Goal: Contribute content: Contribute content

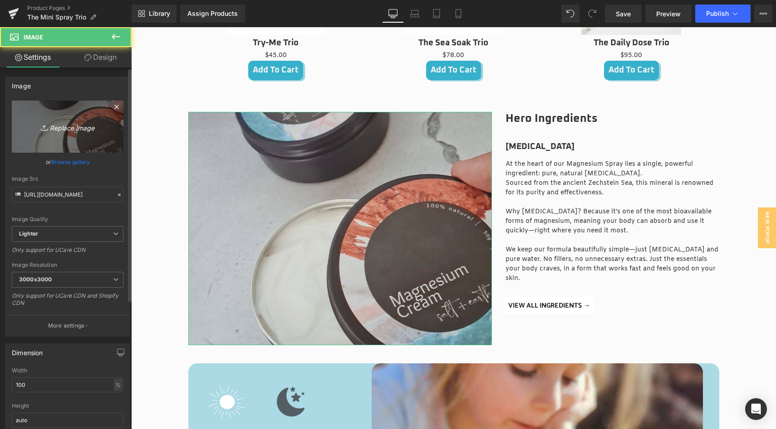
click at [74, 132] on icon "Replace Image" at bounding box center [67, 126] width 73 height 11
type input "C:\fakepath\50ml Magnesium Spray at [GEOGRAPHIC_DATA]jpg"
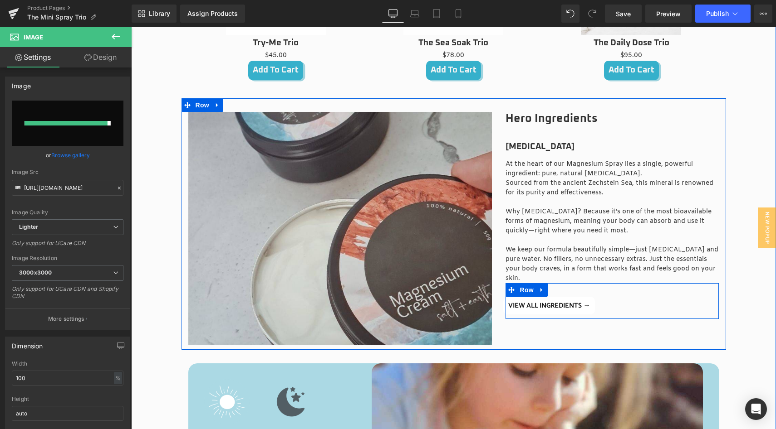
type input "[URL][DOMAIN_NAME]"
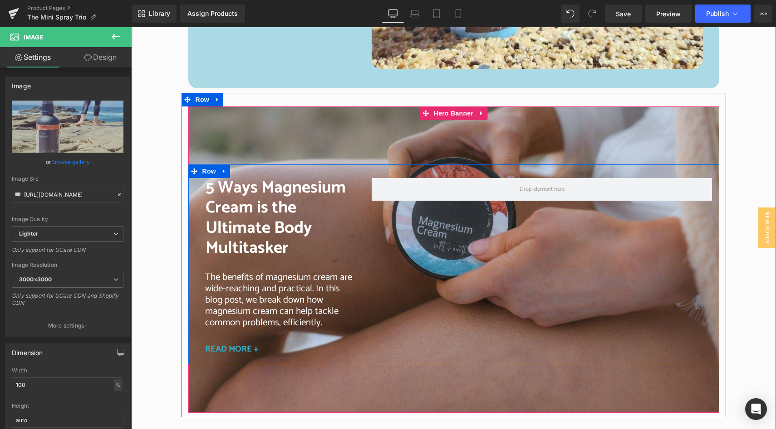
scroll to position [1602, 0]
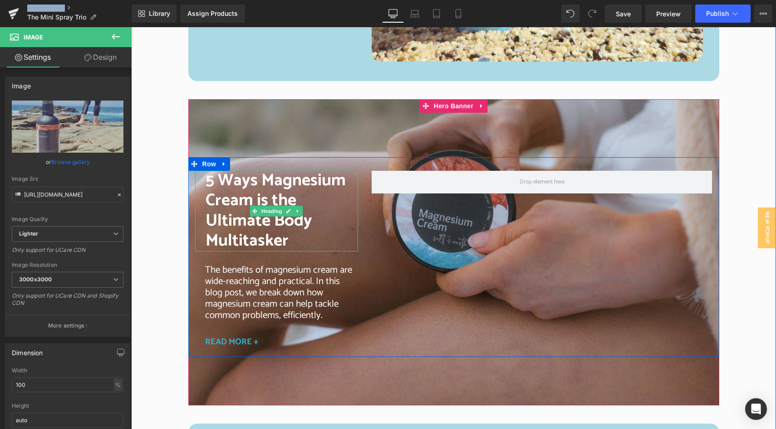
click at [227, 199] on span "5 Ways Magnesium Cream is the Ultimate Body Multitasker" at bounding box center [275, 211] width 140 height 88
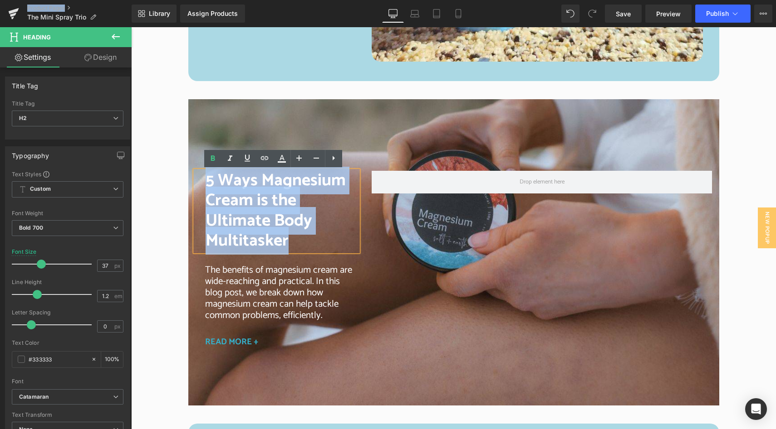
drag, startPoint x: 200, startPoint y: 182, endPoint x: 293, endPoint y: 239, distance: 109.7
click at [293, 239] on div "5 Ways Magnesium Cream is the Ultimate Body Multitasker" at bounding box center [276, 211] width 163 height 81
paste div
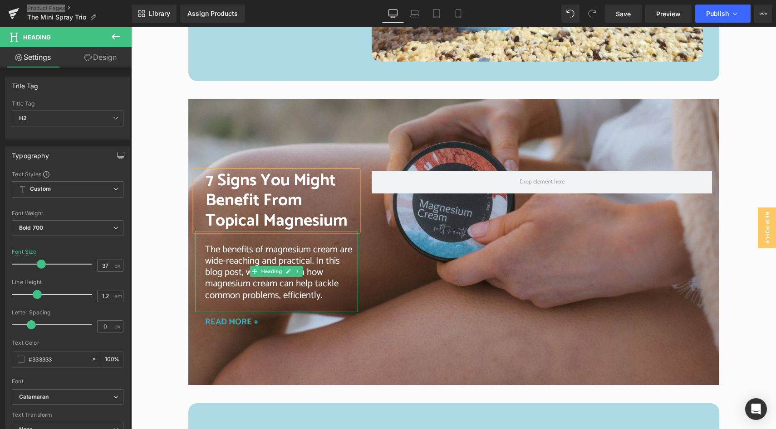
click at [227, 271] on span "The benefits of magnesium cream are wide-reaching and practical. In this blog p…" at bounding box center [278, 272] width 147 height 61
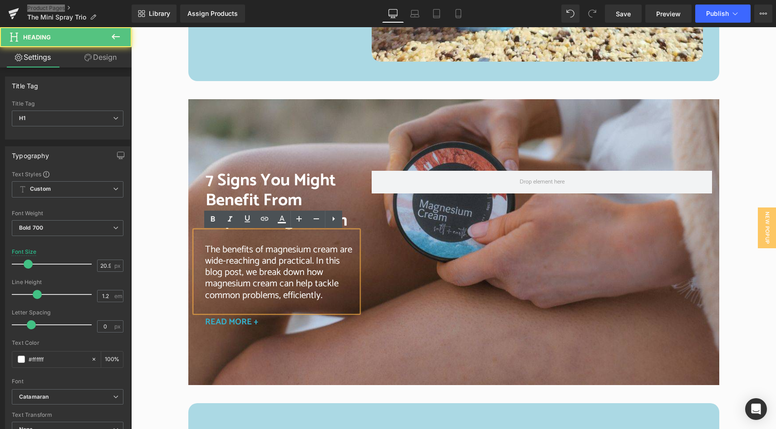
click at [225, 266] on span "The benefits of magnesium cream are wide-reaching and practical. In this blog p…" at bounding box center [278, 272] width 147 height 61
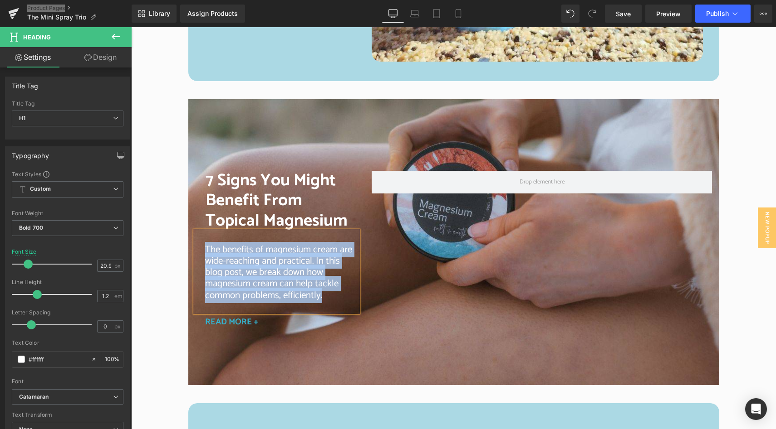
paste div
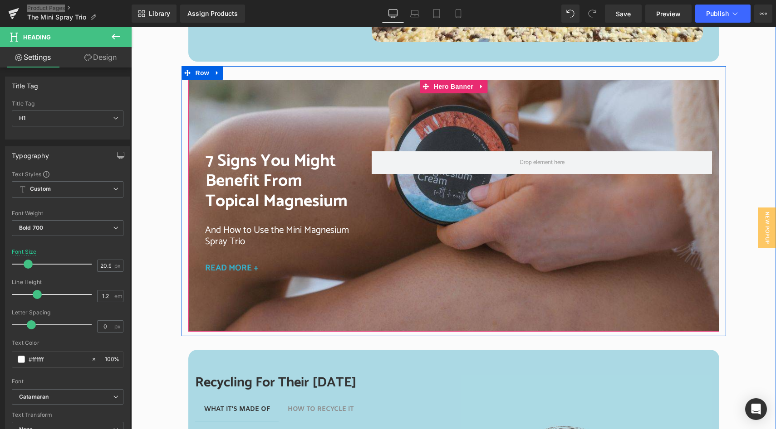
scroll to position [1566, 0]
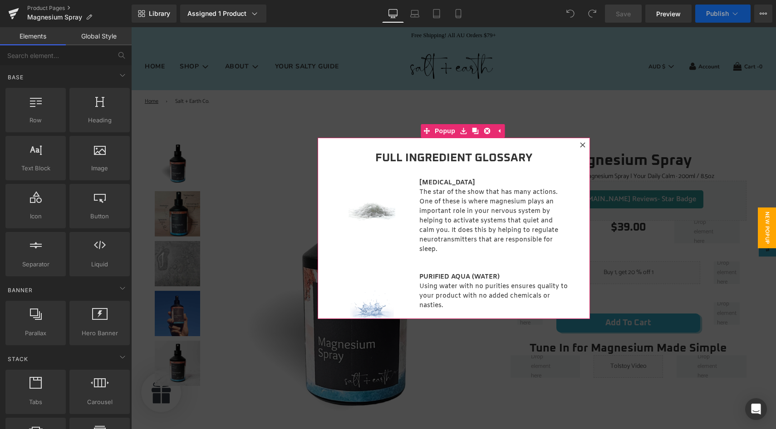
click at [580, 145] on icon at bounding box center [582, 144] width 5 height 5
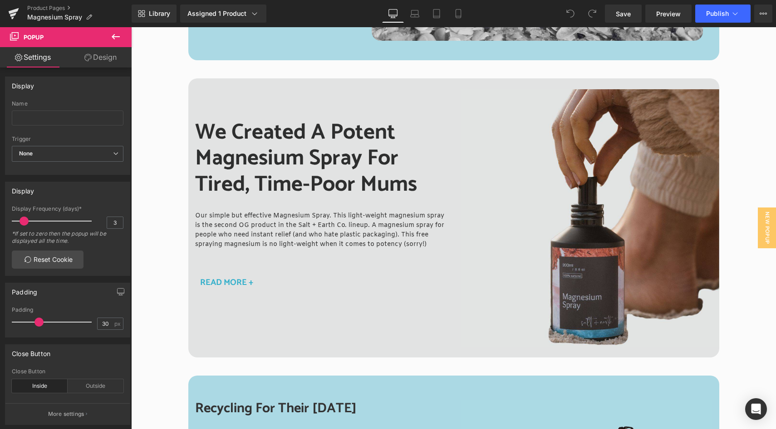
scroll to position [1690, 0]
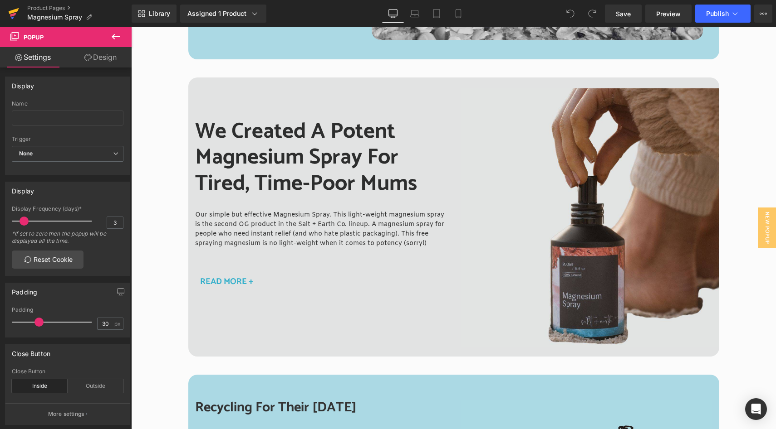
click at [12, 14] on icon at bounding box center [13, 15] width 6 height 4
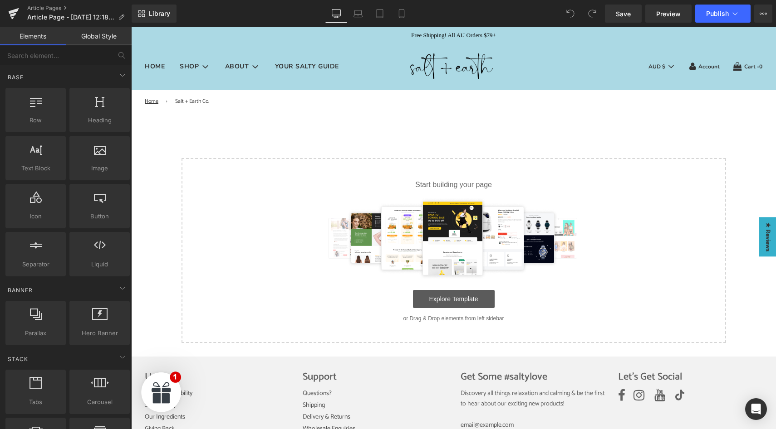
click at [463, 303] on link "Explore Template" at bounding box center [454, 299] width 82 height 18
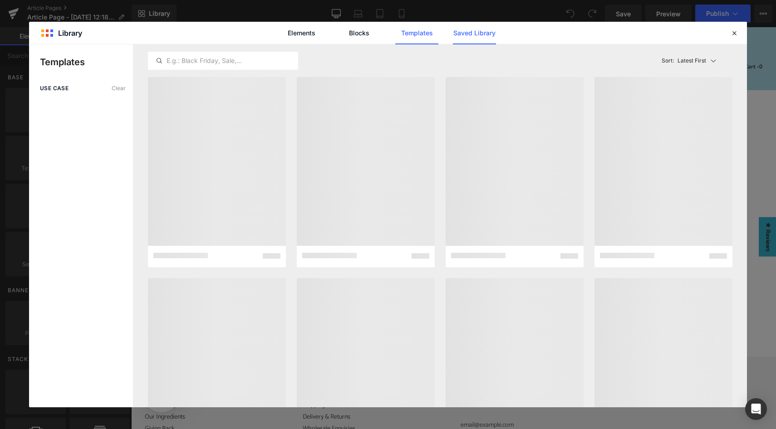
click at [461, 35] on link "Saved Library" at bounding box center [474, 33] width 43 height 23
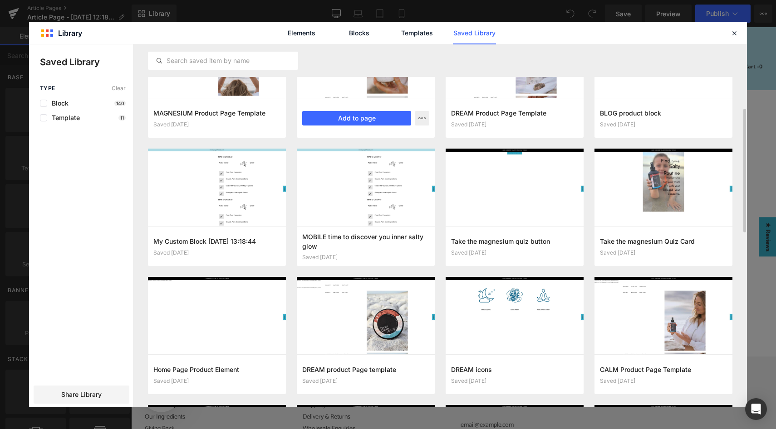
scroll to position [268, 0]
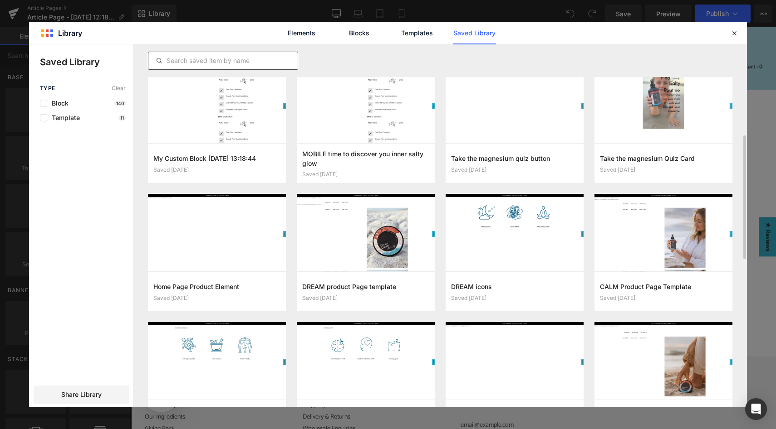
click at [188, 63] on input "text" at bounding box center [222, 60] width 149 height 11
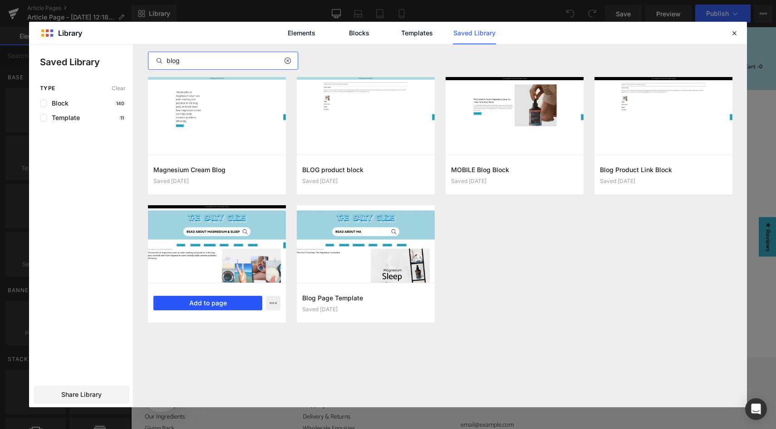
type input "blog"
click at [220, 304] on button "Add to page" at bounding box center [207, 303] width 109 height 15
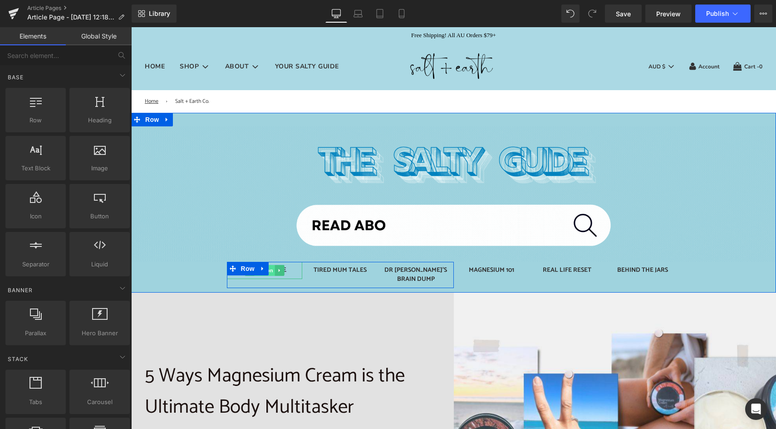
click at [268, 272] on span "Button" at bounding box center [264, 270] width 21 height 11
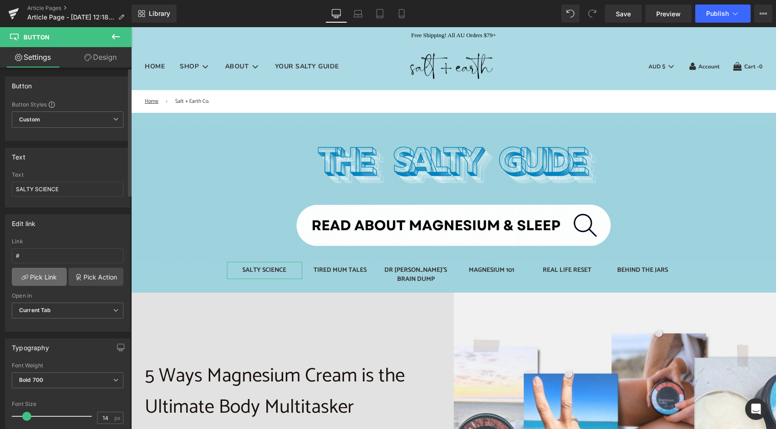
click at [38, 276] on link "Pick Link" at bounding box center [39, 277] width 55 height 18
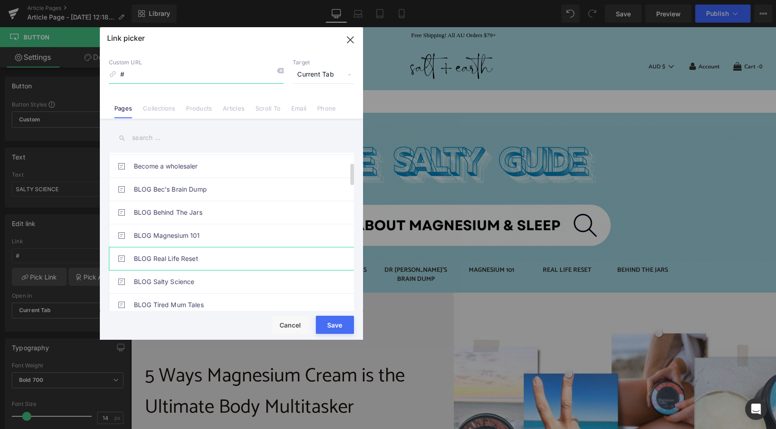
scroll to position [68, 0]
click at [197, 283] on link "BLOG Salty Science" at bounding box center [234, 282] width 200 height 23
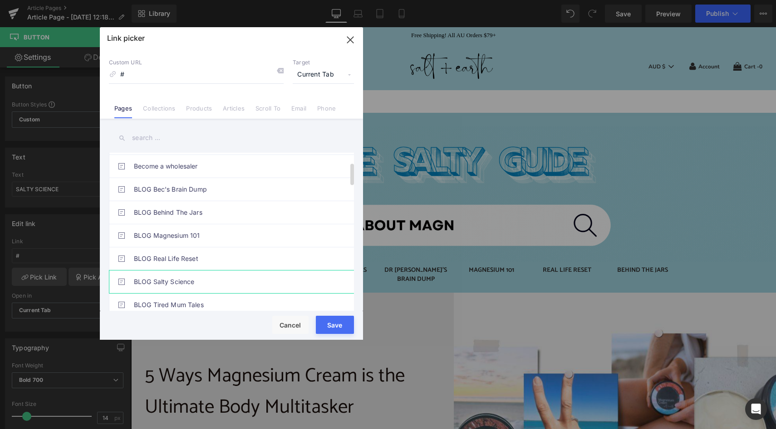
type input "/pages/blog-salty-science"
click at [337, 327] on button "Save" at bounding box center [335, 325] width 38 height 18
type input "/pages/blog-salty-science"
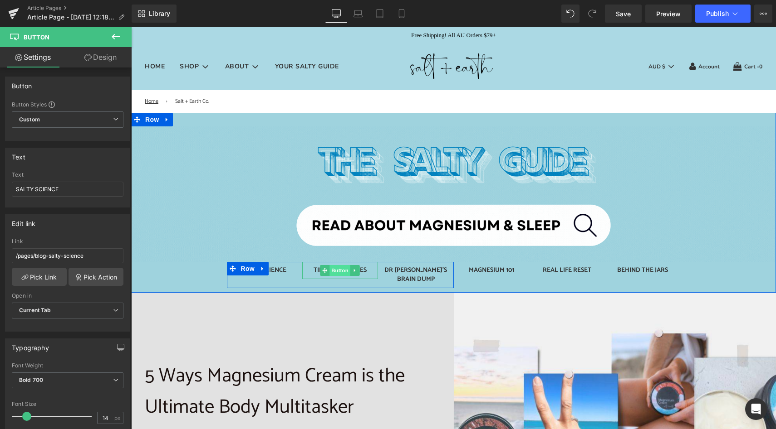
click at [340, 272] on span "Button" at bounding box center [340, 270] width 21 height 11
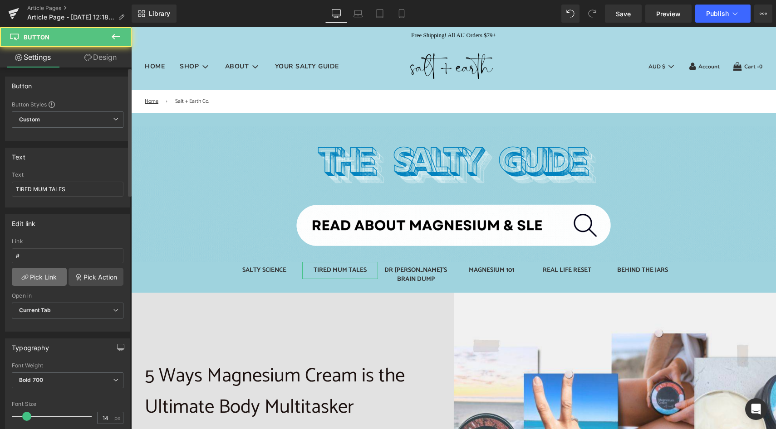
click at [44, 278] on link "Pick Link" at bounding box center [39, 277] width 55 height 18
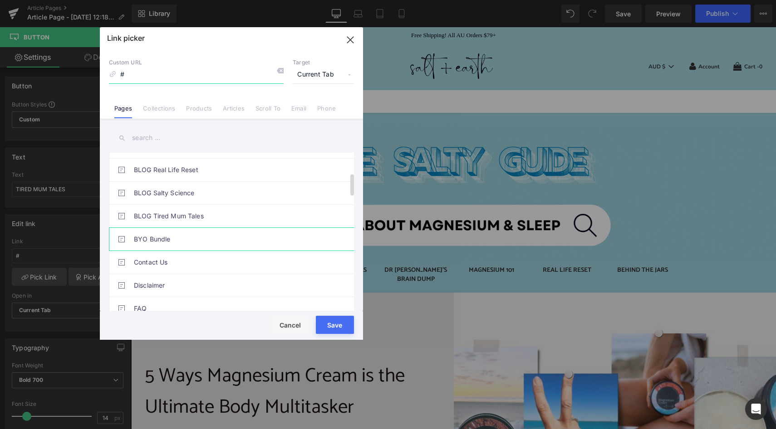
scroll to position [156, 0]
click at [182, 217] on link "BLOG Tired Mum Tales" at bounding box center [234, 216] width 200 height 23
type input "/pages/blog-tired-mum-tales"
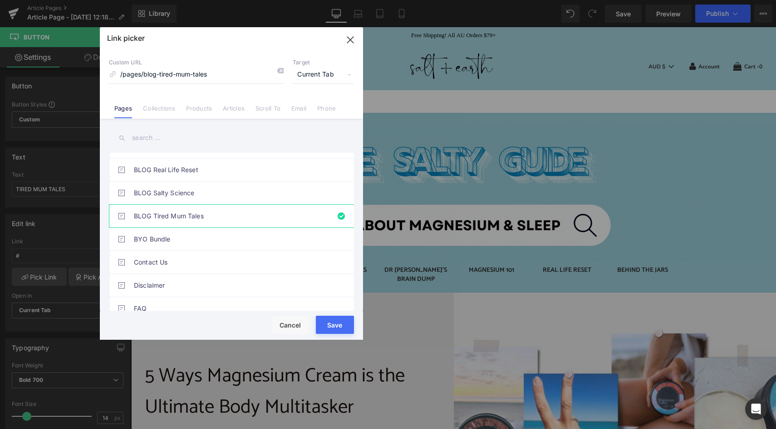
click at [328, 325] on button "Save" at bounding box center [335, 325] width 38 height 18
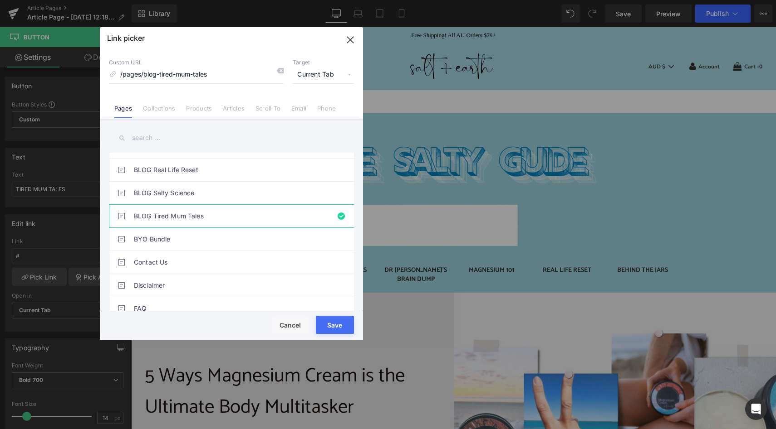
type input "/pages/blog-tired-mum-tales"
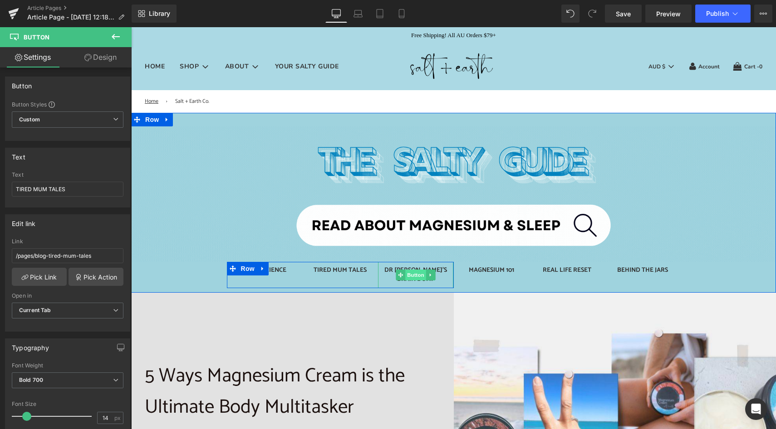
click at [415, 272] on span "Button" at bounding box center [415, 275] width 21 height 11
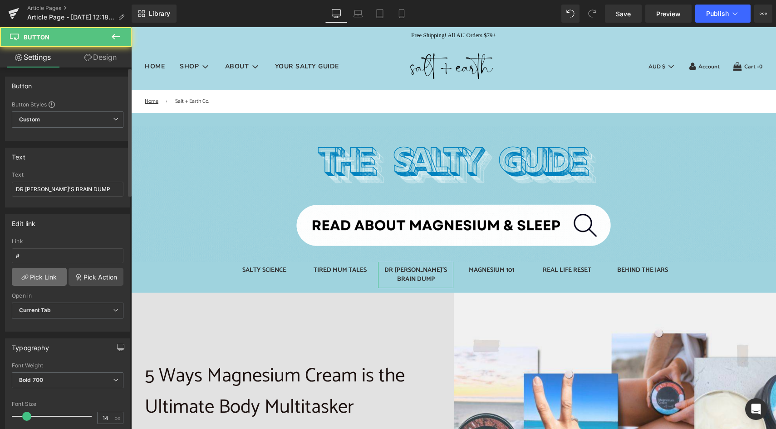
click at [37, 278] on link "Pick Link" at bounding box center [39, 277] width 55 height 18
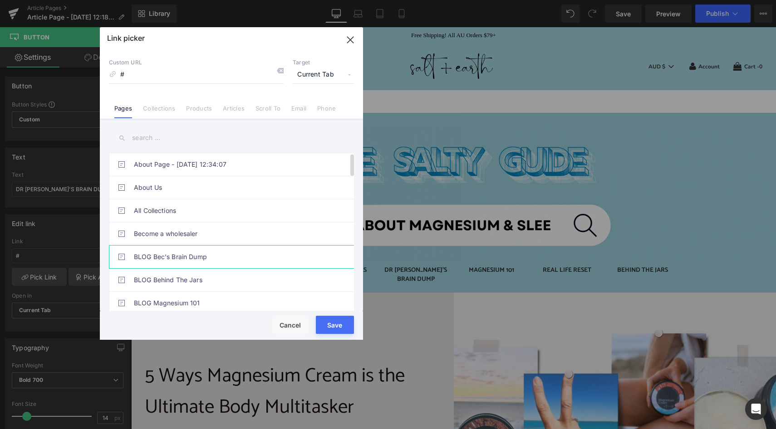
click at [188, 259] on link "BLOG Bec's Brain Dump" at bounding box center [234, 257] width 200 height 23
type input "/pages/blog-dr-[PERSON_NAME]-brain-dump"
click at [340, 329] on button "Save" at bounding box center [335, 325] width 38 height 18
type input "/pages/blog-dr-[PERSON_NAME]-brain-dump"
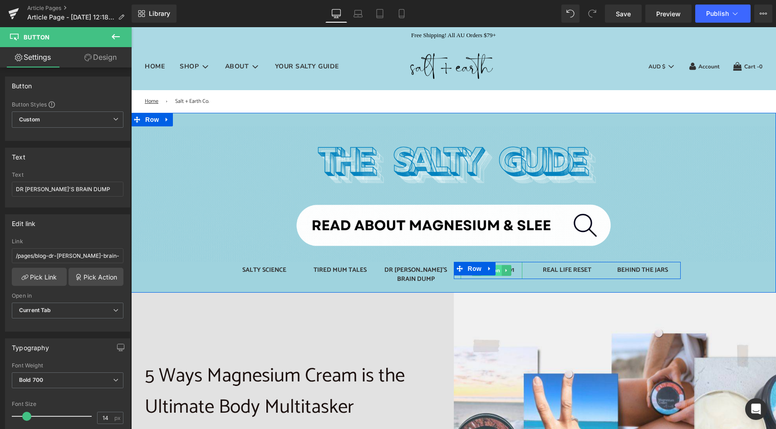
click at [493, 272] on span "Button" at bounding box center [491, 270] width 21 height 11
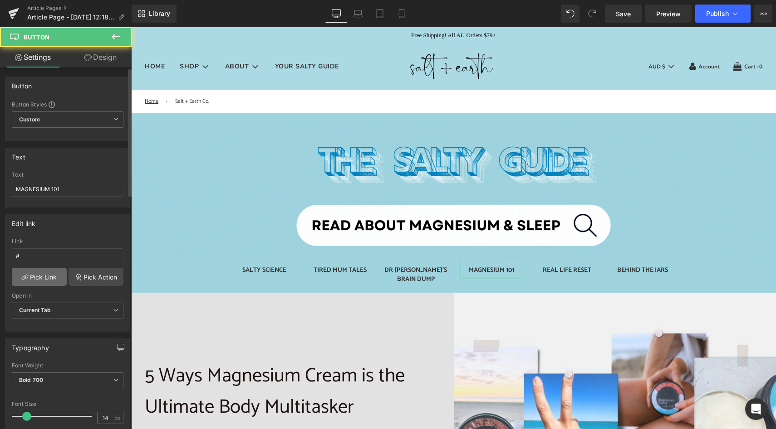
click at [49, 278] on link "Pick Link" at bounding box center [39, 277] width 55 height 18
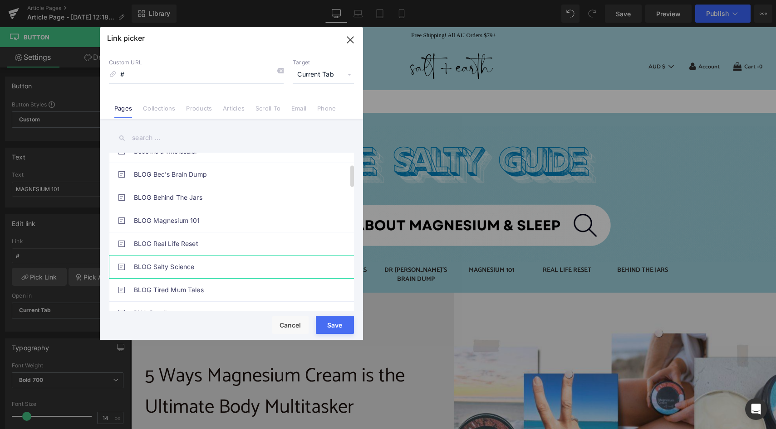
scroll to position [81, 0]
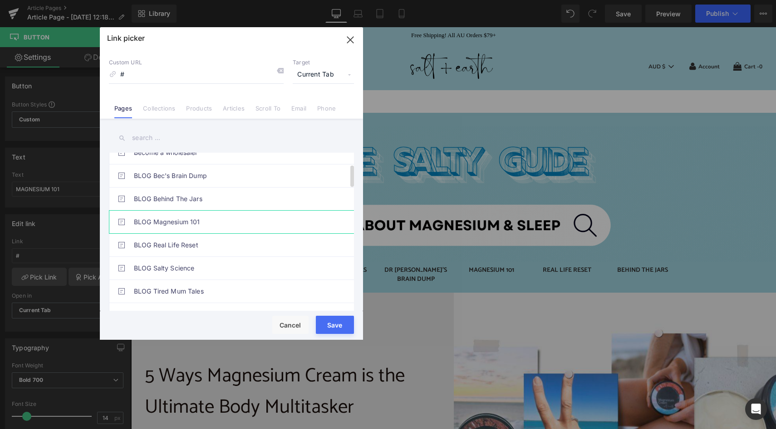
click at [195, 220] on link "BLOG Magnesium 101" at bounding box center [234, 222] width 200 height 23
type input "/pages/blog-magnesium-101"
click at [330, 327] on button "Save" at bounding box center [335, 325] width 38 height 18
type input "/pages/blog-magnesium-101"
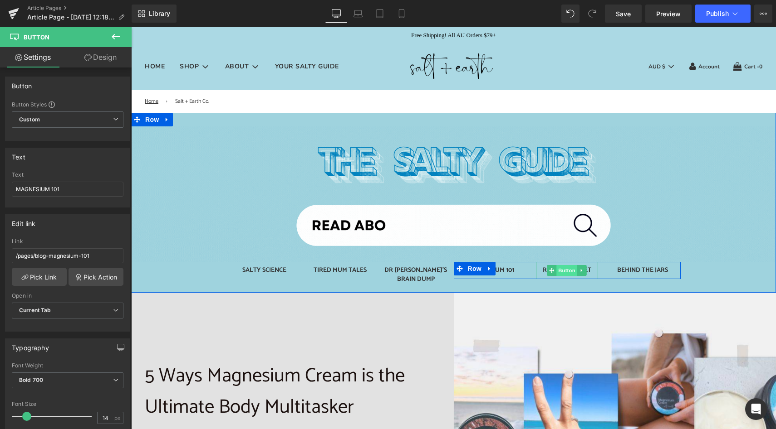
click at [563, 271] on span "Button" at bounding box center [566, 270] width 21 height 11
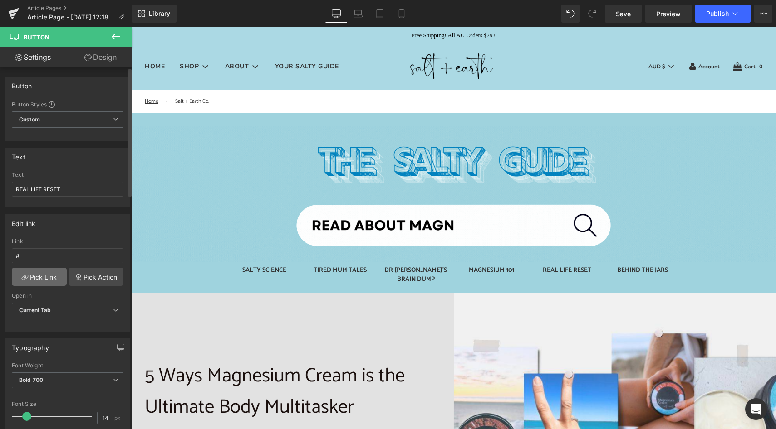
click at [44, 279] on link "Pick Link" at bounding box center [39, 277] width 55 height 18
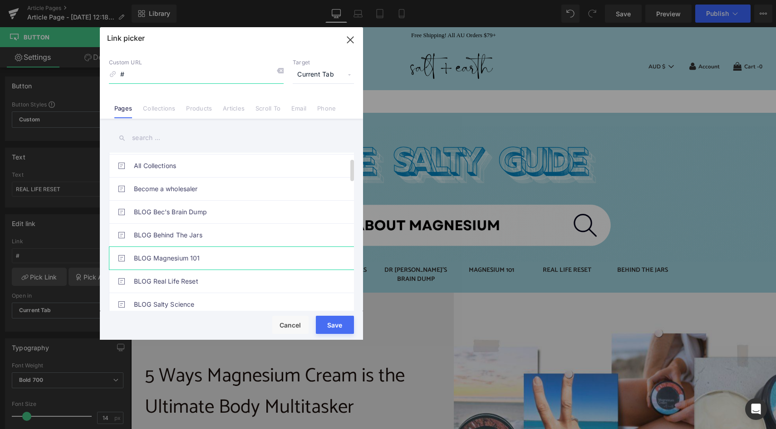
scroll to position [46, 0]
click at [189, 279] on link "BLOG Real Life Reset" at bounding box center [234, 280] width 200 height 23
type input "/pages/blog-real-life-reset"
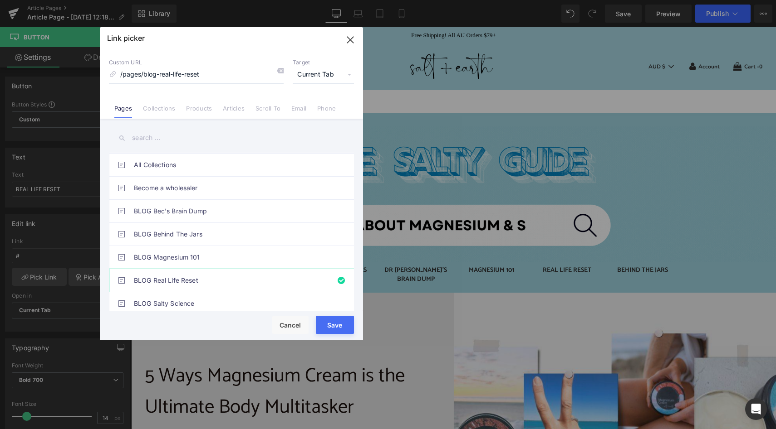
click at [338, 325] on button "Save" at bounding box center [335, 325] width 38 height 18
type input "/pages/blog-real-life-reset"
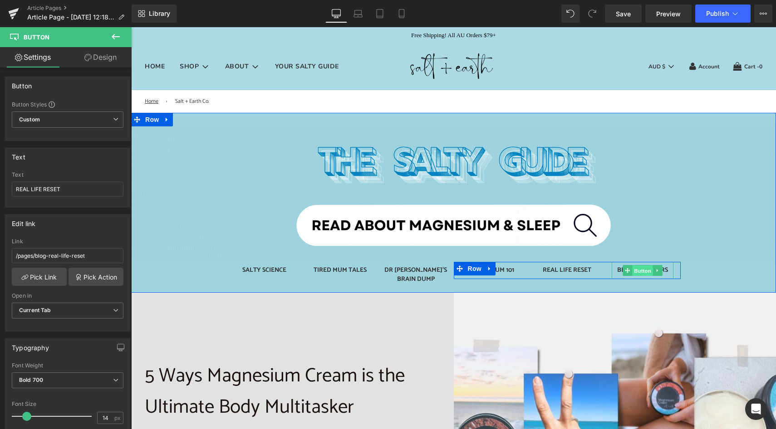
click at [637, 272] on span "Button" at bounding box center [642, 271] width 21 height 11
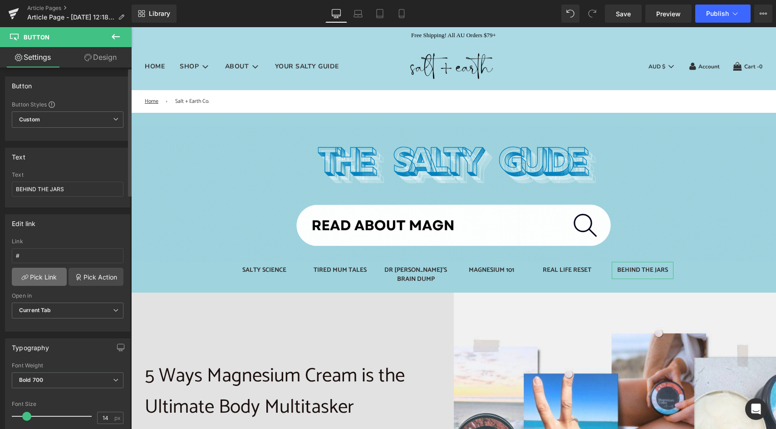
click at [40, 280] on link "Pick Link" at bounding box center [39, 277] width 55 height 18
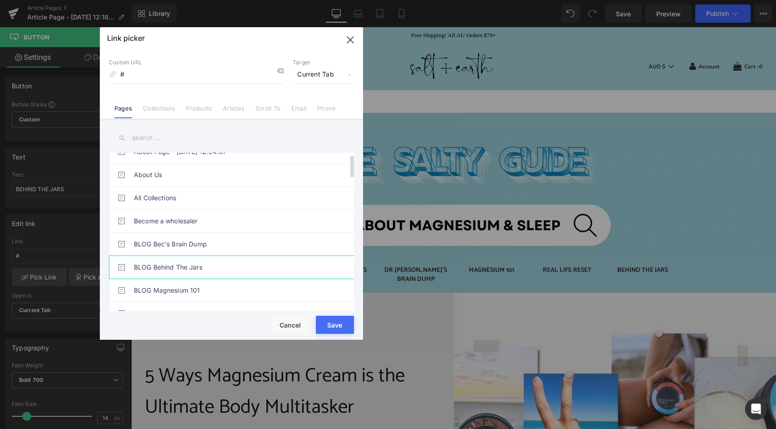
scroll to position [25, 0]
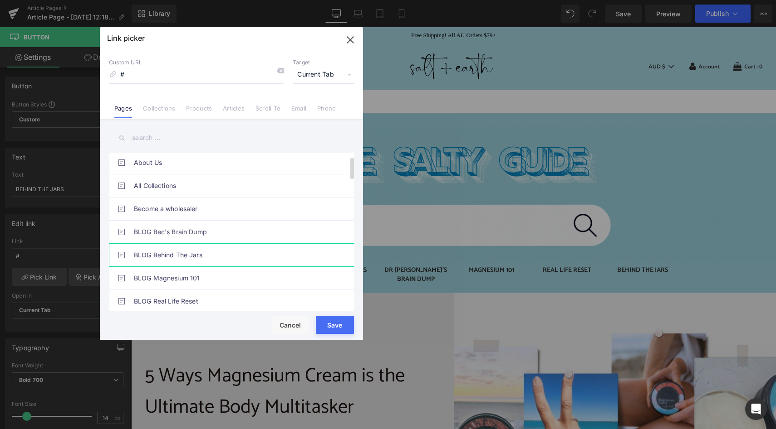
click at [179, 252] on link "BLOG Behind The Jars" at bounding box center [234, 255] width 200 height 23
type input "/pages/blog-behind-the-jars"
click at [337, 325] on button "Save" at bounding box center [335, 325] width 38 height 18
type input "/pages/blog-behind-the-jars"
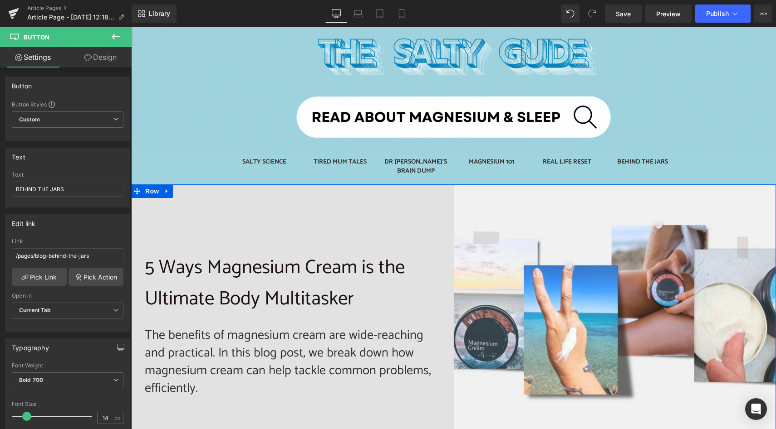
scroll to position [111, 0]
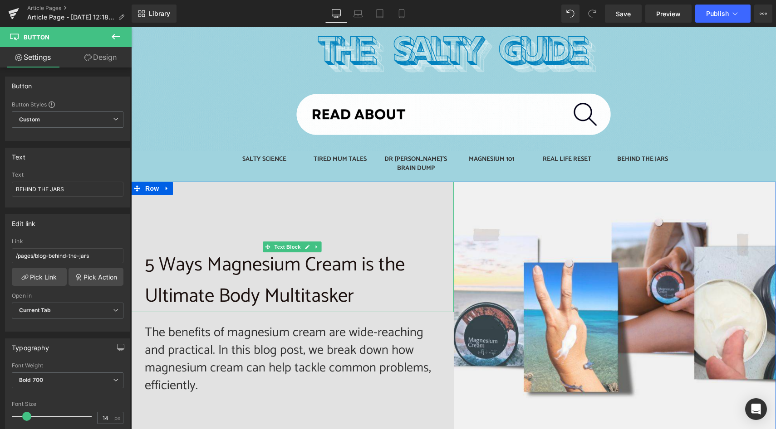
click at [184, 265] on p "5 Ways Magnesium Cream is the Ultimate Body Multitasker" at bounding box center [292, 281] width 295 height 63
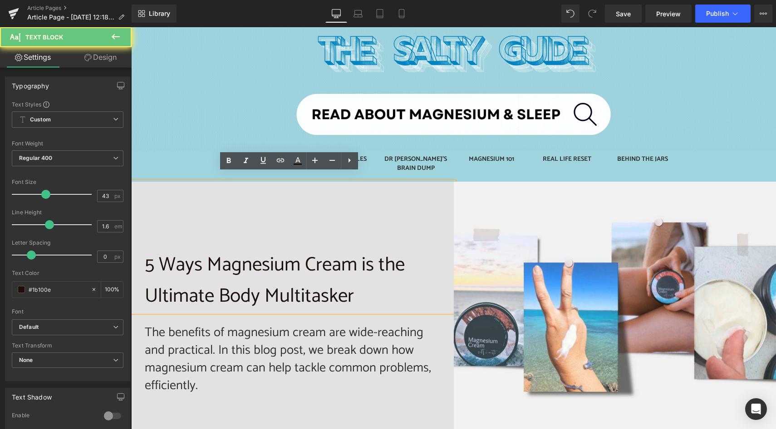
click at [188, 259] on p "5 Ways Magnesium Cream is the Ultimate Body Multitasker" at bounding box center [292, 281] width 295 height 63
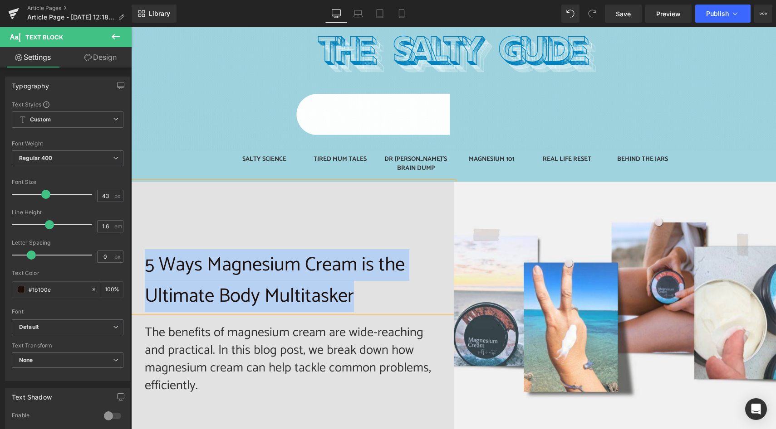
paste div
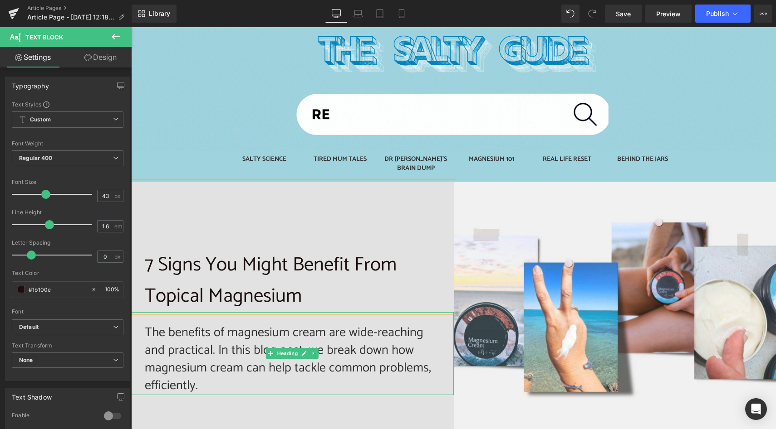
click at [220, 339] on h2 "The benefits of magnesium cream are wide-reaching and practical. In this blog p…" at bounding box center [292, 359] width 295 height 71
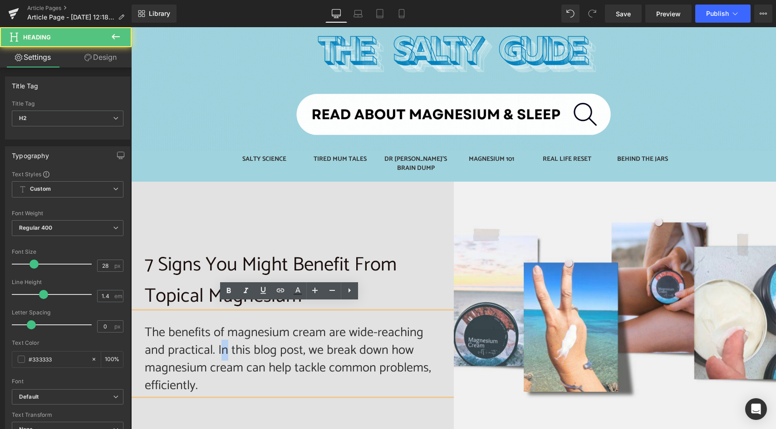
click at [220, 339] on h2 "The benefits of magnesium cream are wide-reaching and practical. In this blog p…" at bounding box center [292, 359] width 295 height 71
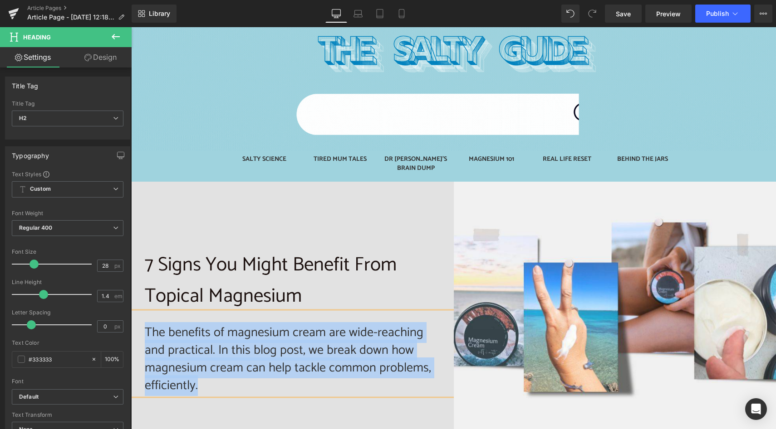
paste div
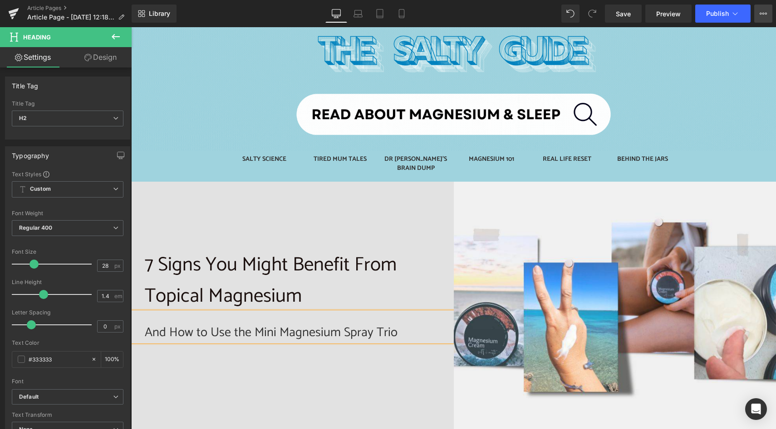
click at [764, 16] on icon at bounding box center [762, 13] width 7 height 7
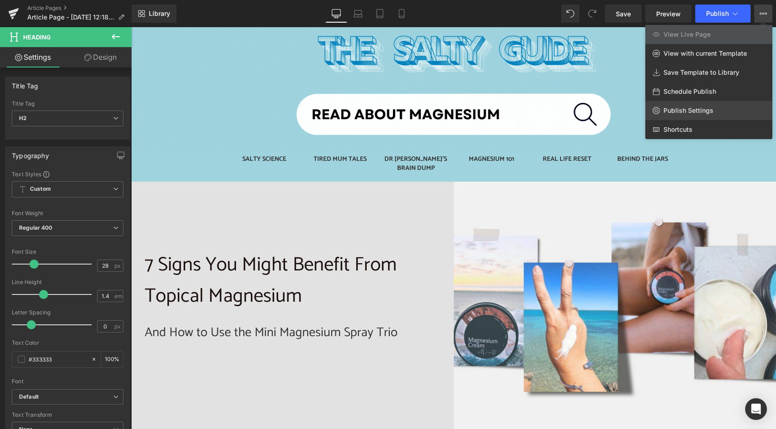
click at [694, 110] on span "Publish Settings" at bounding box center [688, 111] width 50 height 8
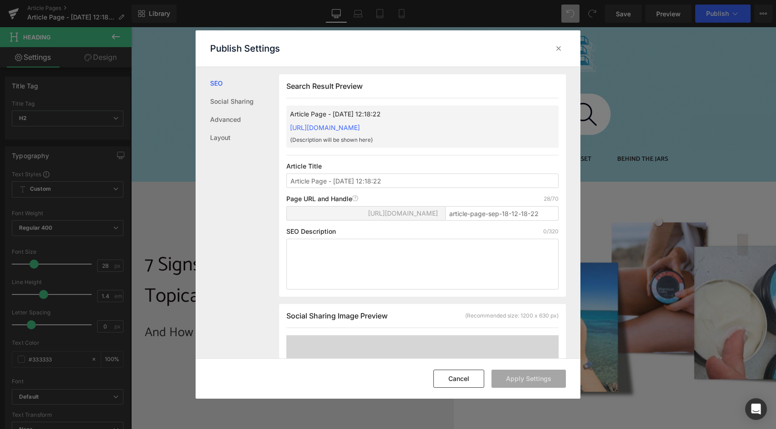
scroll to position [0, 0]
click at [340, 264] on textarea at bounding box center [422, 264] width 272 height 51
paste textarea "Tight muscles, restless legs, stress, or sleep struggles? Discover seven signs …"
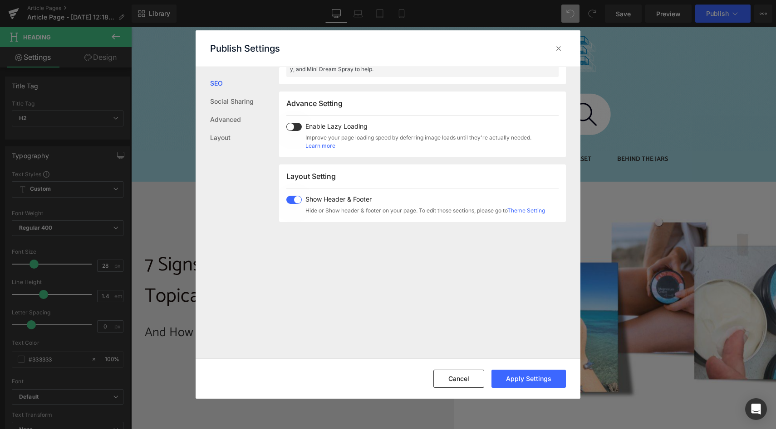
scroll to position [545, 0]
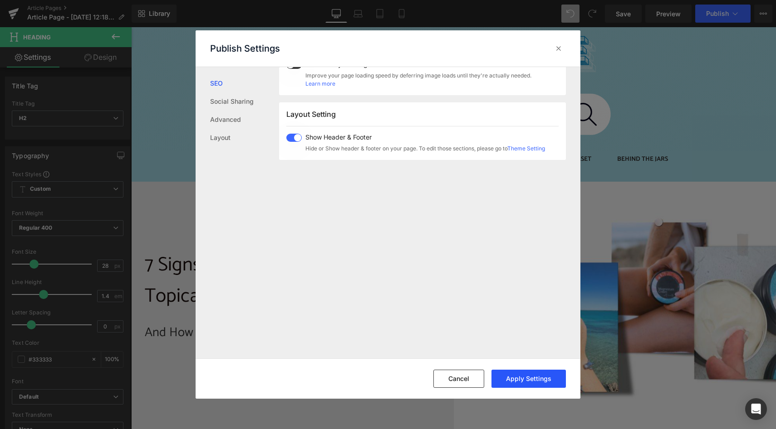
type textarea "Tight muscles, restless legs, stress, or sleep struggles? Discover seven signs …"
click at [524, 378] on button "Apply Settings" at bounding box center [528, 379] width 74 height 18
drag, startPoint x: 554, startPoint y: 50, endPoint x: 346, endPoint y: 62, distance: 209.0
click at [554, 50] on icon at bounding box center [558, 48] width 9 height 9
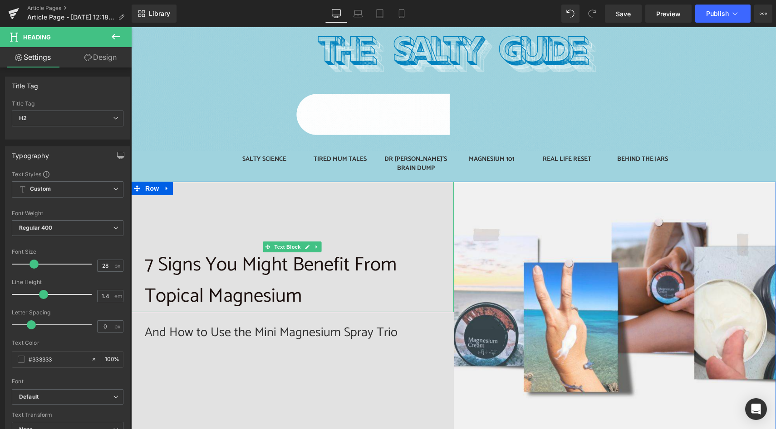
click at [170, 272] on p "7 Signs You Might Benefit From Topical Magnesium" at bounding box center [292, 281] width 295 height 63
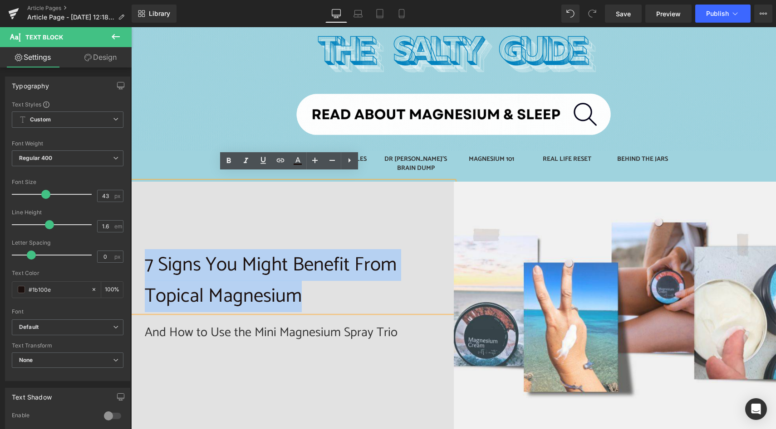
drag, startPoint x: 142, startPoint y: 249, endPoint x: 302, endPoint y: 288, distance: 164.9
click at [302, 288] on p "7 Signs You Might Benefit From Topical Magnesium" at bounding box center [292, 281] width 295 height 63
copy p "7 Signs You Might Benefit From Topical Magnesium"
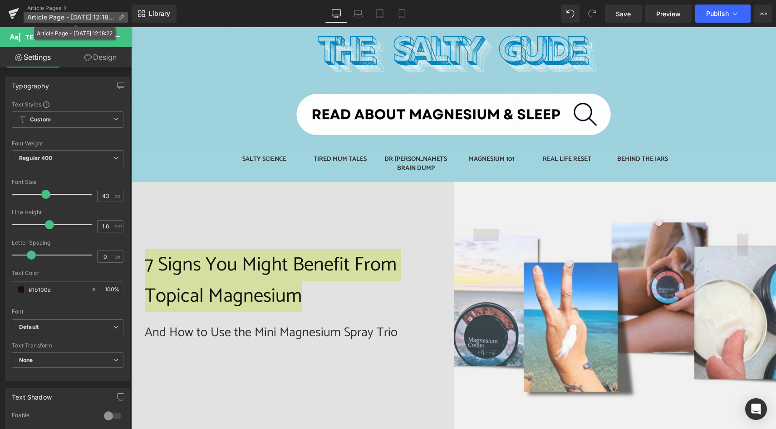
click at [123, 17] on icon at bounding box center [121, 17] width 6 height 6
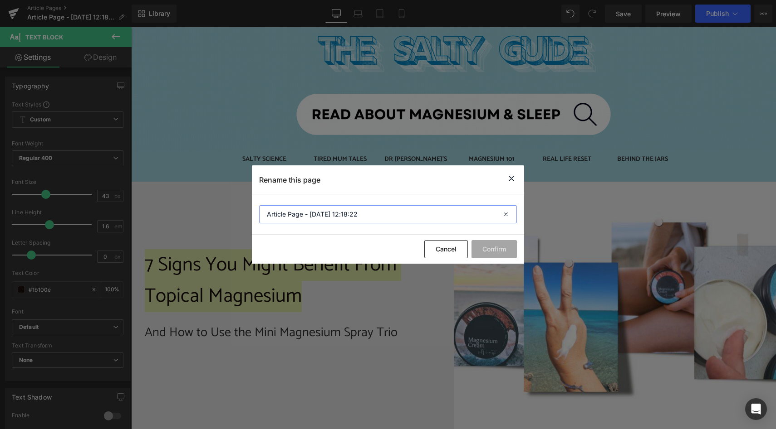
drag, startPoint x: 377, startPoint y: 216, endPoint x: 260, endPoint y: 213, distance: 117.1
click at [260, 213] on input "Article Page - [DATE] 12:18:22" at bounding box center [388, 214] width 258 height 18
paste input "7 Signs You Might Benefit From Topical Magnesium"
type input "7 Signs You Might Benefit From Topical Magnesium"
click at [493, 249] on button "Confirm" at bounding box center [493, 249] width 45 height 18
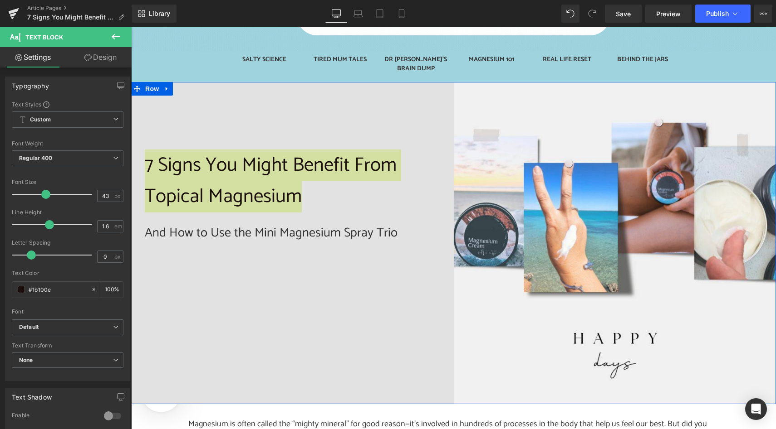
scroll to position [211, 0]
click at [611, 238] on span "Image" at bounding box center [614, 243] width 19 height 11
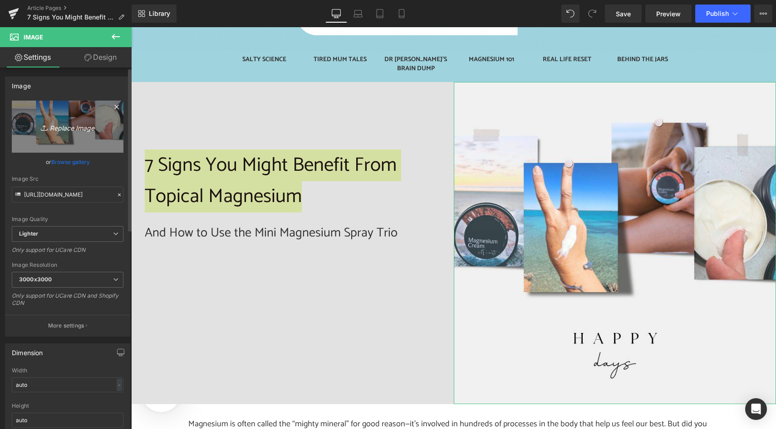
click at [66, 131] on icon "Replace Image" at bounding box center [67, 126] width 73 height 11
type input "C:\fakepath\Blog- Tight muscles, restless legs, stress, or sleep struggles? Dis…"
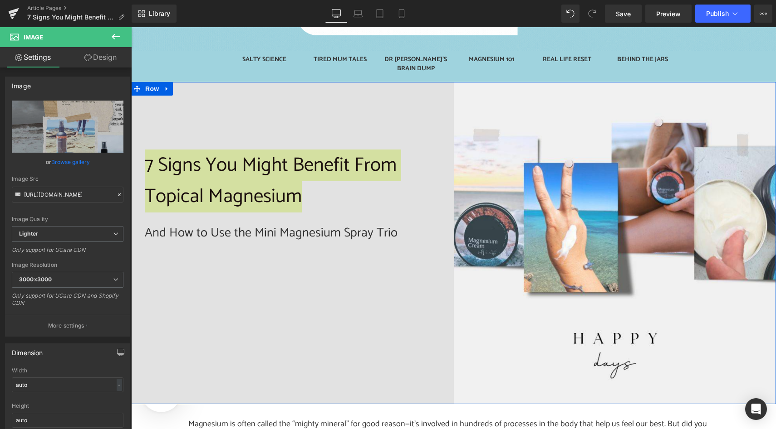
type input "[URL][DOMAIN_NAME]"
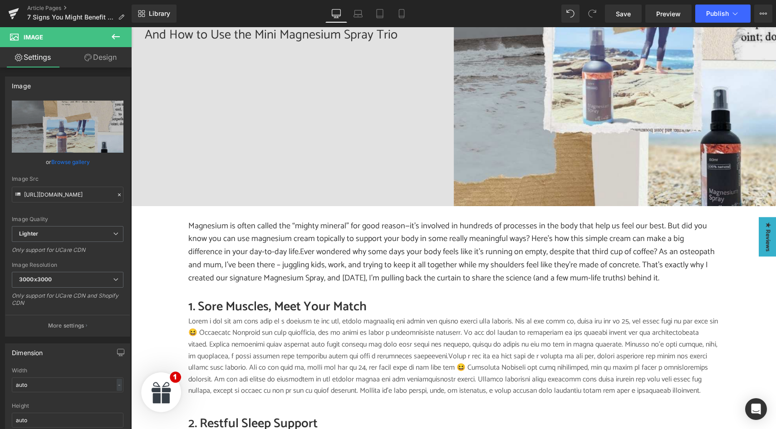
scroll to position [526, 0]
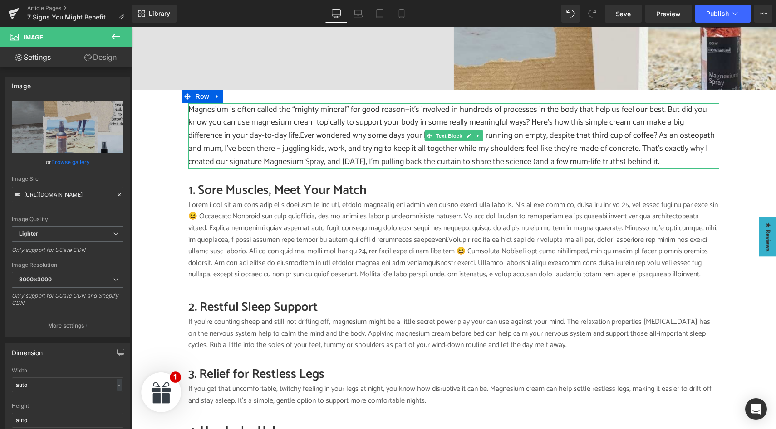
click at [293, 127] on p "Magnesium is often called the “mighty mineral” for good reason—it’s involved in…" at bounding box center [453, 135] width 531 height 65
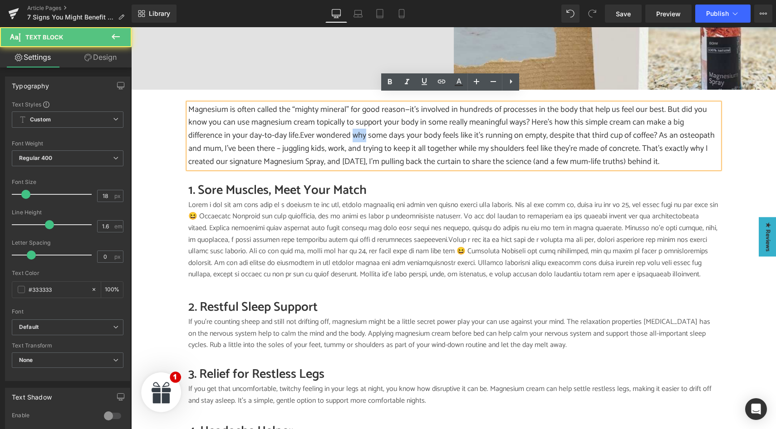
click at [293, 127] on p "Magnesium is often called the “mighty mineral” for good reason—it’s involved in…" at bounding box center [453, 135] width 531 height 65
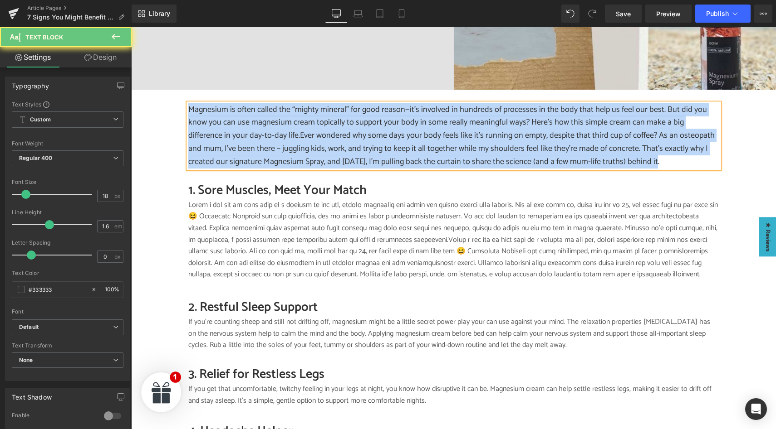
paste div
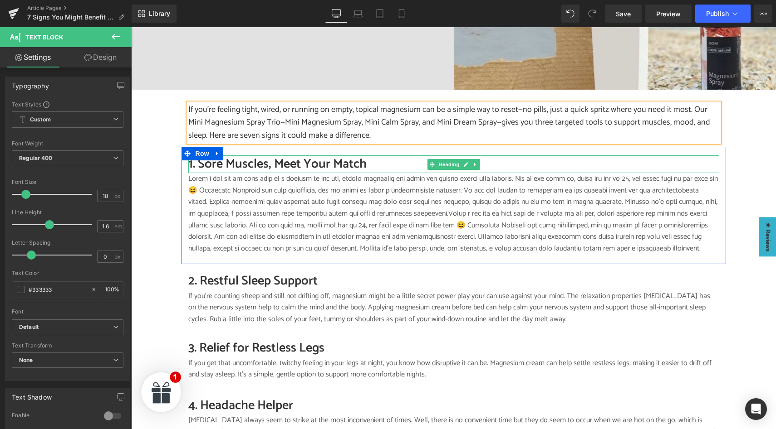
click at [229, 159] on h2 "1. Sore Muscles, Meet Your Match" at bounding box center [453, 165] width 531 height 18
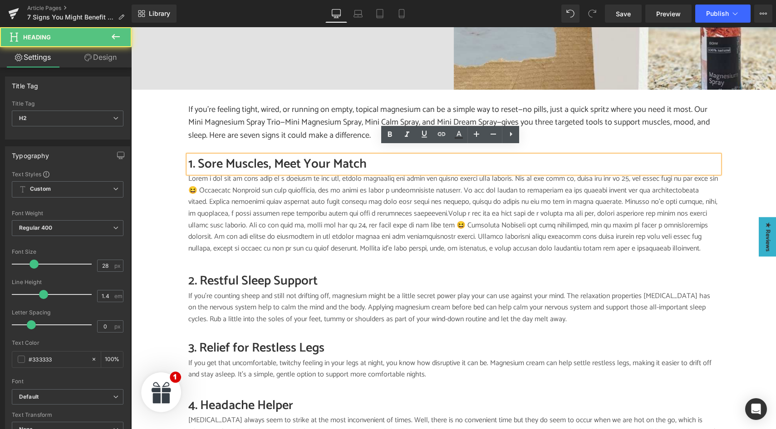
click at [228, 156] on h2 "1. Sore Muscles, Meet Your Match" at bounding box center [453, 165] width 531 height 18
click at [193, 156] on h2 "1. Sore Muscles, Meet Your Match" at bounding box center [453, 165] width 531 height 18
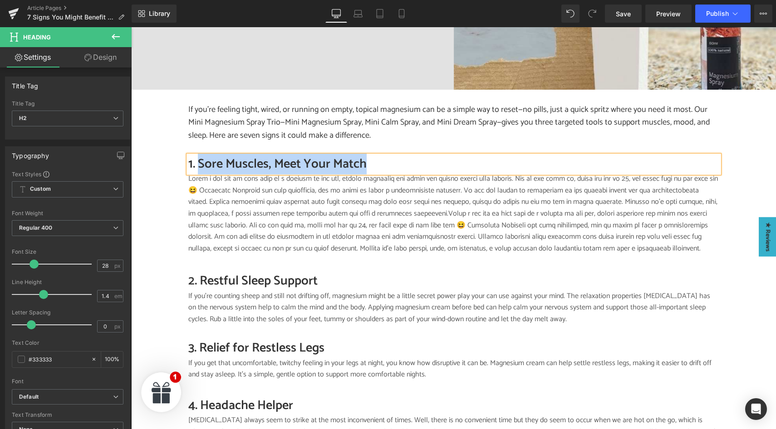
paste div
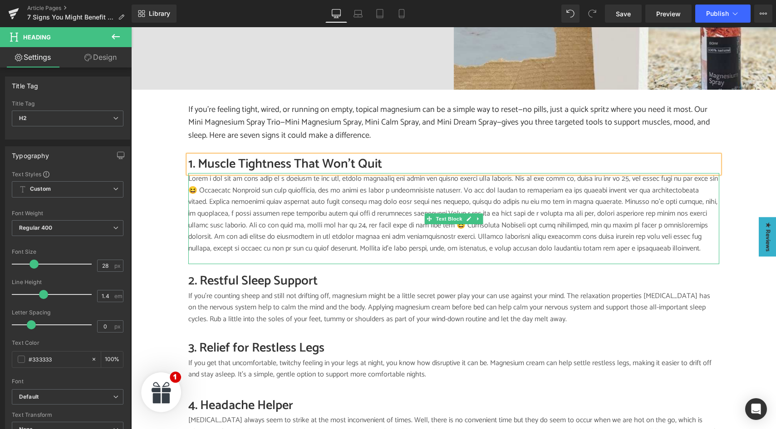
click at [305, 215] on p at bounding box center [453, 213] width 531 height 81
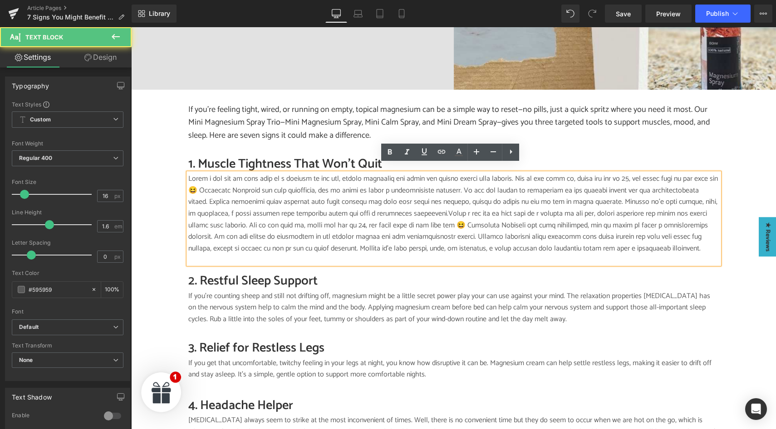
click at [303, 209] on p at bounding box center [453, 213] width 531 height 81
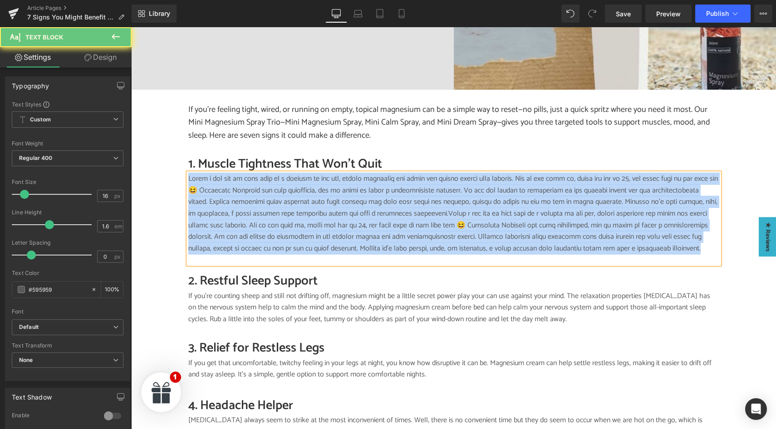
paste div
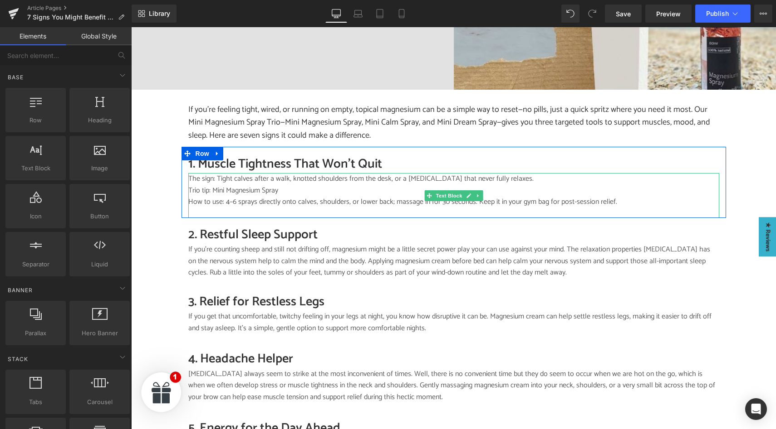
click at [229, 185] on p "Trio tip: Mini Magnesium Spray" at bounding box center [453, 191] width 531 height 12
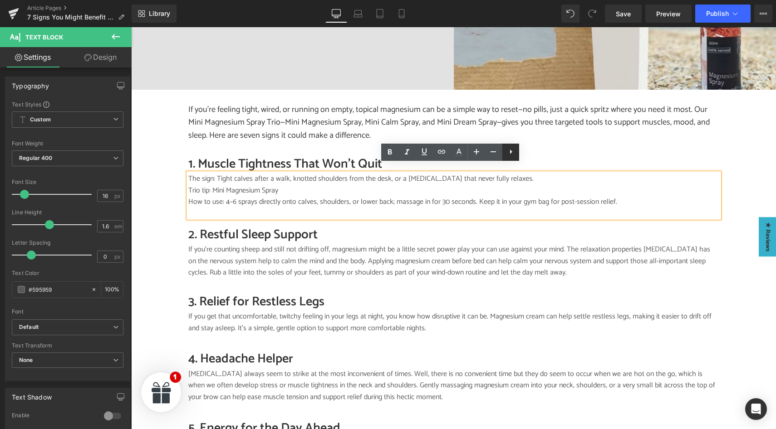
click at [512, 151] on icon at bounding box center [510, 151] width 11 height 11
click at [508, 153] on icon at bounding box center [510, 151] width 11 height 11
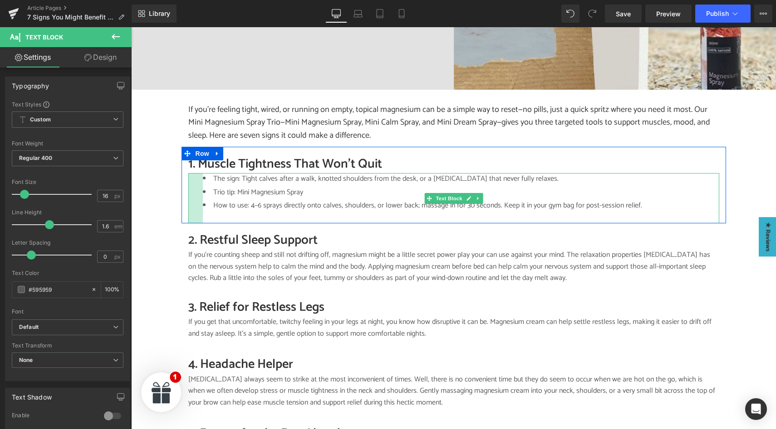
drag, startPoint x: 186, startPoint y: 185, endPoint x: 200, endPoint y: 185, distance: 14.5
click at [200, 185] on div "The sign: Tight calves after a walk, knotted shoulders from the desk, or a [MED…" at bounding box center [453, 198] width 531 height 50
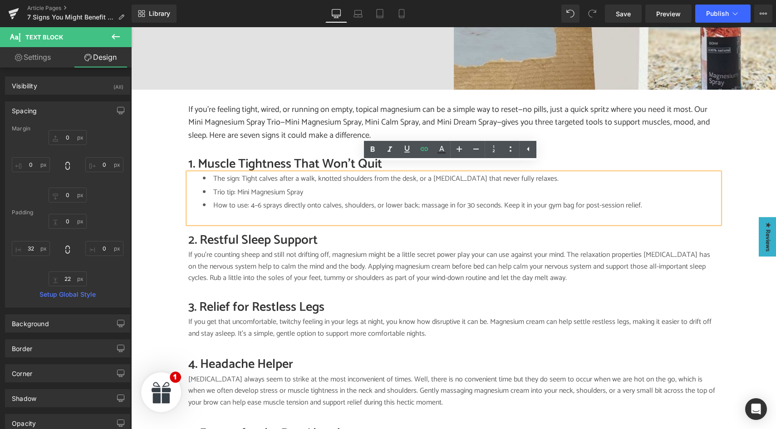
click at [232, 187] on li "Trio tip: Mini Magnesium Spray" at bounding box center [461, 193] width 516 height 12
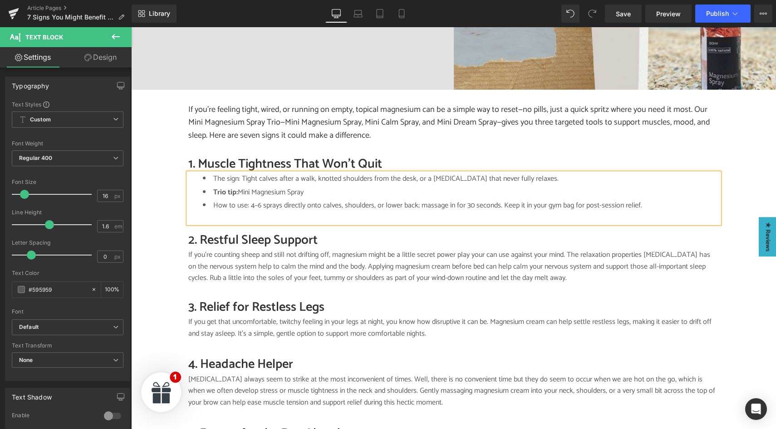
click at [237, 173] on li "The sign: Tight calves after a walk, knotted shoulders from the desk, or a [MED…" at bounding box center [461, 179] width 516 height 12
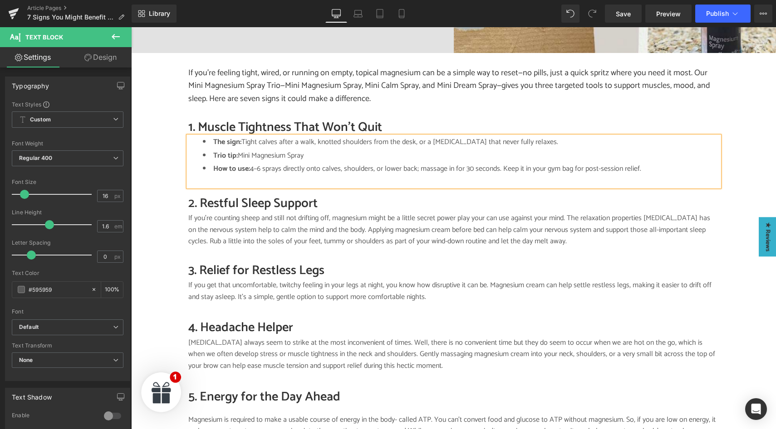
scroll to position [563, 0]
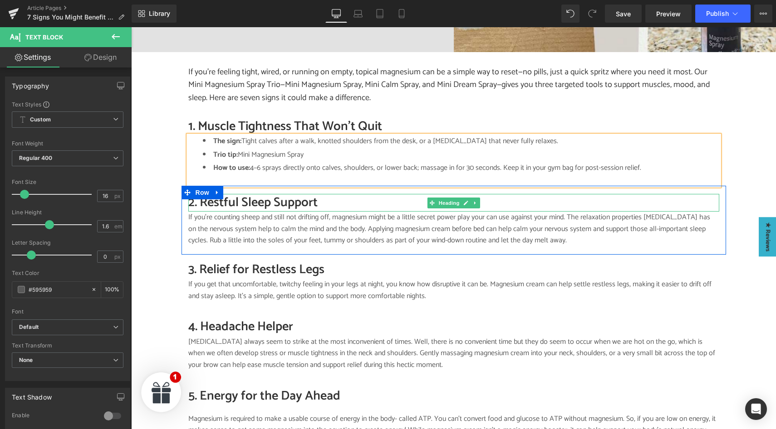
click at [244, 198] on h2 "2. Restful Sleep Support" at bounding box center [453, 203] width 531 height 18
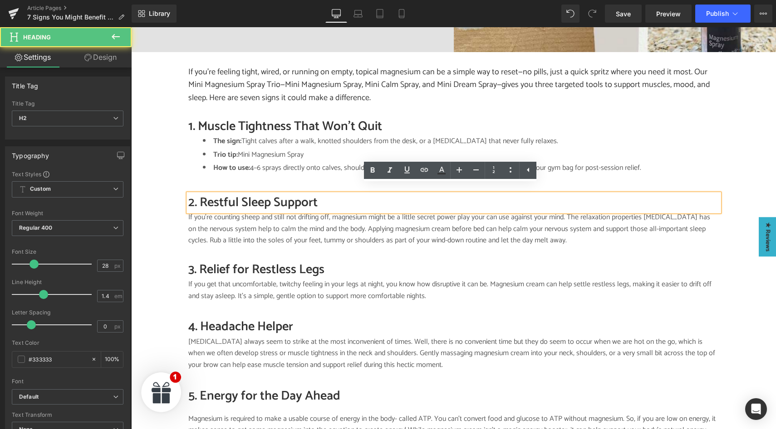
click at [240, 195] on h2 "2. Restful Sleep Support" at bounding box center [453, 203] width 531 height 18
click at [197, 195] on h2 "2. Restful Sleep Support" at bounding box center [453, 203] width 531 height 18
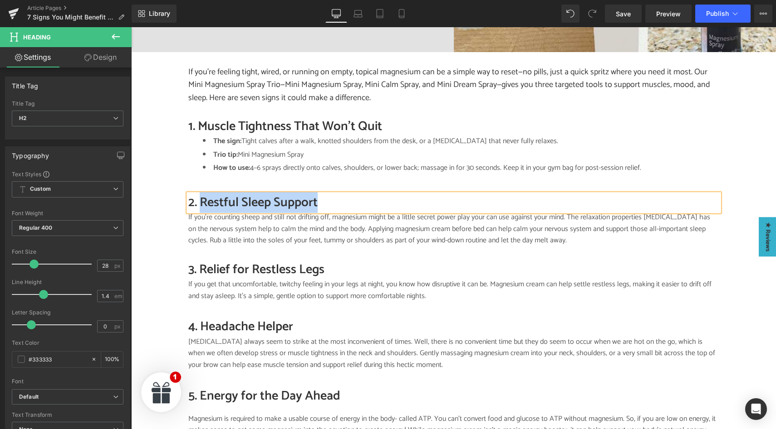
paste div
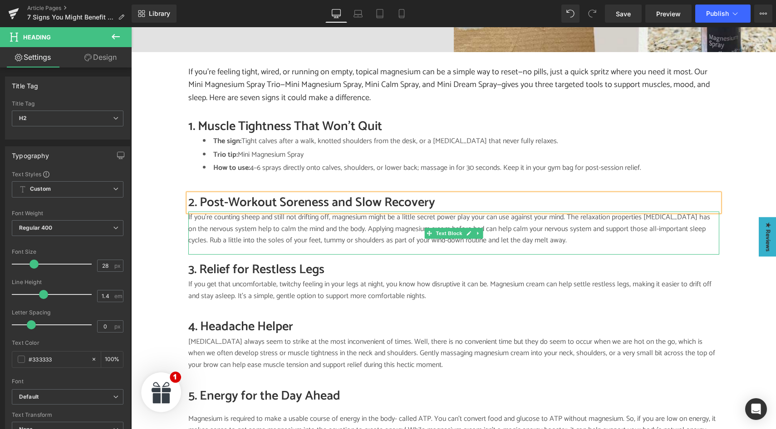
click at [248, 224] on p "If you’re counting sheep and still not drifting off, magnesium might be a littl…" at bounding box center [453, 229] width 531 height 35
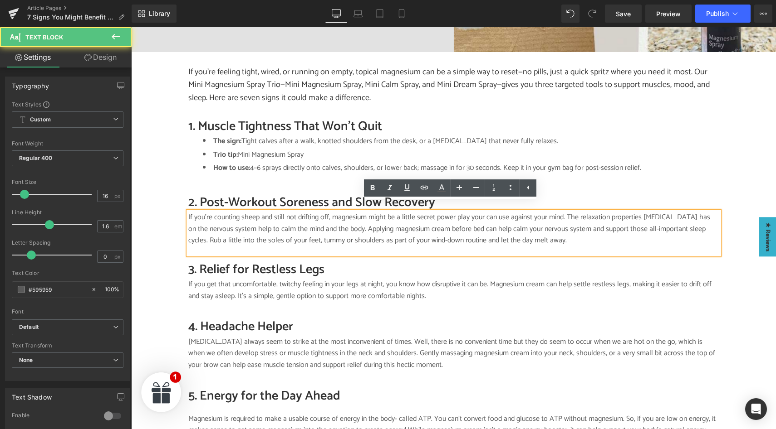
click at [247, 220] on p "If you’re counting sheep and still not drifting off, magnesium might be a littl…" at bounding box center [453, 229] width 531 height 35
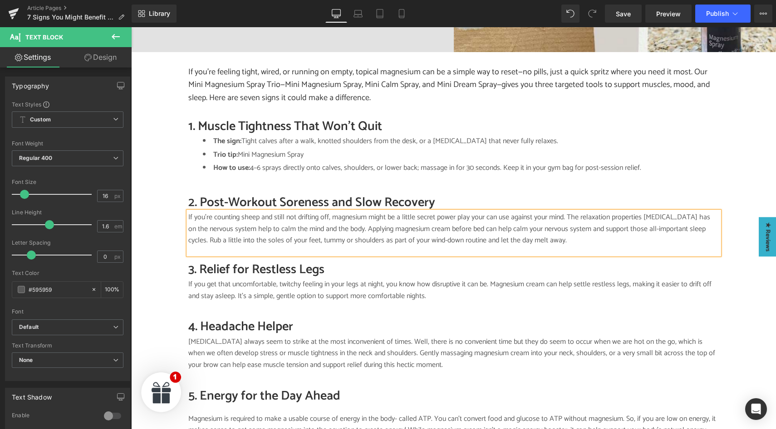
paste div
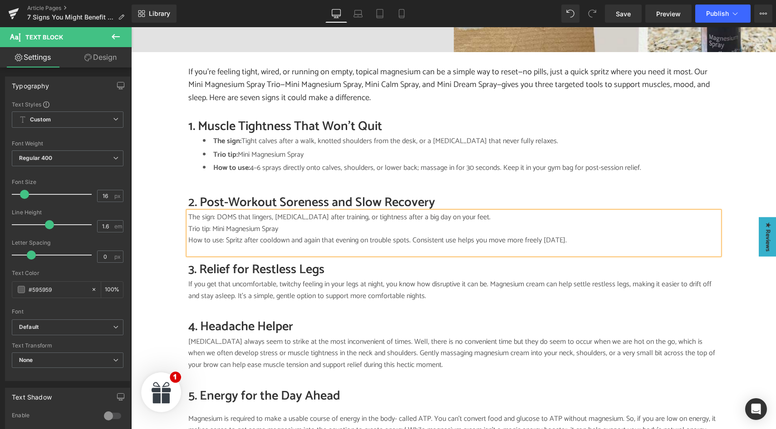
click at [167, 216] on div "Image SALTY SCIENCE Button TIRED MUM TALES Button DR BEC'S BRAIN DUMP Button Ro…" at bounding box center [453, 435] width 644 height 1771
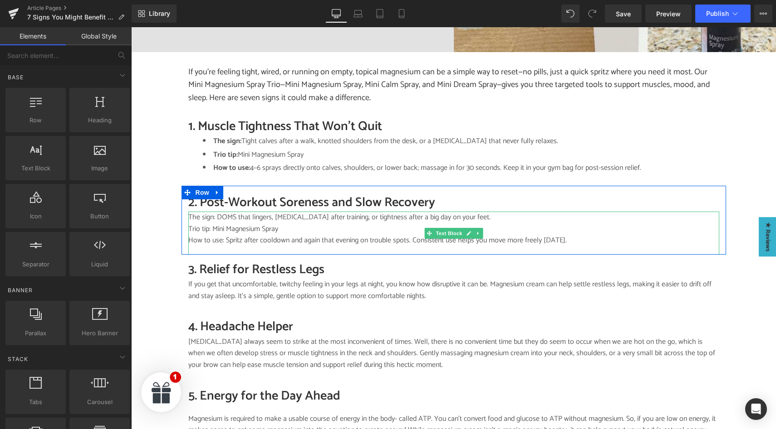
click at [223, 224] on p "Trio tip: Mini Magnesium Spray" at bounding box center [453, 230] width 531 height 12
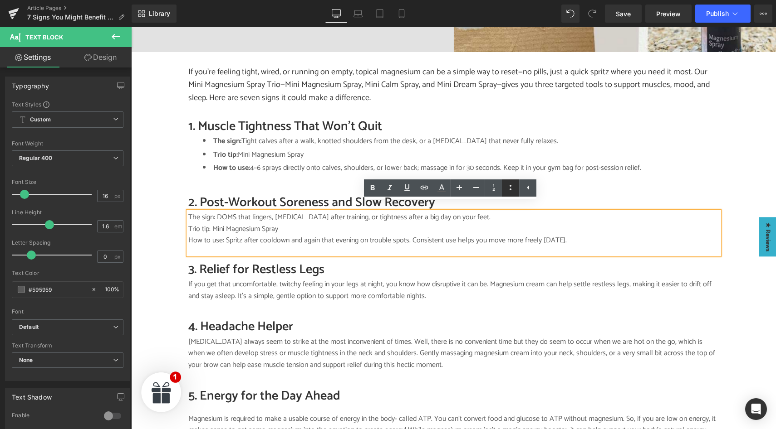
click at [511, 191] on icon at bounding box center [510, 187] width 11 height 11
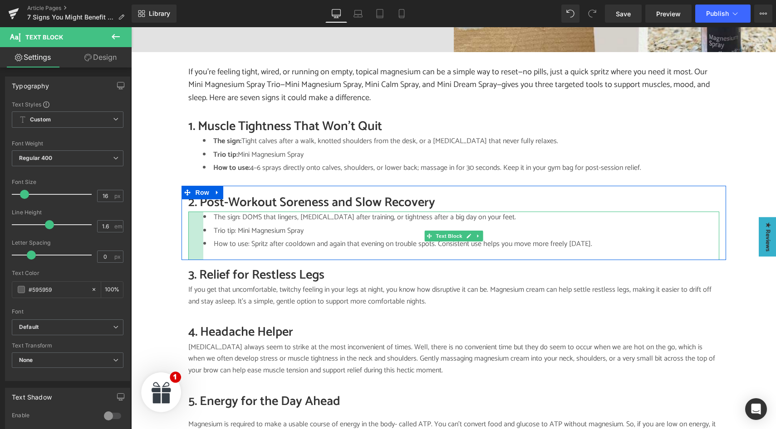
drag, startPoint x: 185, startPoint y: 223, endPoint x: 200, endPoint y: 224, distance: 15.0
click at [200, 224] on div "The sign: DOMS that lingers, [MEDICAL_DATA] after training, or tightness after …" at bounding box center [453, 236] width 531 height 49
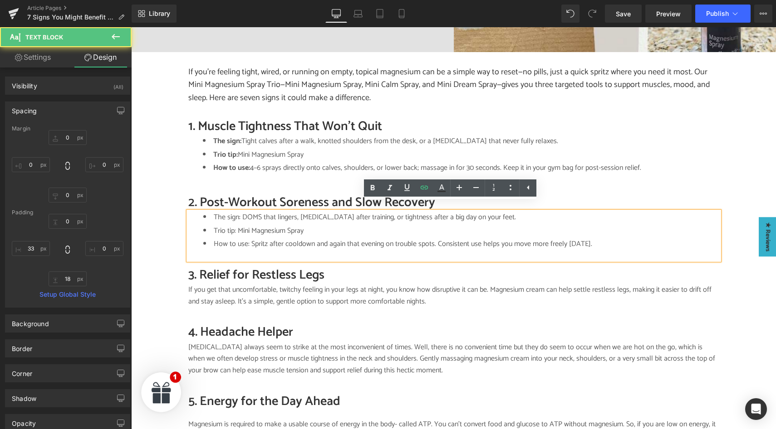
click at [239, 212] on li "The sign: DOMS that lingers, [MEDICAL_DATA] after training, or tightness after …" at bounding box center [461, 218] width 516 height 12
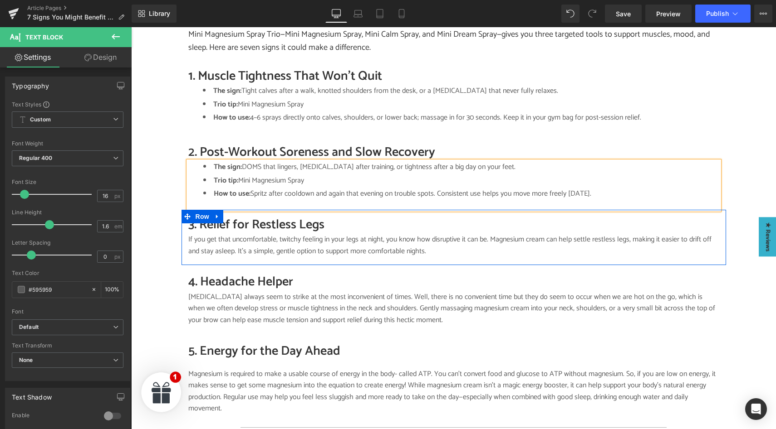
scroll to position [615, 0]
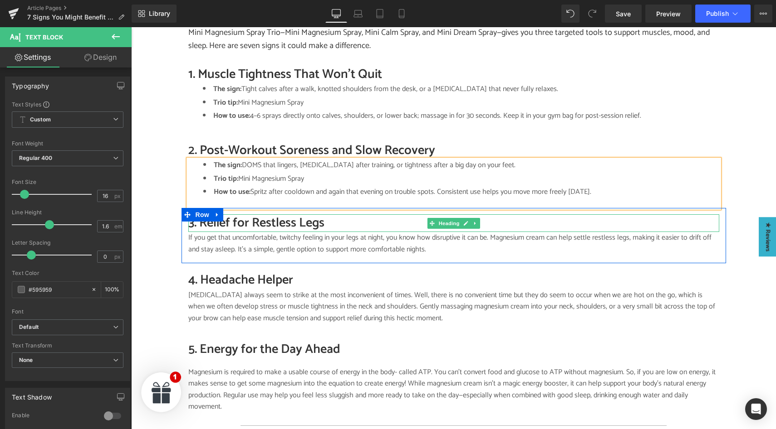
click at [223, 215] on h2 "3. Relief for Restless Legs" at bounding box center [453, 224] width 531 height 18
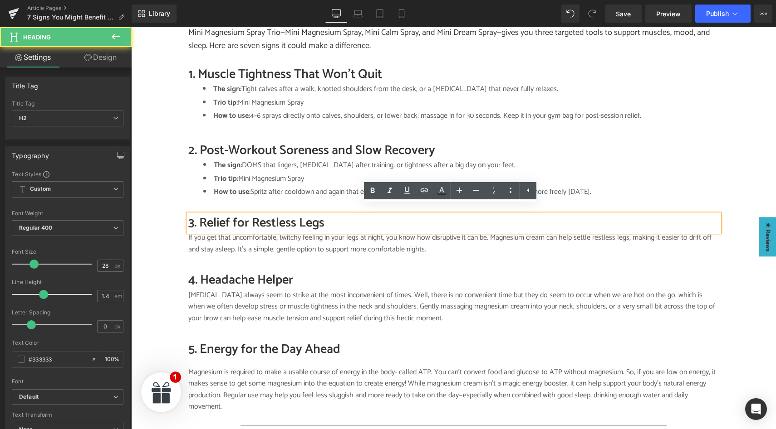
click at [199, 215] on h2 "3. Relief for Restless Legs" at bounding box center [453, 224] width 531 height 18
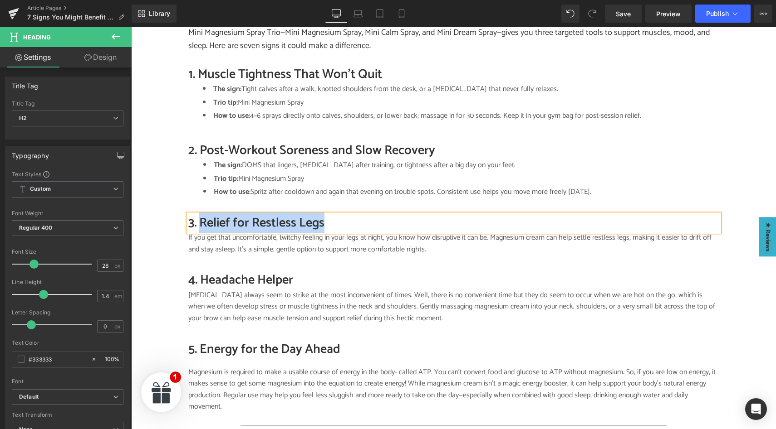
paste div
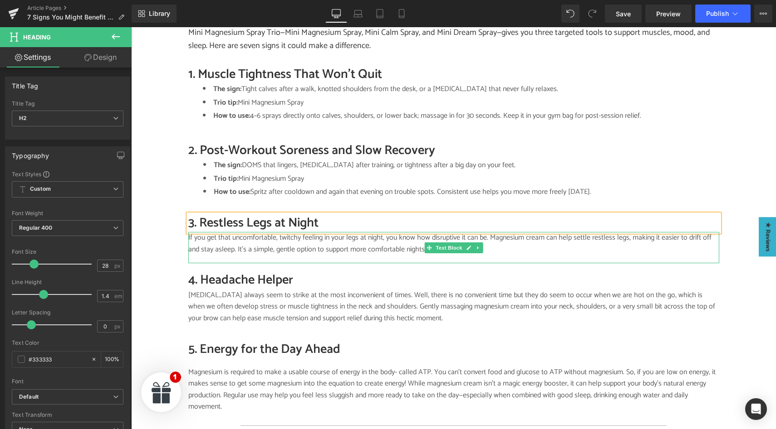
click at [232, 234] on p "If you get that uncomfortable, twitchy feeling in your legs at night, you know …" at bounding box center [453, 243] width 531 height 23
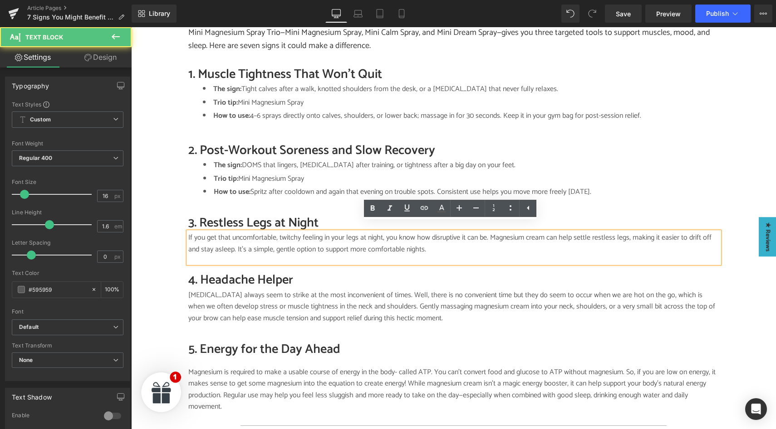
click at [234, 236] on p "If you get that uncomfortable, twitchy feeling in your legs at night, you know …" at bounding box center [453, 243] width 531 height 23
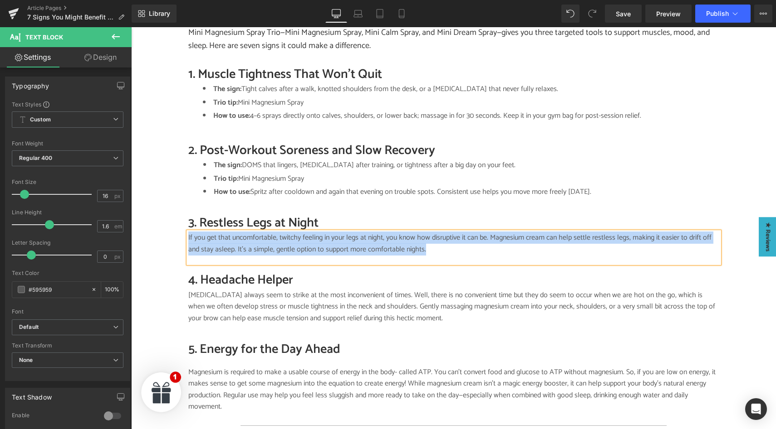
paste div
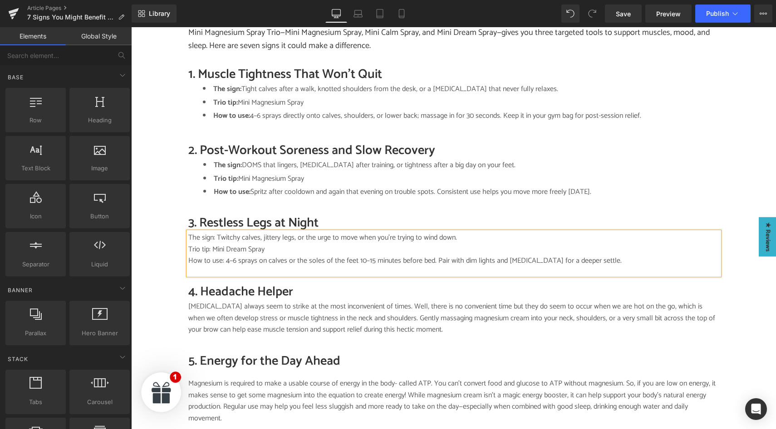
click at [164, 240] on div "Image SALTY SCIENCE Button TIRED MUM TALES Button DR BEC'S BRAIN DUMP Button Ro…" at bounding box center [453, 391] width 644 height 1787
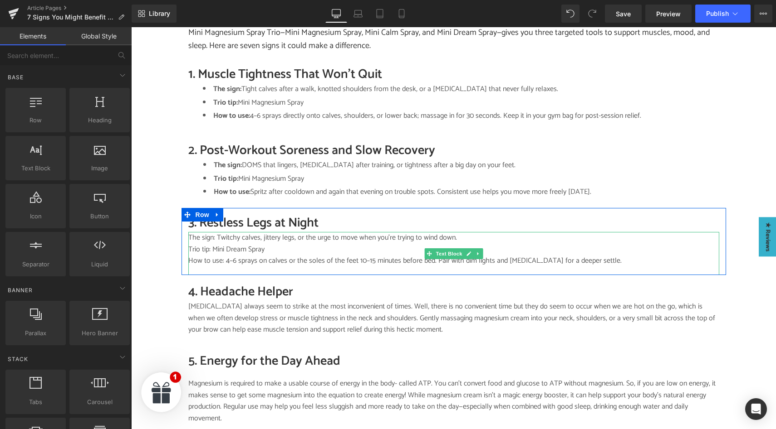
click at [267, 244] on p "Trio tip: Mini Dream Spray" at bounding box center [453, 250] width 531 height 12
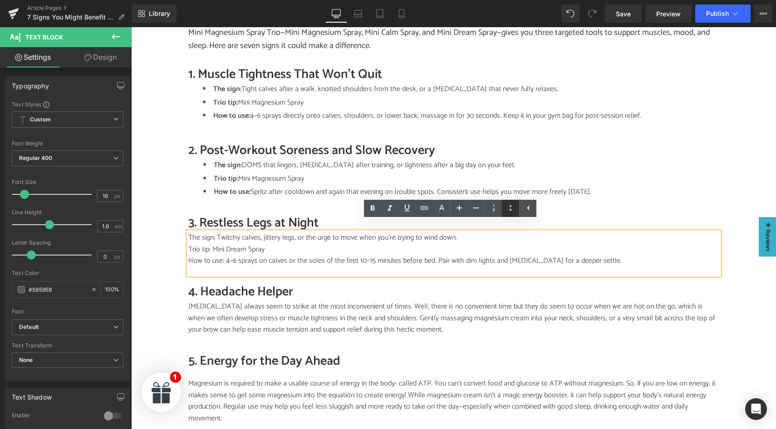
click at [512, 211] on icon at bounding box center [510, 208] width 11 height 11
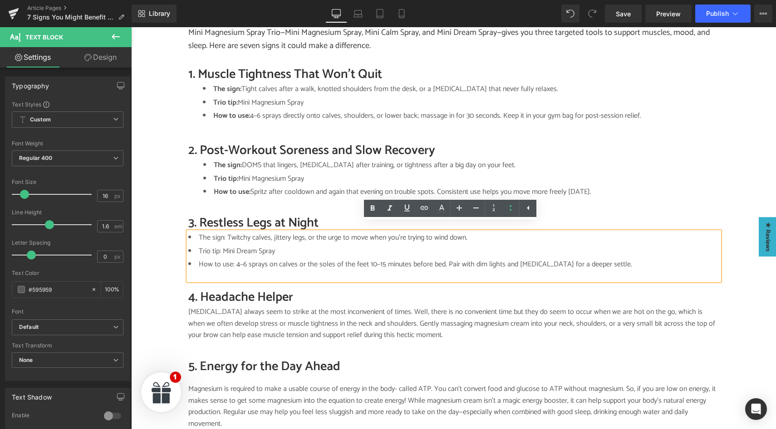
click at [157, 255] on div "Image SALTY SCIENCE Button TIRED MUM TALES Button DR BEC'S BRAIN DUMP Button Ro…" at bounding box center [453, 394] width 644 height 1793
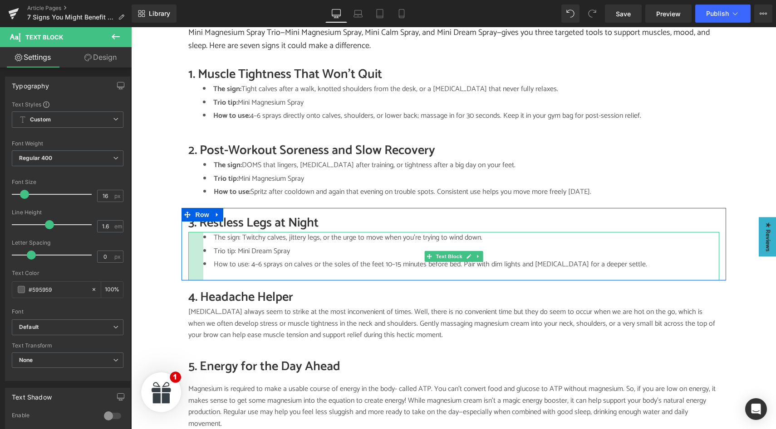
drag, startPoint x: 185, startPoint y: 243, endPoint x: 200, endPoint y: 243, distance: 15.0
click at [200, 243] on div "The sign: Twitchy calves, jittery legs, or the urge to move when you’re trying …" at bounding box center [453, 256] width 531 height 49
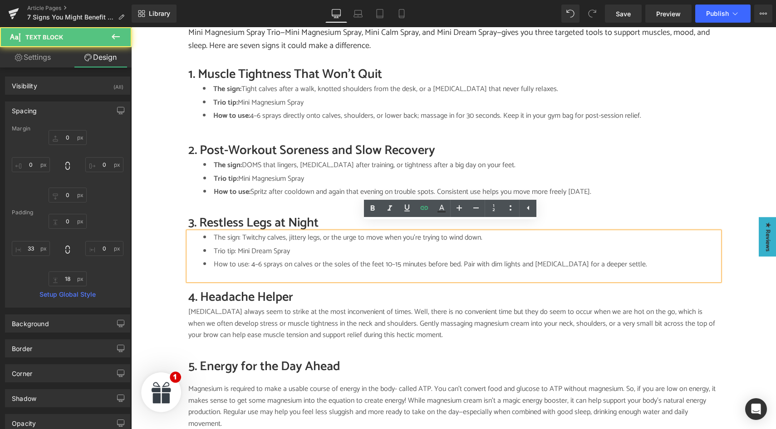
click at [233, 235] on ul "The sign: Twitchy calves, jittery legs, or the urge to move when you’re trying …" at bounding box center [461, 251] width 516 height 39
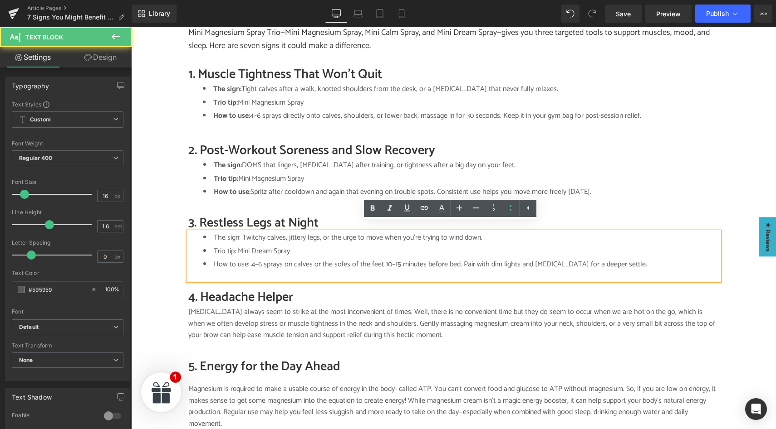
click at [237, 232] on li "The sign: Twitchy calves, jittery legs, or the urge to move when you’re trying …" at bounding box center [461, 238] width 516 height 12
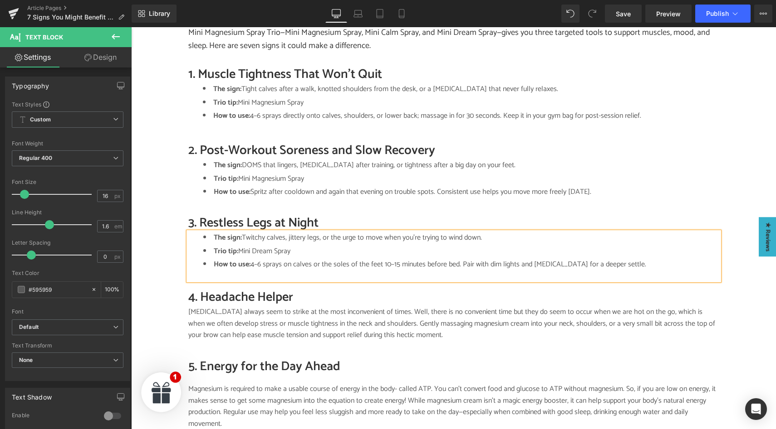
scroll to position [775, 0]
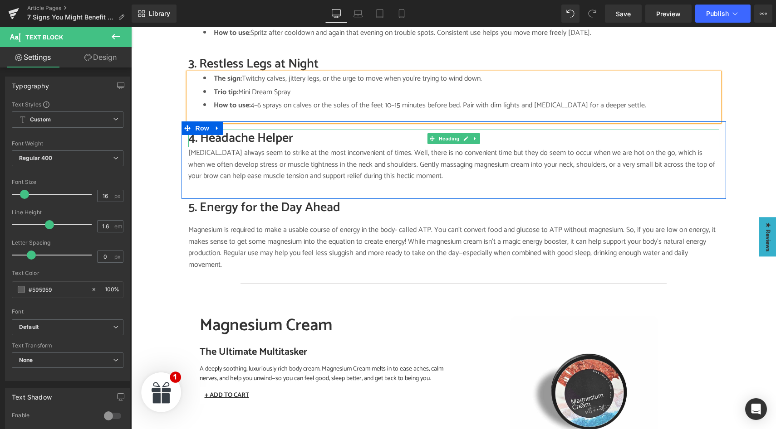
click at [253, 130] on h2 "4. Headache Helper" at bounding box center [453, 139] width 531 height 18
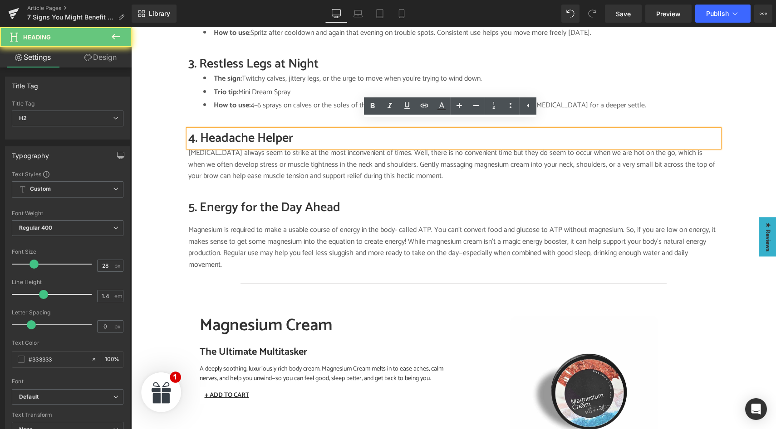
click at [199, 130] on h2 "4. Headache Helper" at bounding box center [453, 139] width 531 height 18
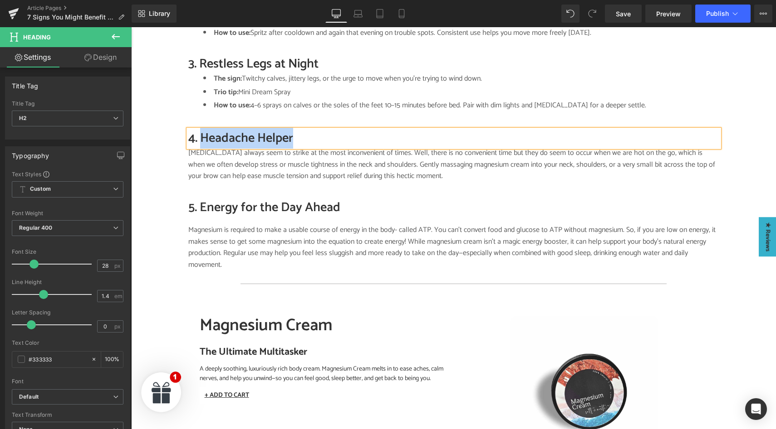
paste div
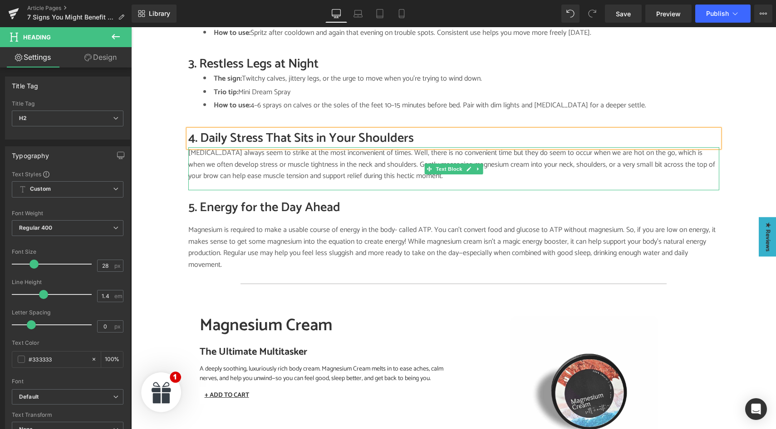
click at [251, 156] on p "[MEDICAL_DATA] always seem to strike at the most inconvenient of times. Well, t…" at bounding box center [453, 164] width 531 height 35
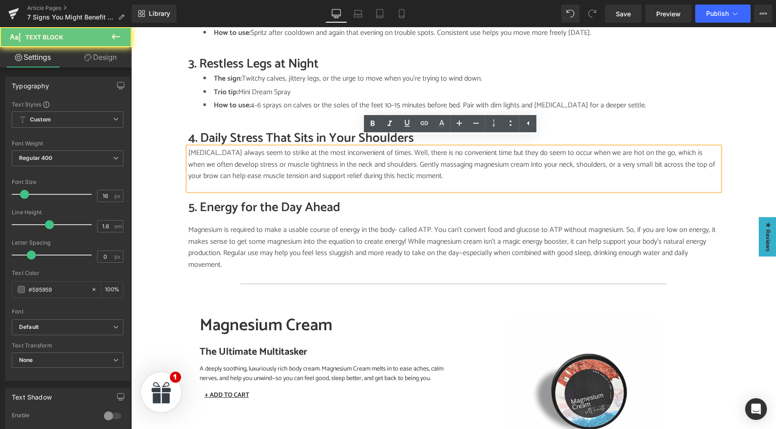
click at [251, 156] on p "[MEDICAL_DATA] always seem to strike at the most inconvenient of times. Well, t…" at bounding box center [453, 164] width 531 height 35
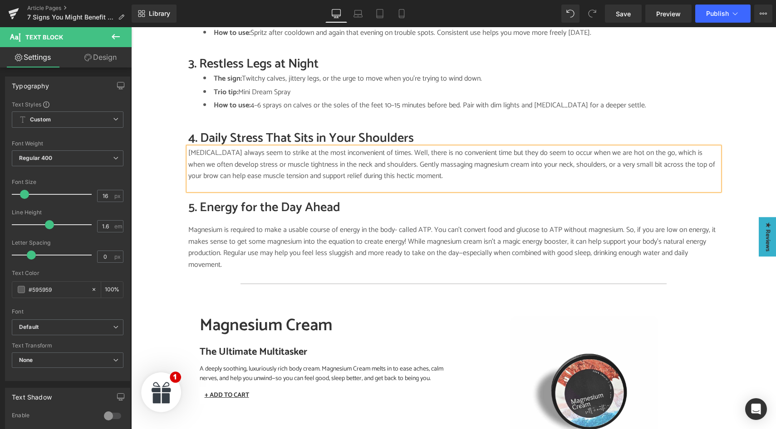
paste div
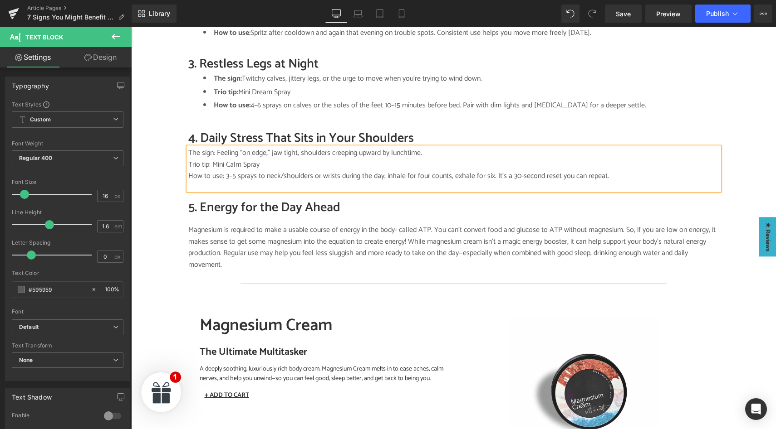
drag, startPoint x: 167, startPoint y: 156, endPoint x: 186, endPoint y: 156, distance: 19.0
click at [167, 156] on div "Image SALTY SCIENCE Button TIRED MUM TALES Button DR BEC'S BRAIN DUMP Button Ro…" at bounding box center [453, 234] width 644 height 1793
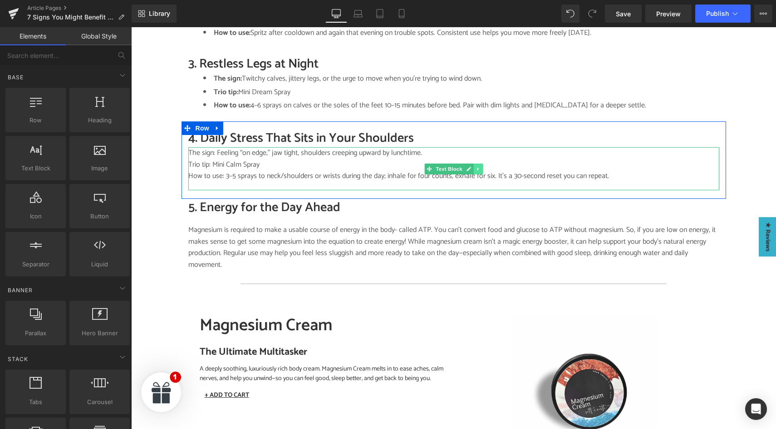
click at [476, 166] on icon at bounding box center [477, 168] width 5 height 5
click at [378, 160] on p "Trio tip: Mini Calm Spray" at bounding box center [453, 165] width 531 height 12
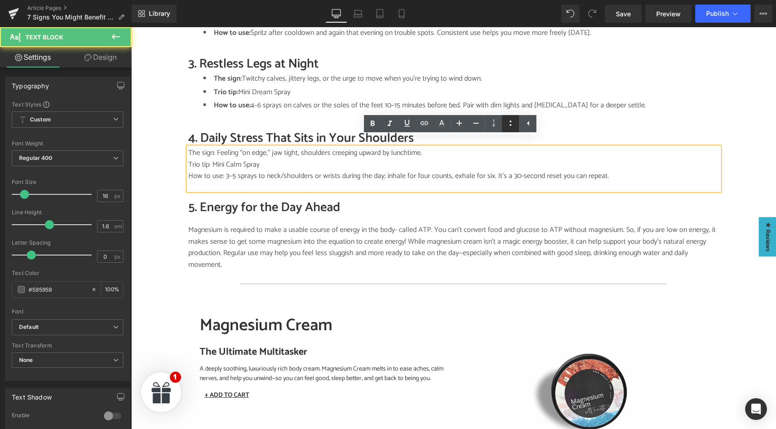
click at [511, 129] on link at bounding box center [510, 123] width 17 height 17
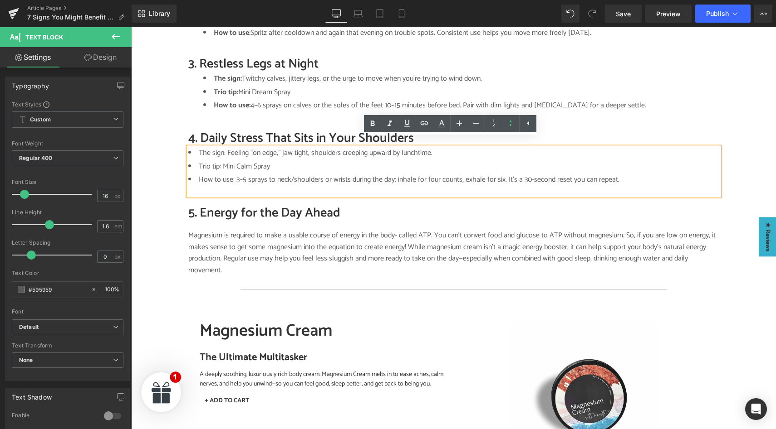
click at [168, 159] on div "Image SALTY SCIENCE Button TIRED MUM TALES Button DR BEC'S BRAIN DUMP Button Ro…" at bounding box center [453, 237] width 644 height 1798
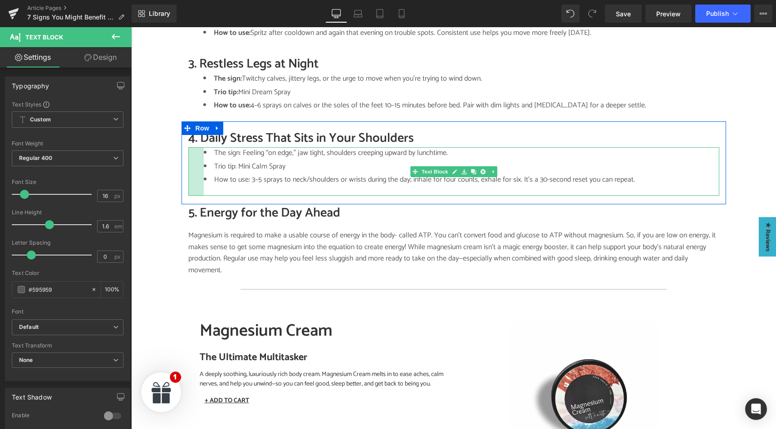
drag, startPoint x: 185, startPoint y: 157, endPoint x: 200, endPoint y: 158, distance: 15.4
click at [200, 158] on div "The sign: Feeling “on edge,” jaw tight, shoulders creeping upward by lunchtime.…" at bounding box center [453, 171] width 531 height 49
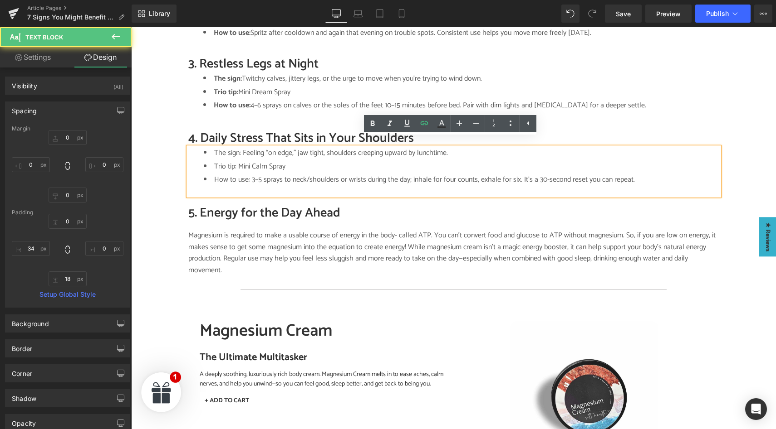
click at [236, 147] on li "The sign: Feeling “on edge,” jaw tight, shoulders creeping upward by lunchtime." at bounding box center [461, 153] width 515 height 12
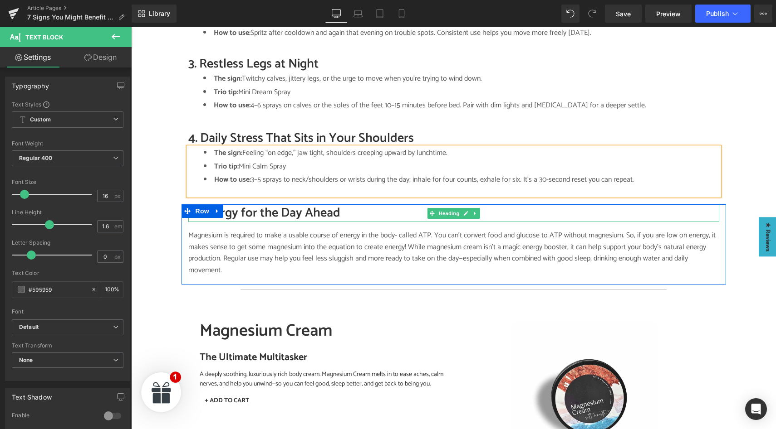
click at [244, 209] on h2 "5. Energy for the Day Ahead" at bounding box center [453, 214] width 531 height 18
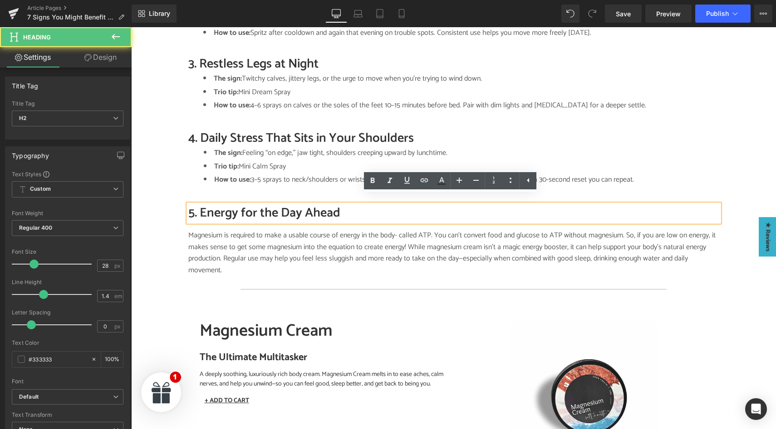
click at [200, 205] on h2 "5. Energy for the Day Ahead" at bounding box center [453, 214] width 531 height 18
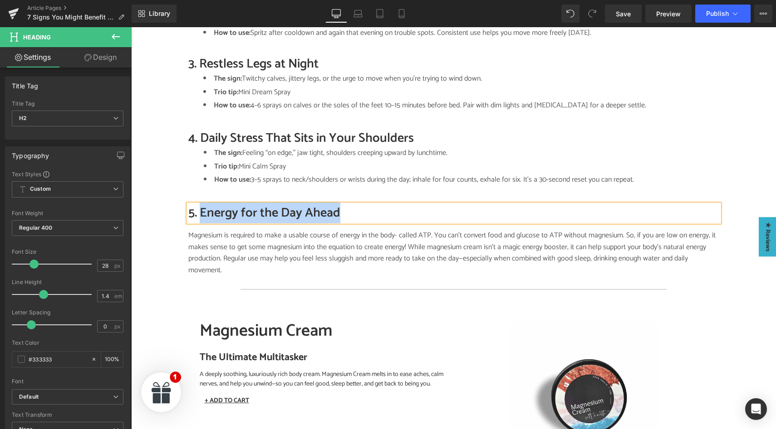
paste div
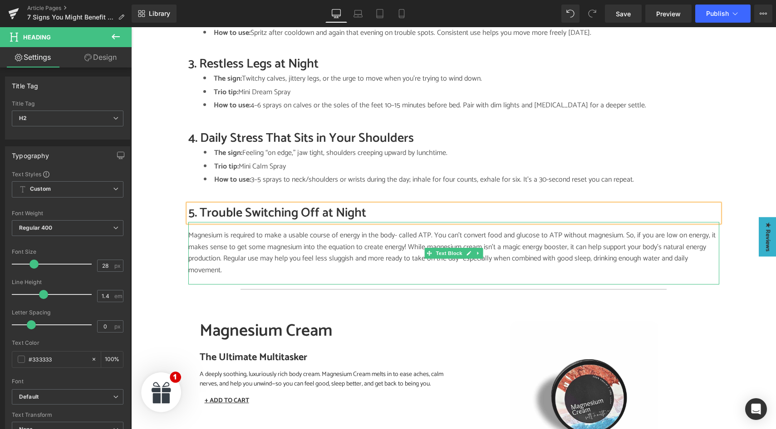
click at [232, 243] on p "Magnesium is required to make a usable course of energy in the body- called ATP…" at bounding box center [453, 253] width 531 height 46
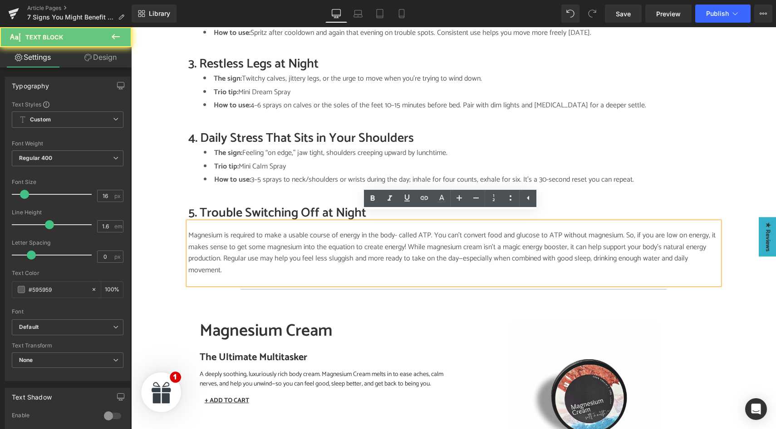
click at [222, 237] on p "Magnesium is required to make a usable course of energy in the body- called ATP…" at bounding box center [453, 253] width 531 height 46
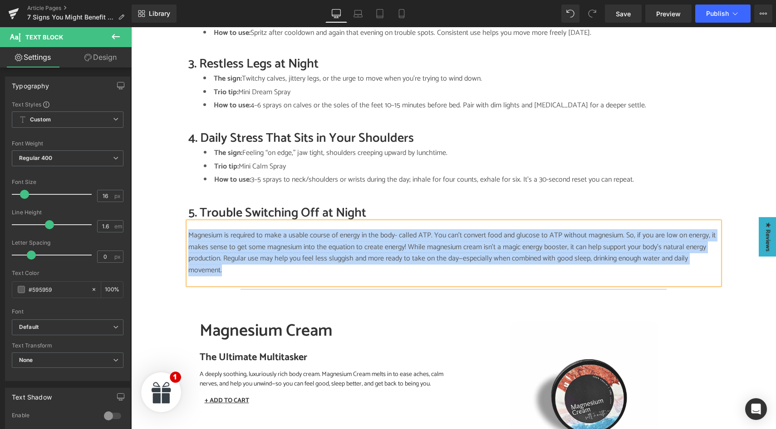
paste div
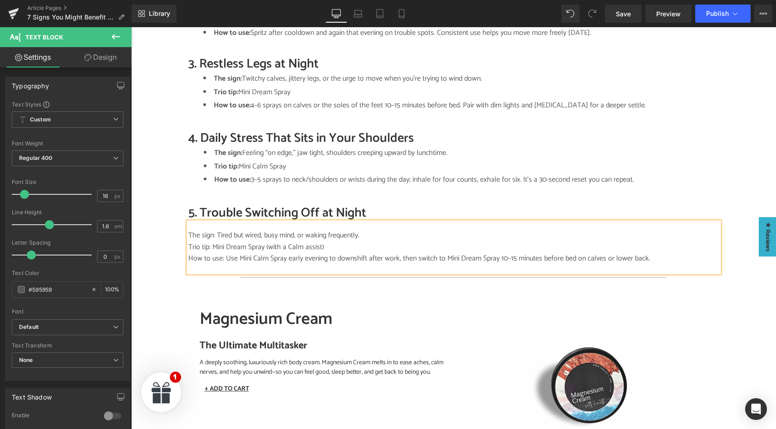
click at [169, 228] on div "Image SALTY SCIENCE Button TIRED MUM TALES Button DR BEC'S BRAIN DUMP Button Ro…" at bounding box center [453, 231] width 644 height 1787
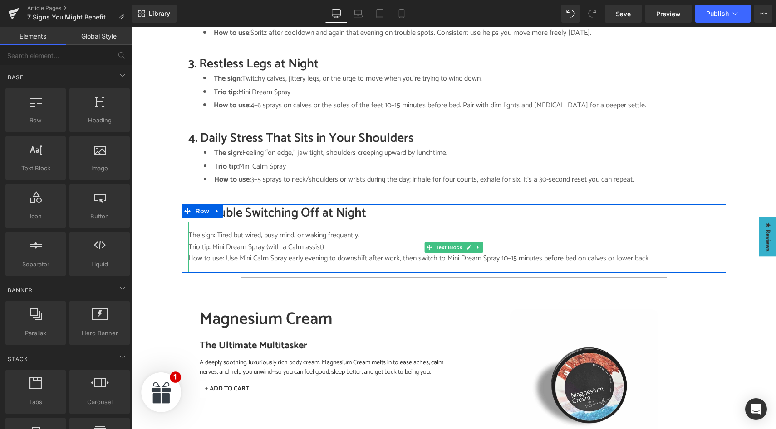
click at [368, 242] on p "Trio tip: Mini Dream Spray (with a Calm assist)" at bounding box center [453, 248] width 531 height 12
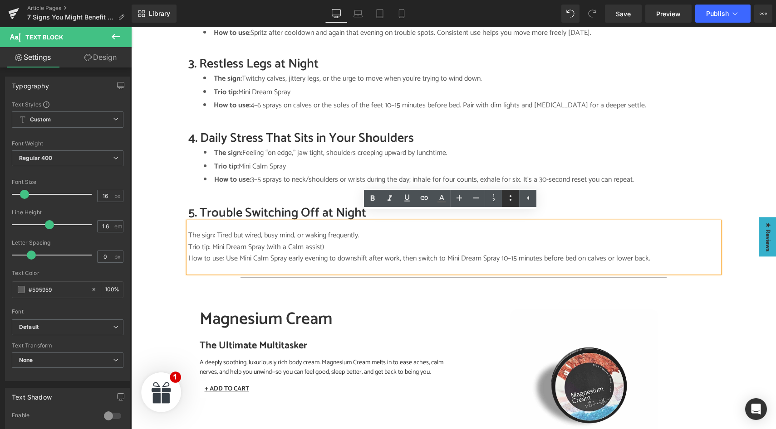
click at [509, 197] on icon at bounding box center [510, 198] width 11 height 11
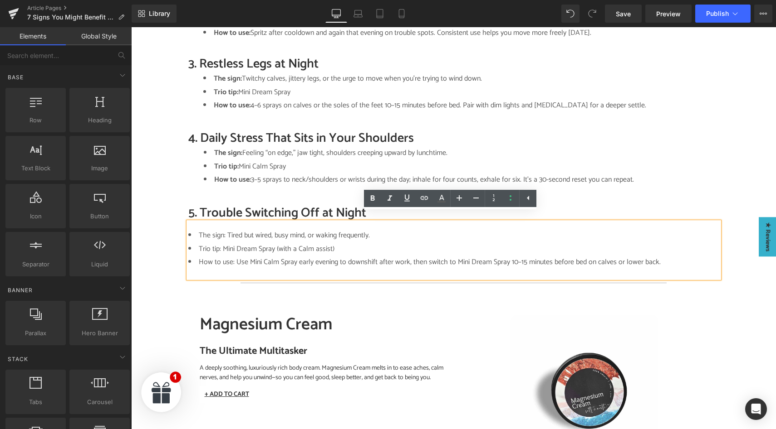
click at [132, 238] on div "Image SALTY SCIENCE Button TIRED MUM TALES Button DR BEC'S BRAIN DUMP Button Ro…" at bounding box center [453, 234] width 644 height 1792
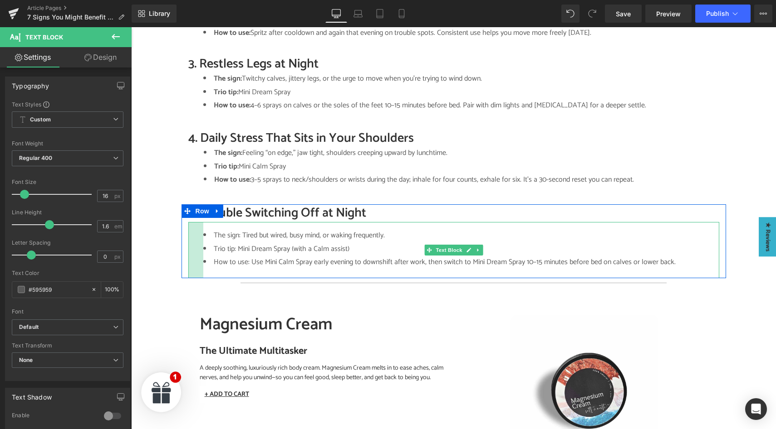
drag, startPoint x: 185, startPoint y: 237, endPoint x: 200, endPoint y: 237, distance: 15.0
click at [200, 237] on div "The sign: Tired but wired, busy mind, or waking frequently. Trio tip: Mini Drea…" at bounding box center [453, 250] width 531 height 56
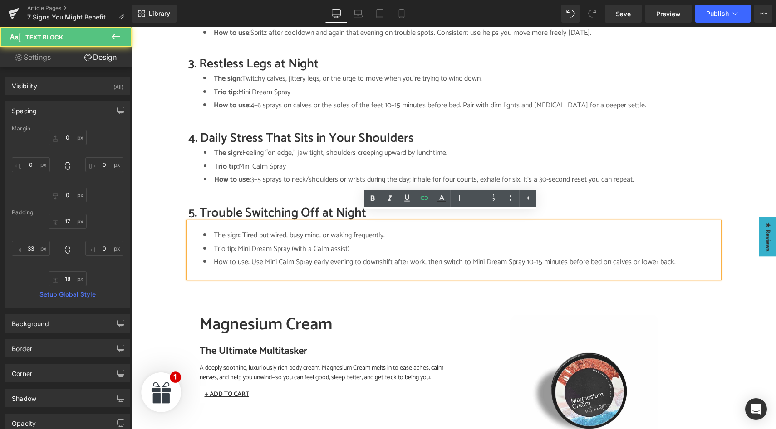
click at [238, 230] on li "The sign: Tired but wired, busy mind, or waking frequently." at bounding box center [461, 236] width 516 height 12
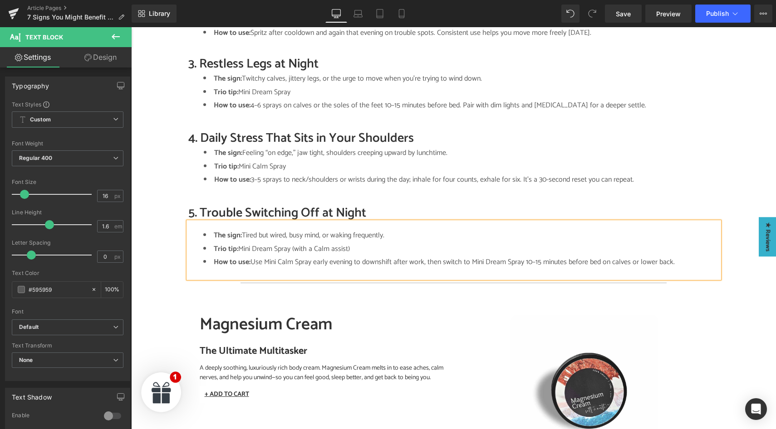
click at [165, 223] on div "Image SALTY SCIENCE Button TIRED MUM TALES Button DR BEC'S BRAIN DUMP Button Ro…" at bounding box center [453, 234] width 644 height 1792
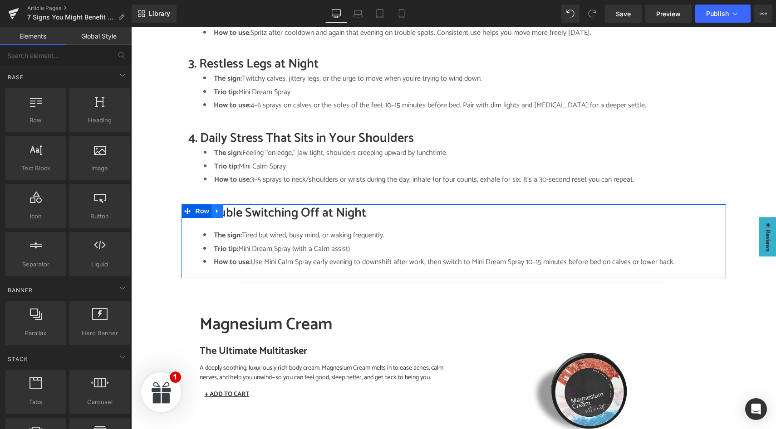
click at [214, 208] on icon at bounding box center [217, 211] width 6 height 7
click at [223, 205] on link at bounding box center [229, 212] width 12 height 14
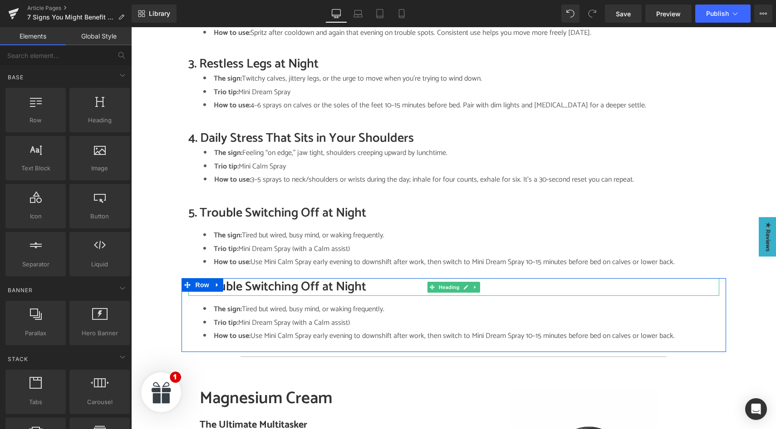
click at [228, 278] on h2 "5. Trouble Switching Off at Night" at bounding box center [453, 287] width 531 height 18
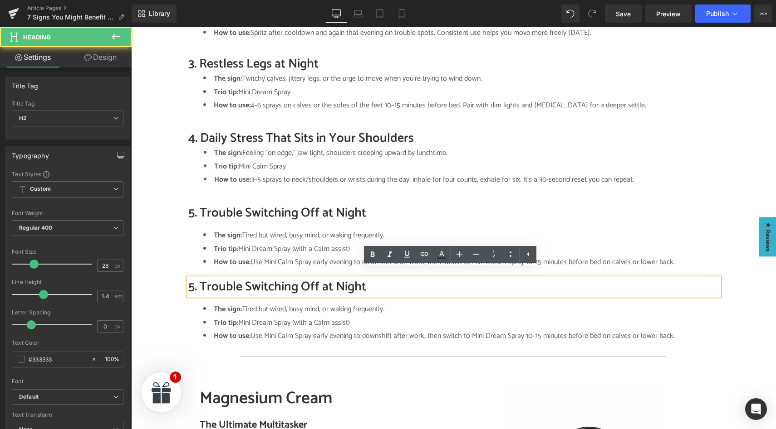
click at [228, 278] on h2 "5. Trouble Switching Off at Night" at bounding box center [453, 287] width 531 height 18
click at [197, 278] on h2 "5. Trouble Switching Off at Night" at bounding box center [453, 287] width 531 height 18
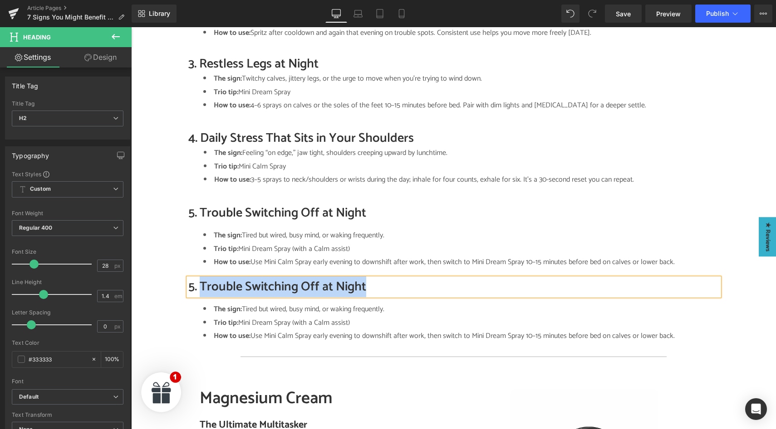
paste div
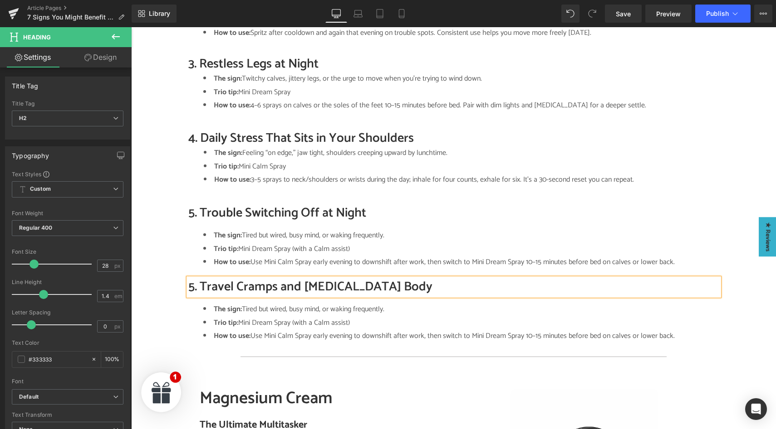
click at [191, 278] on h2 "5. Travel Cramps and [MEDICAL_DATA] Body" at bounding box center [453, 287] width 531 height 18
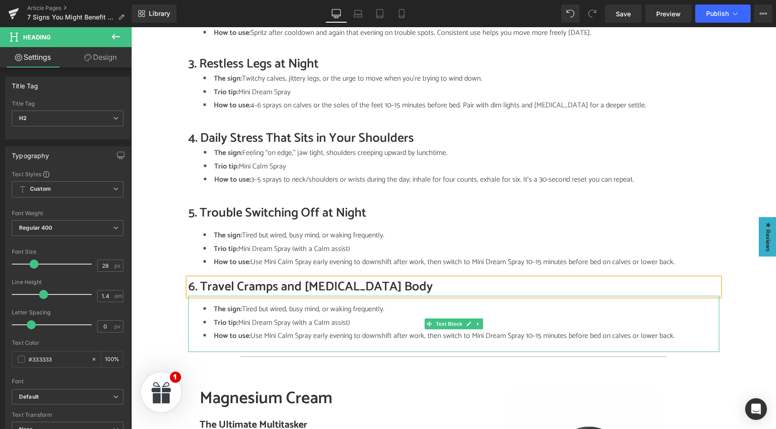
click at [235, 320] on ul "The sign: Tired but wired, busy mind, or waking frequently. Trio tip: Mini Drea…" at bounding box center [461, 323] width 516 height 39
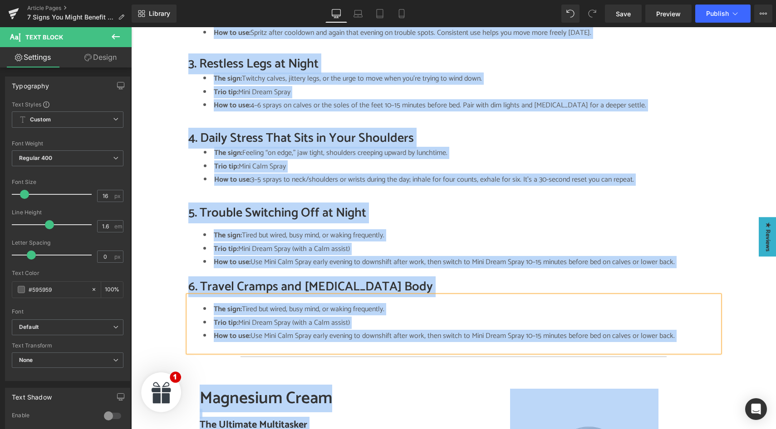
click at [235, 320] on ul "The sign: Tired but wired, busy mind, or waking frequently. Trio tip: Mini Drea…" at bounding box center [461, 323] width 516 height 39
paste div
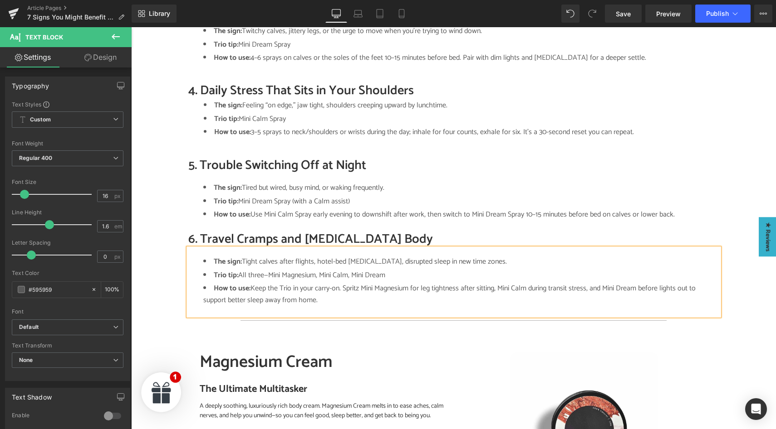
scroll to position [822, 0]
click at [163, 263] on div "Image SALTY SCIENCE Button TIRED MUM TALES Button DR BEC'S BRAIN DUMP Button Ro…" at bounding box center [453, 230] width 644 height 1878
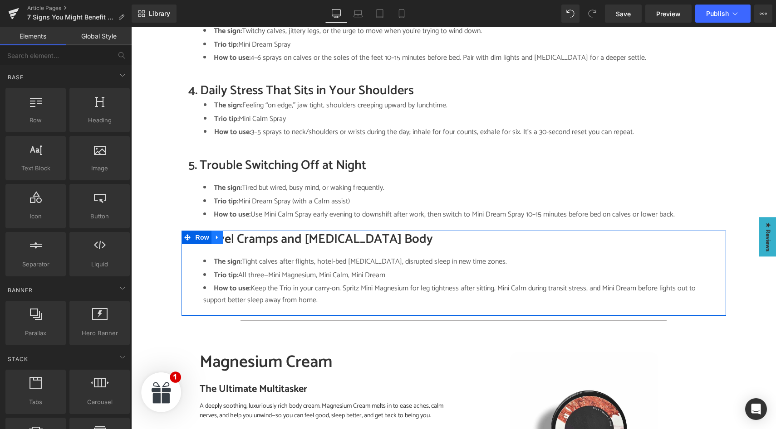
click at [214, 234] on icon at bounding box center [217, 237] width 6 height 7
click at [226, 234] on icon at bounding box center [229, 237] width 6 height 6
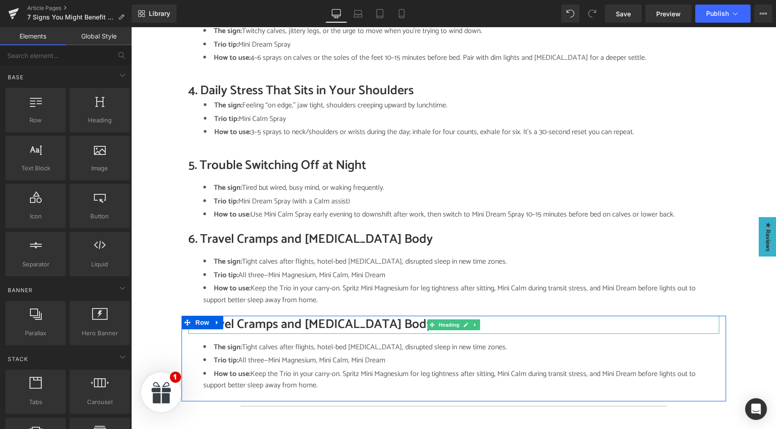
click at [227, 317] on h2 "6. Travel Cramps and [MEDICAL_DATA] Body" at bounding box center [453, 325] width 531 height 18
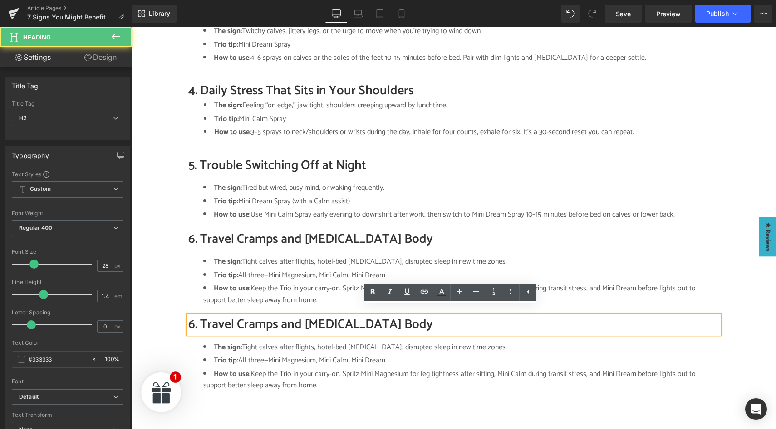
click at [191, 317] on h2 "6. Travel Cramps and [MEDICAL_DATA] Body" at bounding box center [453, 325] width 531 height 18
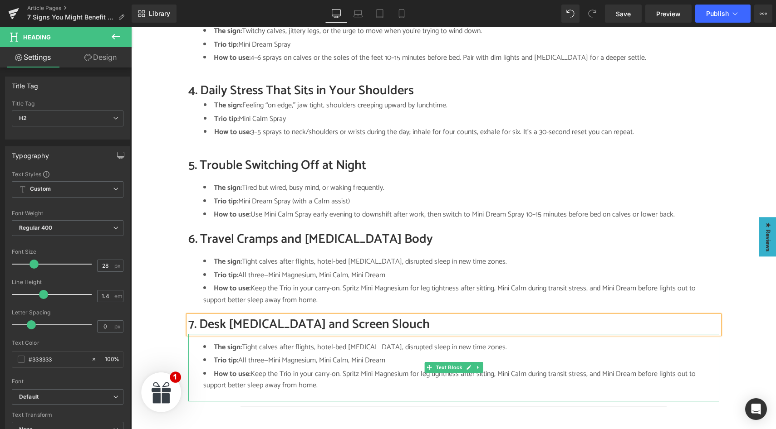
click at [241, 355] on li "Trio tip: All three—Mini Magnesium, Mini Calm, Mini Dream" at bounding box center [461, 361] width 516 height 12
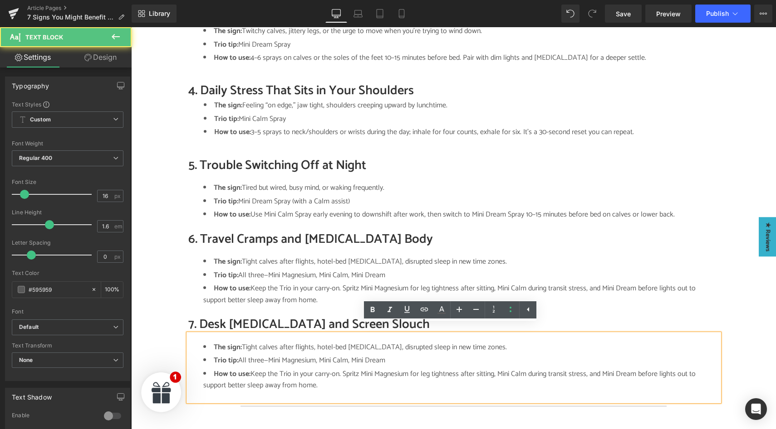
click at [256, 345] on ul "The sign: Tight calves after flights, hotel-bed [MEDICAL_DATA], disrupted sleep…" at bounding box center [461, 367] width 516 height 50
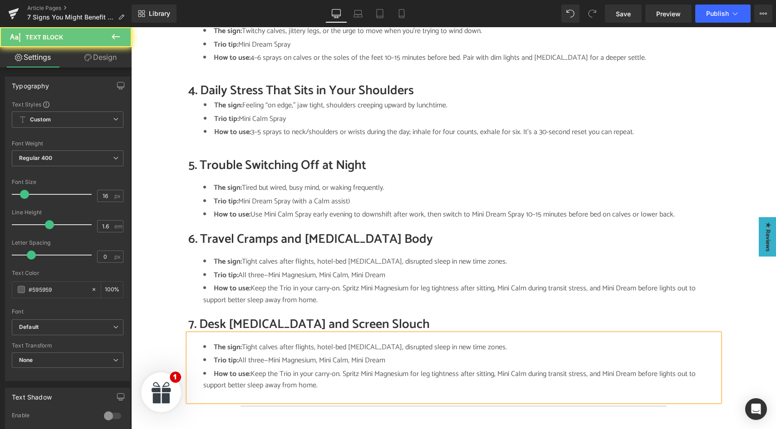
paste div
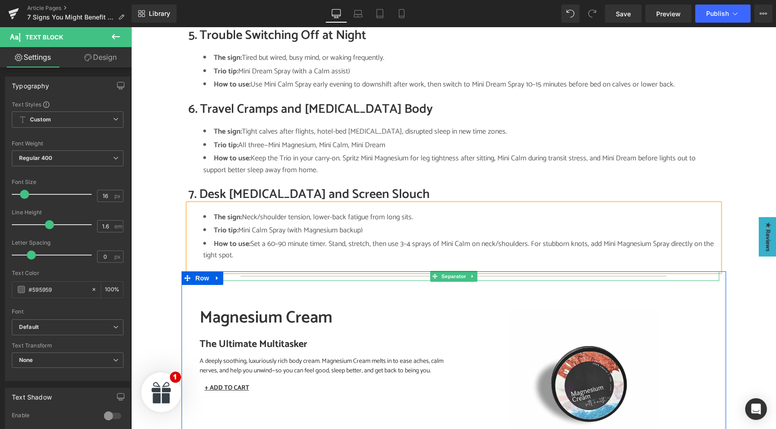
scroll to position [972, 0]
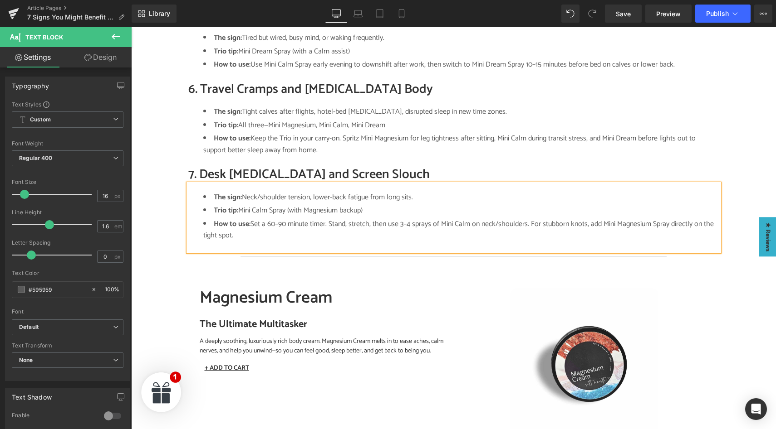
click at [164, 168] on div "Image SALTY SCIENCE Button TIRED MUM TALES Button DR BEC'S BRAIN DUMP Button Ro…" at bounding box center [453, 122] width 644 height 1963
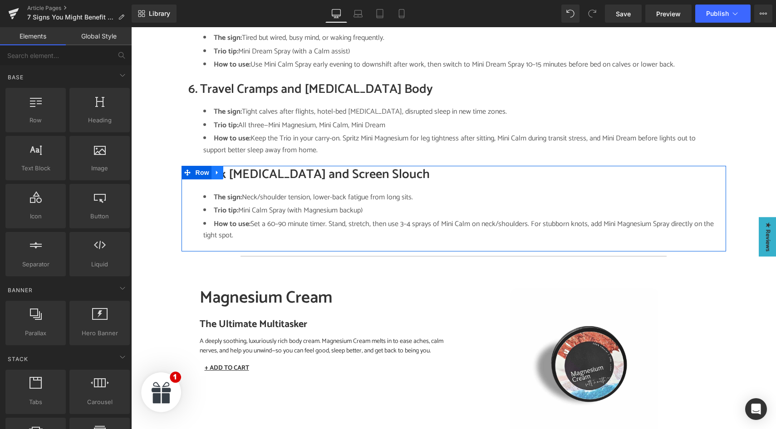
click at [214, 170] on icon at bounding box center [217, 173] width 6 height 7
click at [226, 170] on icon at bounding box center [229, 173] width 6 height 6
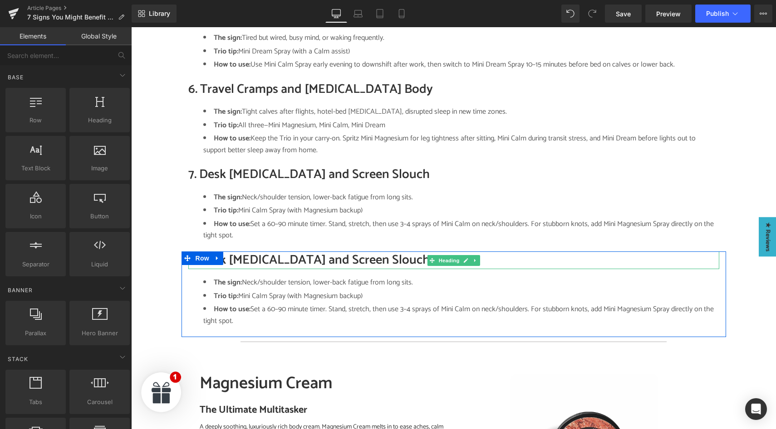
click at [247, 252] on h2 "7. Desk [MEDICAL_DATA] and Screen Slouch" at bounding box center [453, 261] width 531 height 18
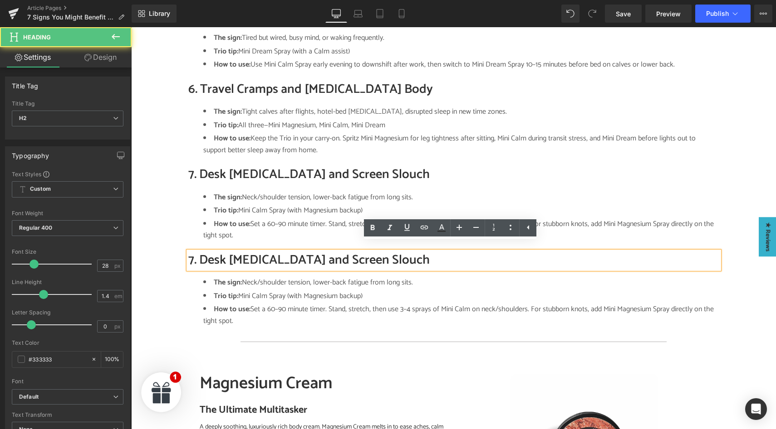
click at [248, 252] on h2 "7. Desk [MEDICAL_DATA] and Screen Slouch" at bounding box center [453, 261] width 531 height 18
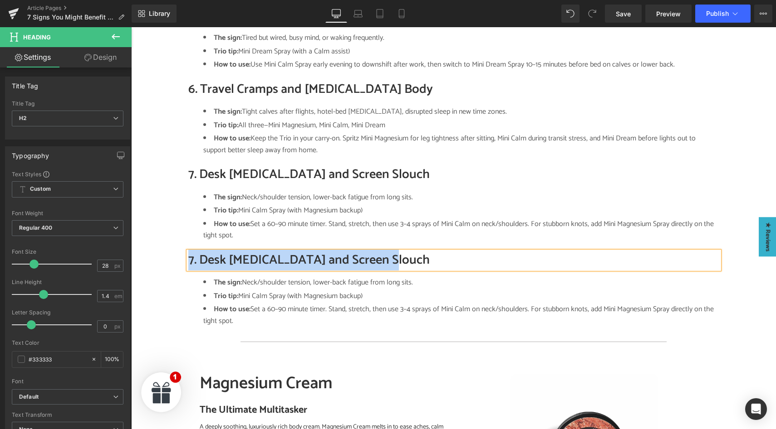
paste div
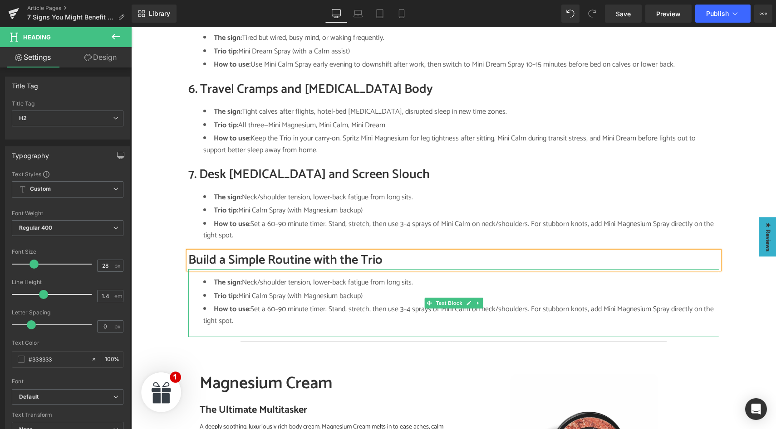
click at [273, 291] on li "Trio tip: Mini Calm Spray (with Magnesium backup)" at bounding box center [461, 297] width 516 height 12
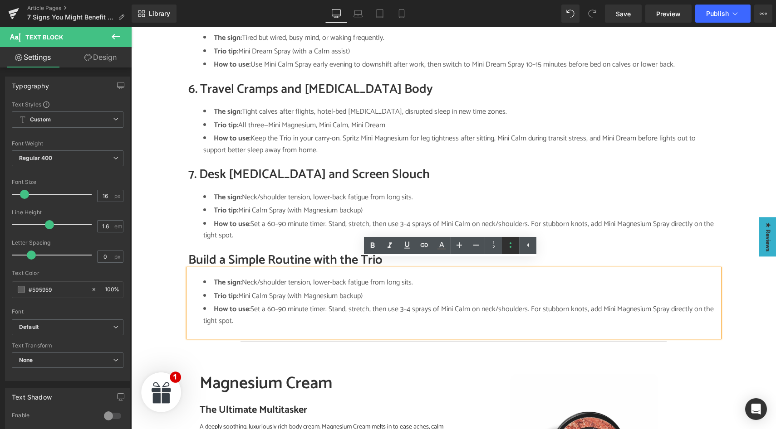
click at [510, 247] on icon at bounding box center [510, 245] width 2 height 5
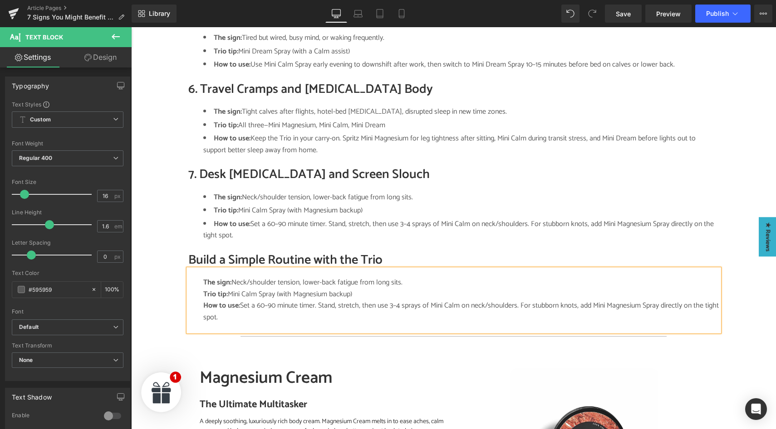
click at [151, 282] on div "Image SALTY SCIENCE Button TIRED MUM TALES Button DR BEC'S BRAIN DUMP Button Ro…" at bounding box center [453, 162] width 644 height 2043
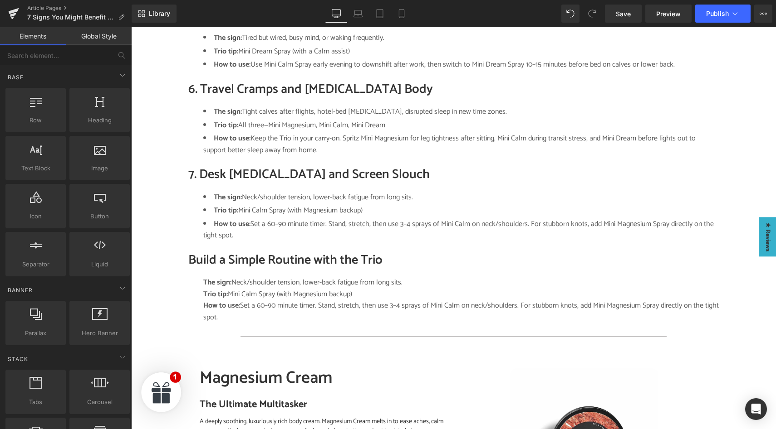
click at [228, 288] on span "Mini Calm Spray (with Magnesium backup)" at bounding box center [290, 294] width 124 height 12
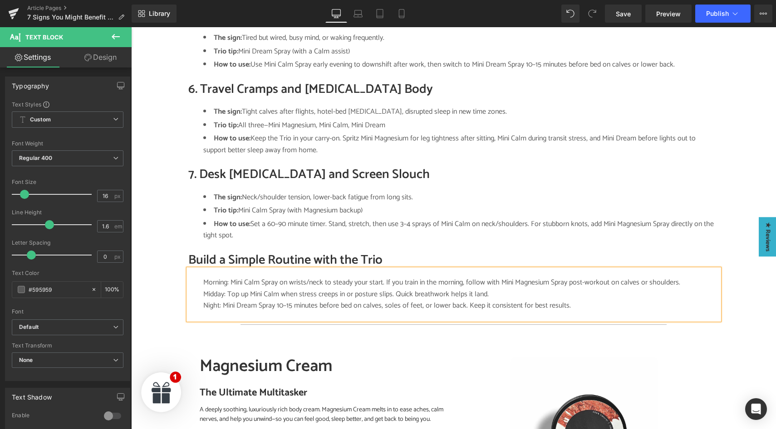
click at [157, 292] on div "Image SALTY SCIENCE Button TIRED MUM TALES Button DR BEC'S BRAIN DUMP Button Ro…" at bounding box center [453, 157] width 644 height 2032
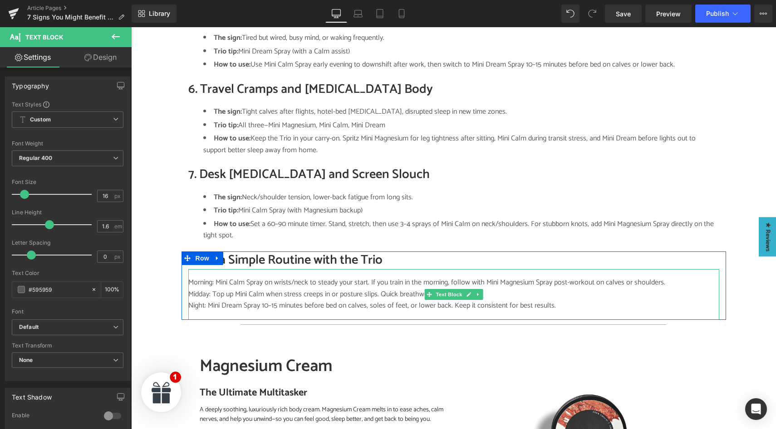
drag, startPoint x: 185, startPoint y: 281, endPoint x: 171, endPoint y: 281, distance: 15.0
click at [171, 281] on div "Image SALTY SCIENCE Button TIRED MUM TALES Button DR BEC'S BRAIN DUMP Button Ro…" at bounding box center [453, 157] width 644 height 2032
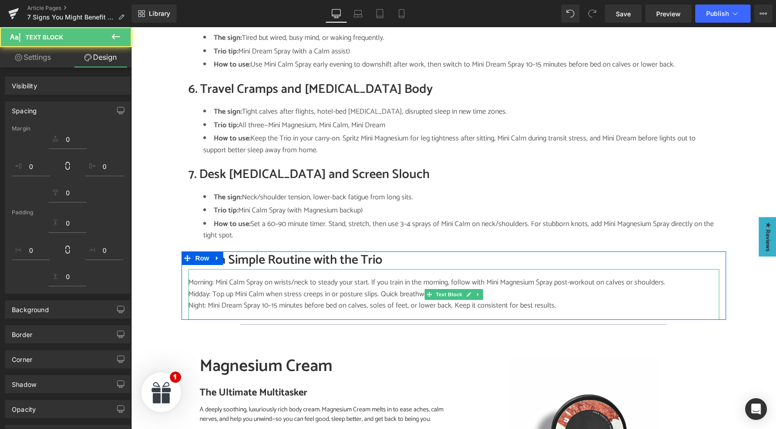
click at [155, 288] on div "Image SALTY SCIENCE Button TIRED MUM TALES Button DR BEC'S BRAIN DUMP Button Ro…" at bounding box center [453, 157] width 644 height 2032
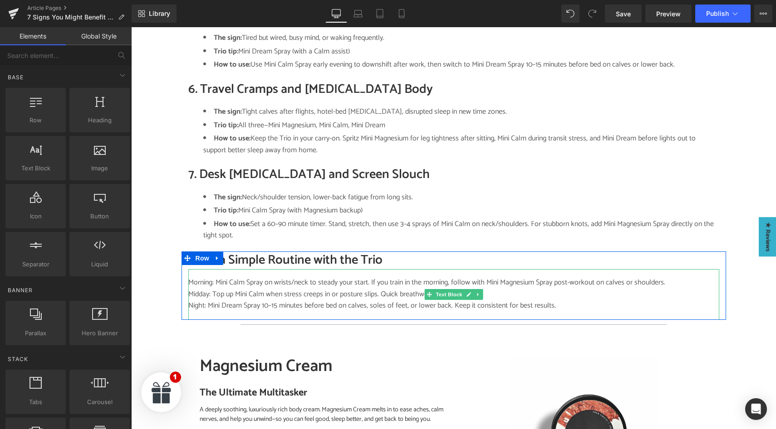
click at [161, 290] on div "Image SALTY SCIENCE Button TIRED MUM TALES Button DR BEC'S BRAIN DUMP Button Ro…" at bounding box center [453, 157] width 644 height 2032
click at [234, 289] on div "Midday: Top up Mini Calm when stress creeps in or posture slips. Quick breathwo…" at bounding box center [453, 295] width 531 height 12
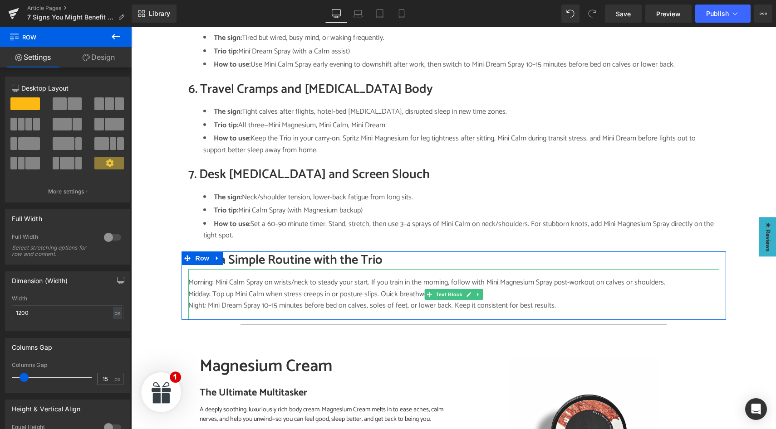
click at [212, 275] on div "Morning: Mini Calm Spray on wrists/neck to steady your start. If you train in t…" at bounding box center [453, 294] width 531 height 51
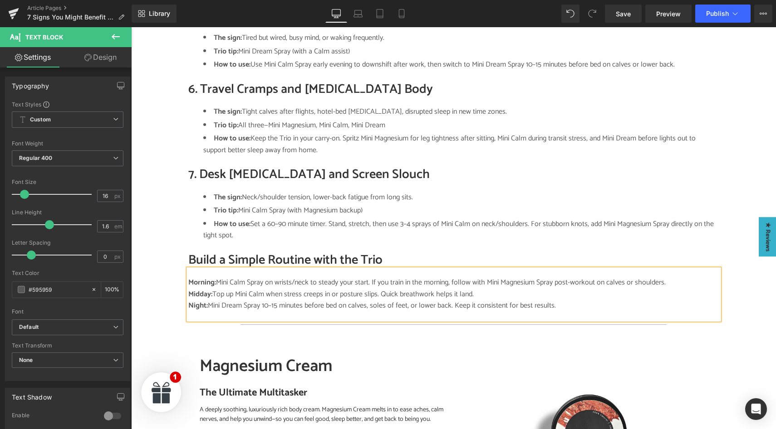
click at [171, 243] on div "Image SALTY SCIENCE Button TIRED MUM TALES Button DR BEC'S BRAIN DUMP Button Ro…" at bounding box center [453, 157] width 644 height 2032
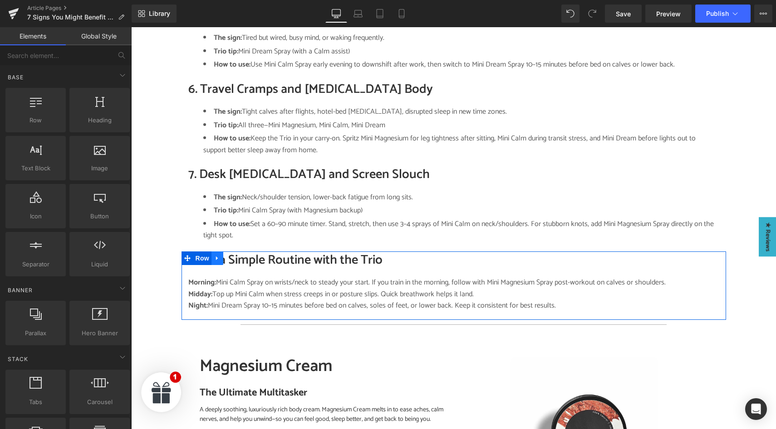
click at [214, 255] on icon at bounding box center [217, 258] width 6 height 7
click at [223, 252] on link at bounding box center [229, 259] width 12 height 14
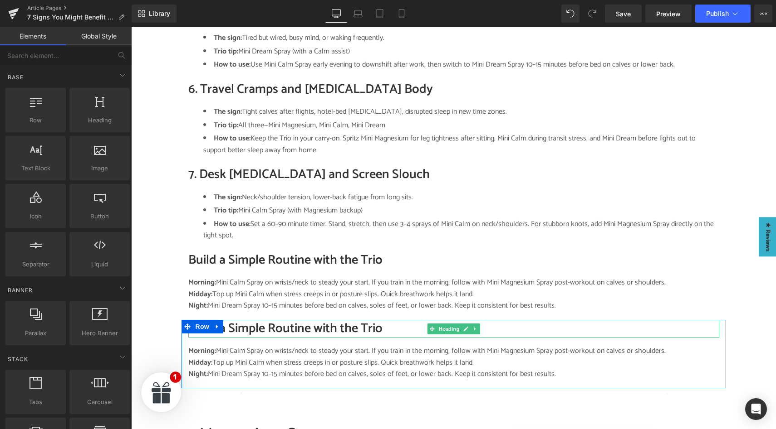
click at [249, 320] on h2 "Build a Simple Routine with the Trio" at bounding box center [453, 329] width 531 height 18
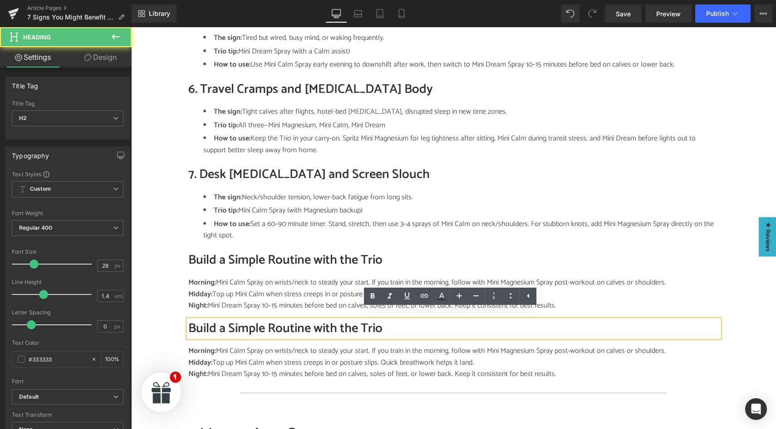
click at [256, 321] on h2 "Build a Simple Routine with the Trio" at bounding box center [453, 329] width 531 height 18
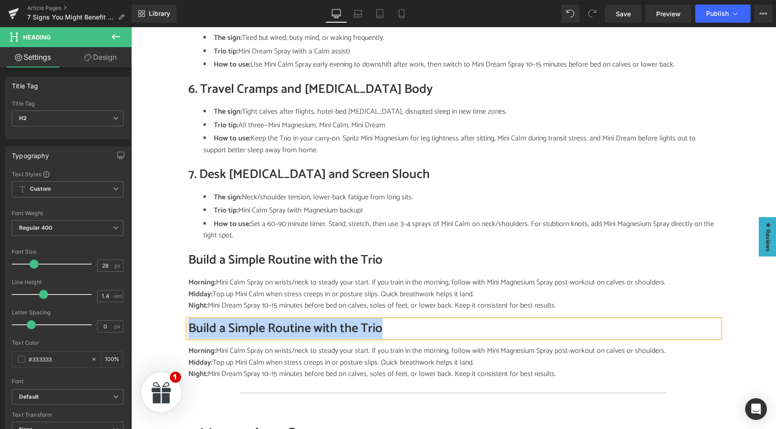
paste div
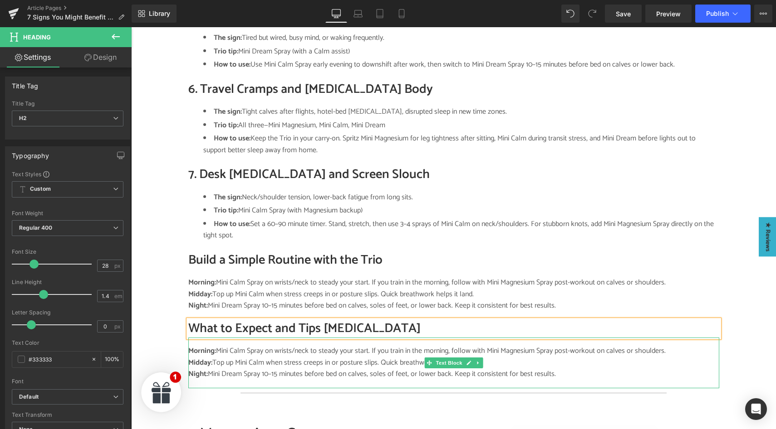
click at [270, 357] on div "Midday: Top up Mini Calm when stress creeps in or posture slips. Quick breathwo…" at bounding box center [453, 363] width 531 height 12
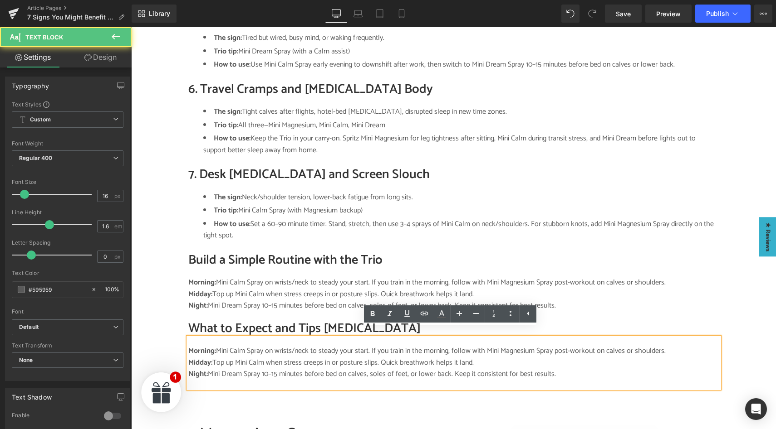
click at [260, 357] on div "Midday: Top up Mini Calm when stress creeps in or posture slips. Quick breathwo…" at bounding box center [453, 363] width 531 height 12
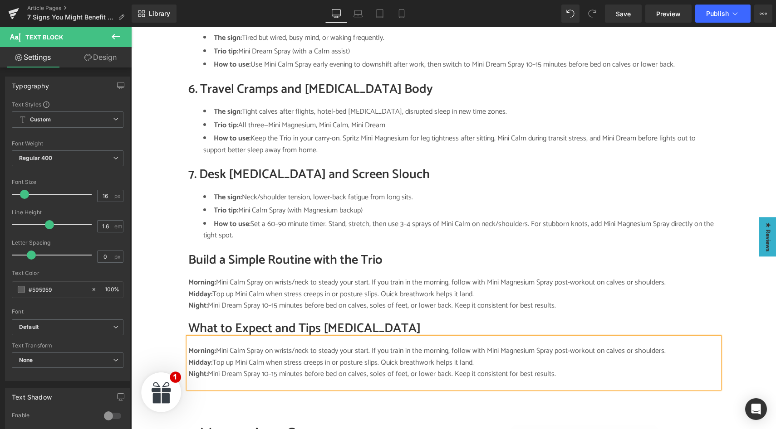
paste div
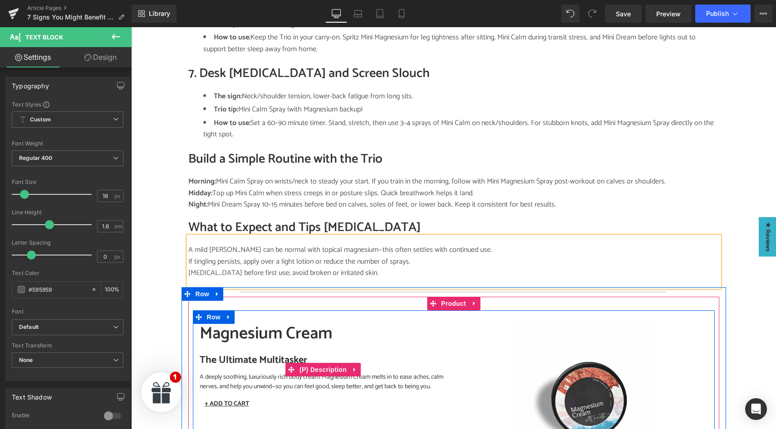
scroll to position [1076, 0]
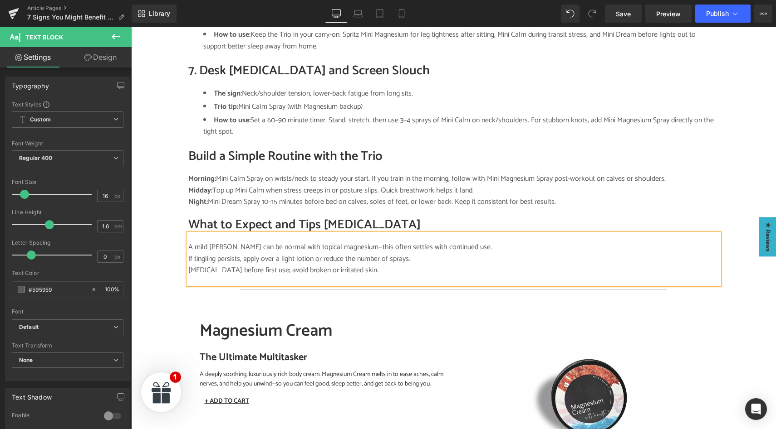
click at [372, 265] on div "[MEDICAL_DATA] before first use; avoid broken or irritated skin." at bounding box center [453, 271] width 531 height 12
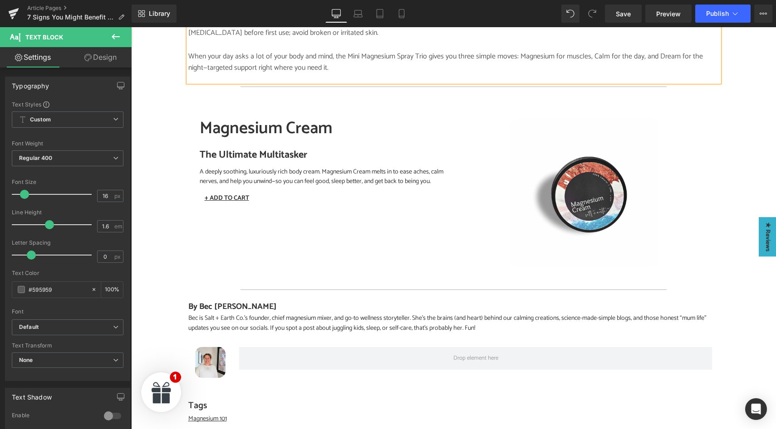
scroll to position [1322, 0]
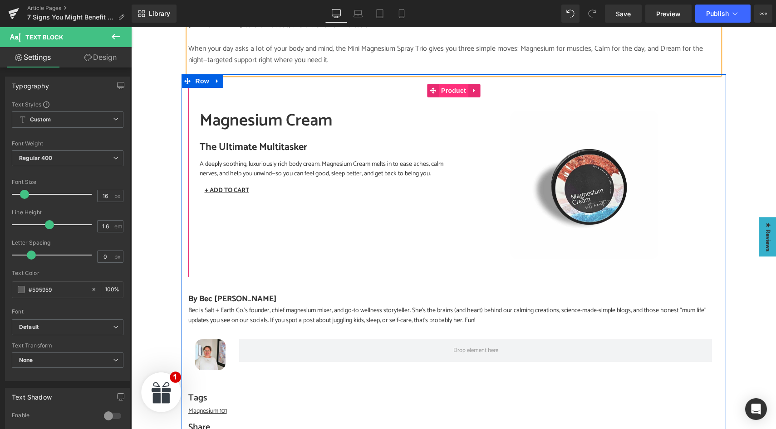
click at [447, 86] on span "Product" at bounding box center [453, 91] width 29 height 14
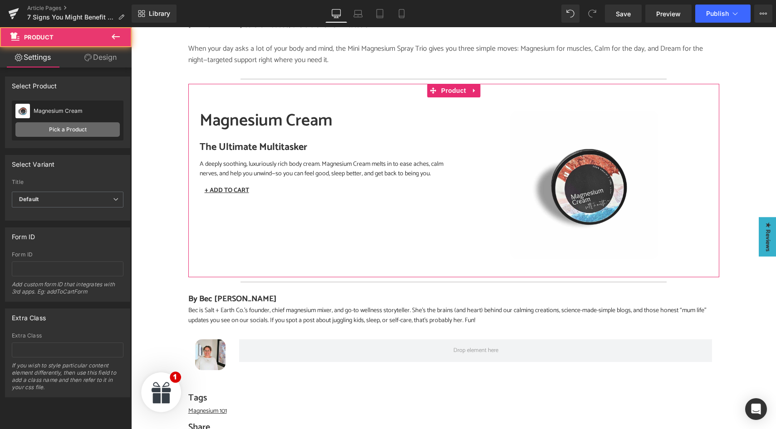
click at [70, 136] on link "Pick a Product" at bounding box center [67, 129] width 104 height 15
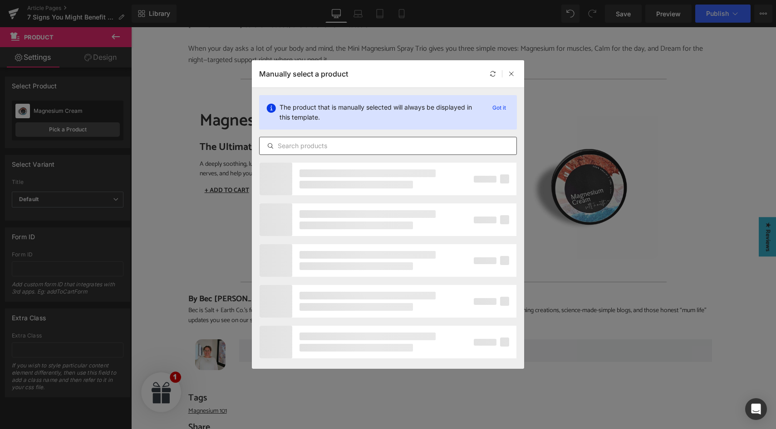
click at [293, 147] on input "text" at bounding box center [387, 146] width 257 height 11
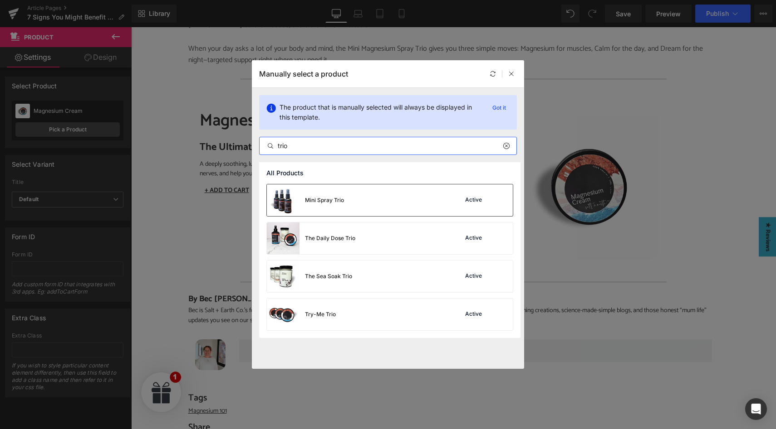
type input "trio"
click at [473, 200] on div "Active" at bounding box center [473, 200] width 20 height 7
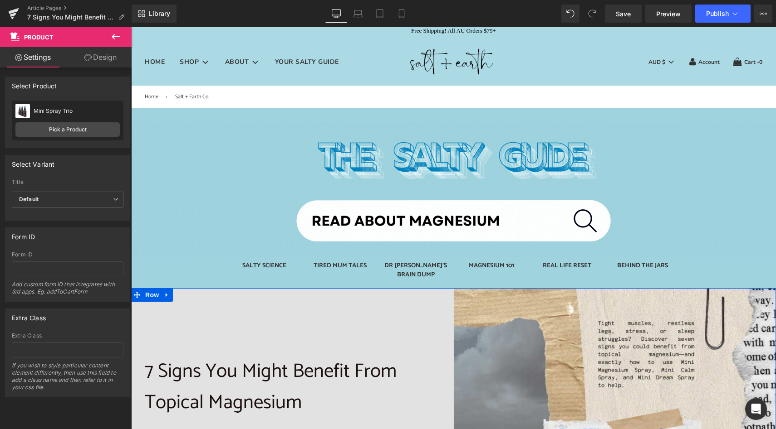
scroll to position [0, 0]
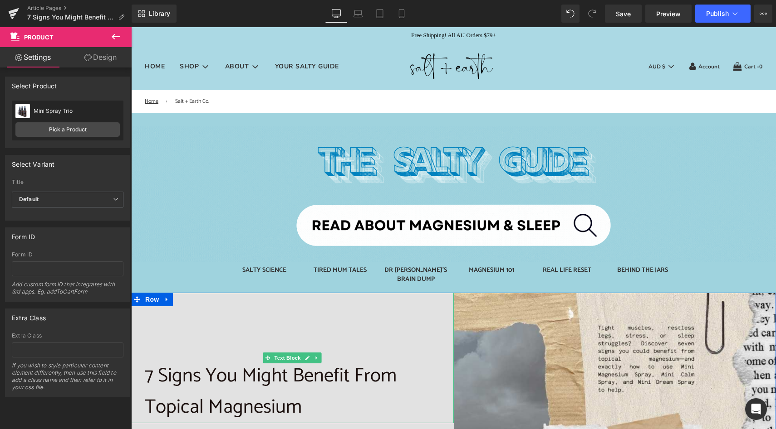
click at [162, 380] on p "7 Signs You Might Benefit From Topical Magnesium" at bounding box center [292, 392] width 295 height 63
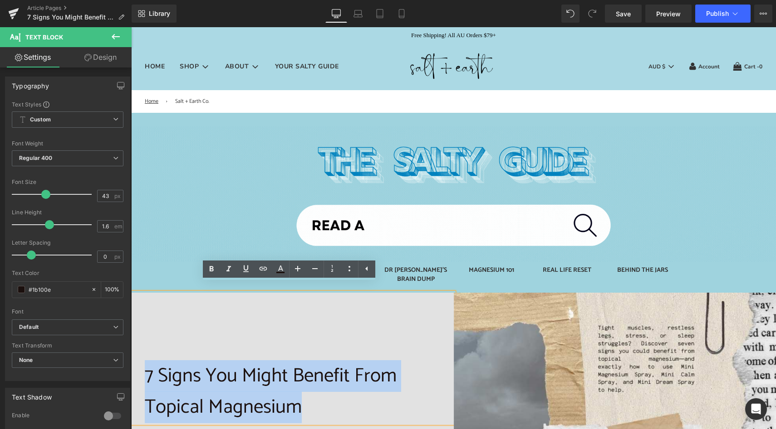
drag, startPoint x: 144, startPoint y: 367, endPoint x: 303, endPoint y: 400, distance: 162.6
click at [303, 400] on p "7 Signs You Might Benefit From Topical Magnesium" at bounding box center [292, 392] width 295 height 63
copy p "7 Signs You Might Benefit From Topical Magnesium"
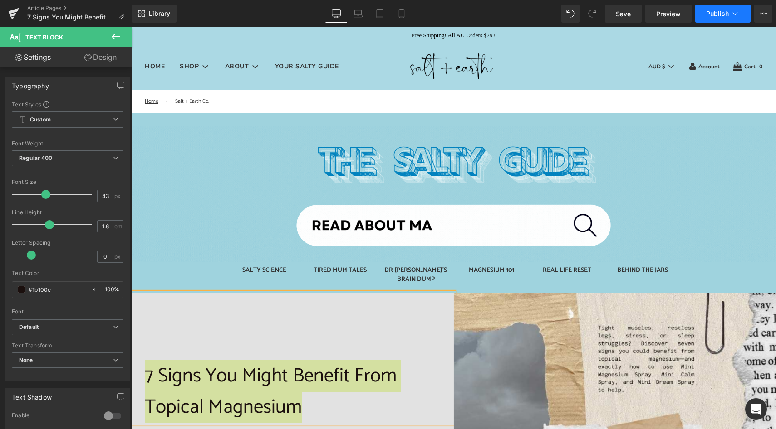
click at [734, 13] on icon at bounding box center [734, 13] width 9 height 9
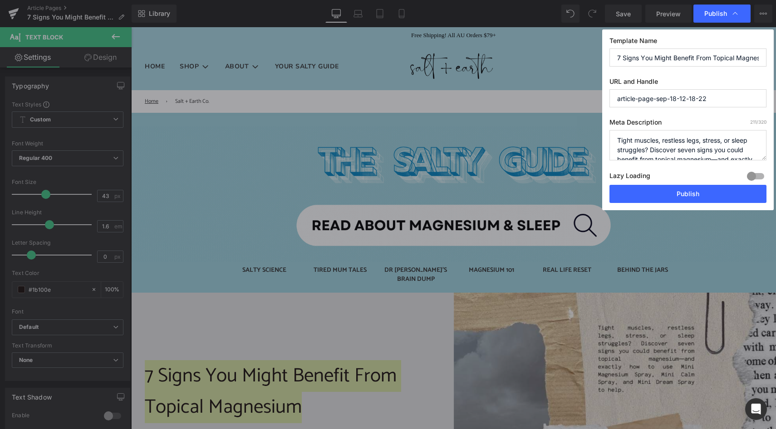
drag, startPoint x: 718, startPoint y: 100, endPoint x: 606, endPoint y: 100, distance: 111.6
click at [606, 100] on div "Template Name 7 Signs You Might Benefit From Topical Magnesium URL and Handle a…" at bounding box center [687, 119] width 171 height 181
paste input "7 Signs You Might Benefit From Topical Magnesium"
type input "7-signs-you-might-benefit-from-topical-magnesium"
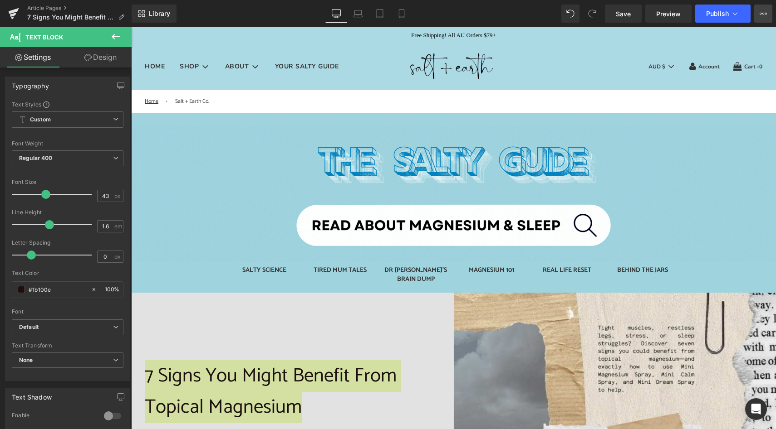
click at [763, 15] on icon at bounding box center [762, 13] width 7 height 7
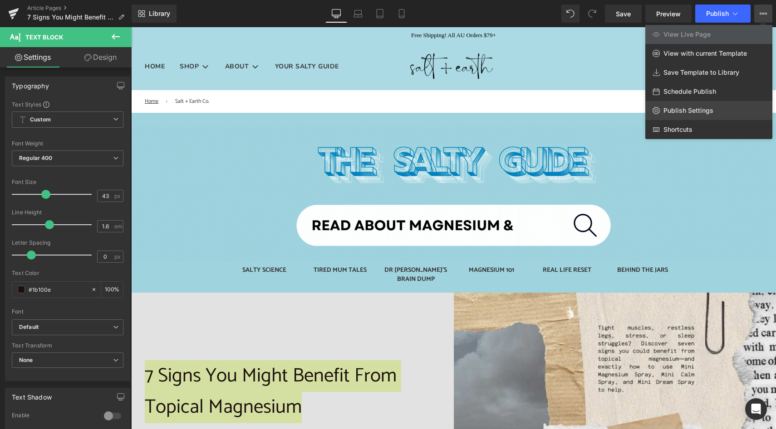
click at [689, 111] on span "Publish Settings" at bounding box center [688, 111] width 50 height 8
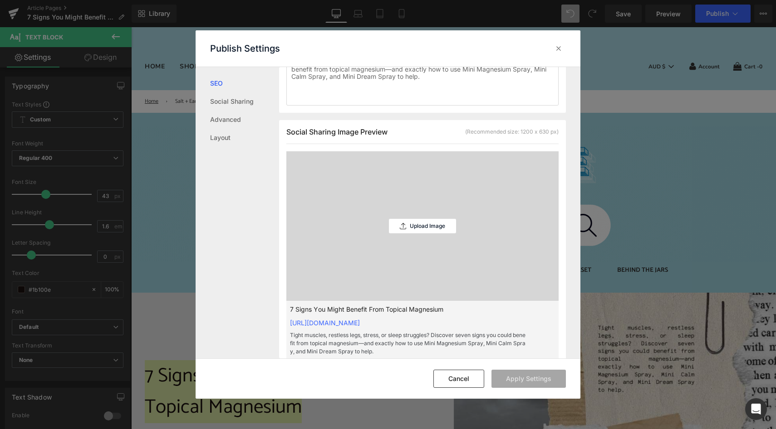
scroll to position [214, 0]
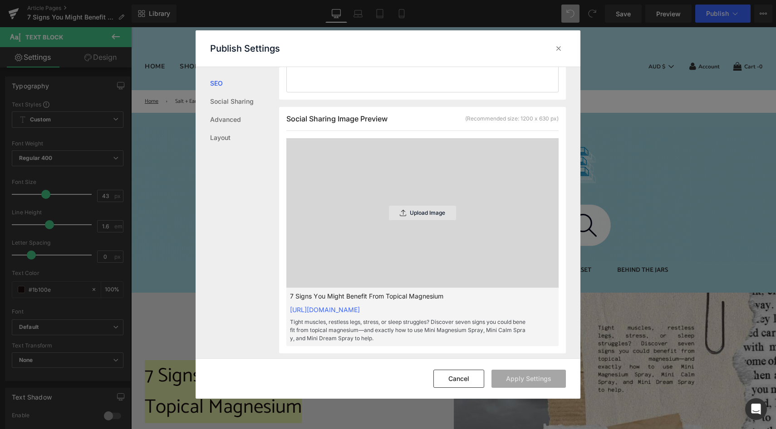
click at [415, 216] on p "Upload Image" at bounding box center [427, 213] width 35 height 6
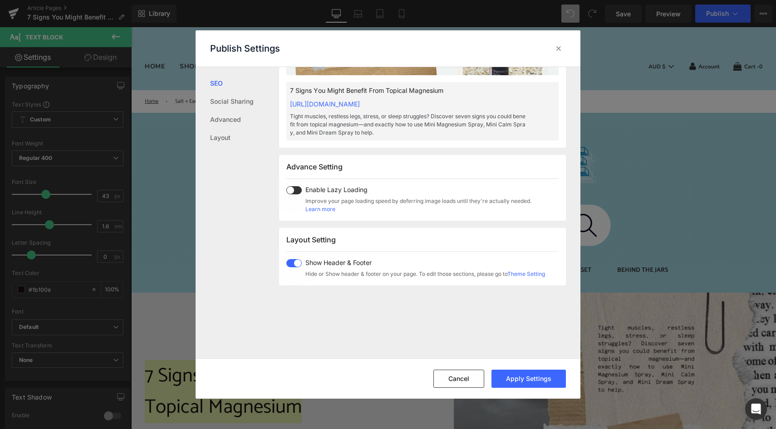
scroll to position [423, 0]
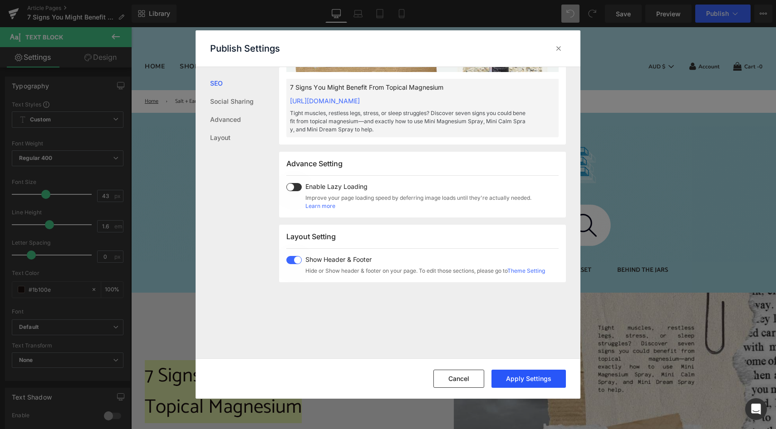
click at [526, 381] on button "Apply Settings" at bounding box center [528, 379] width 74 height 18
click at [559, 50] on icon at bounding box center [558, 48] width 9 height 9
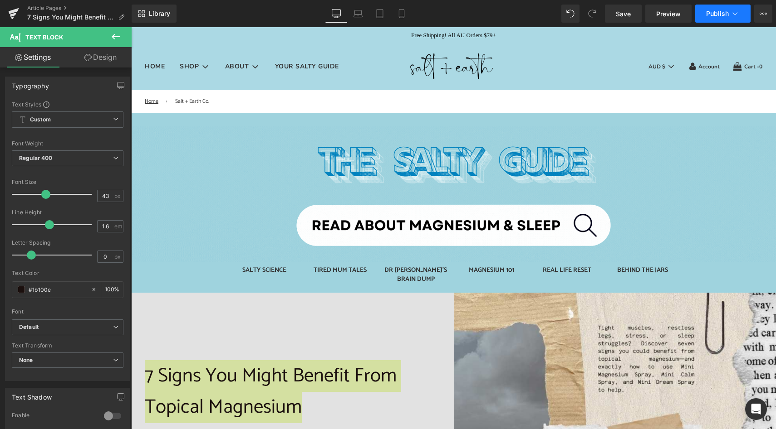
click at [720, 13] on span "Publish" at bounding box center [717, 13] width 23 height 7
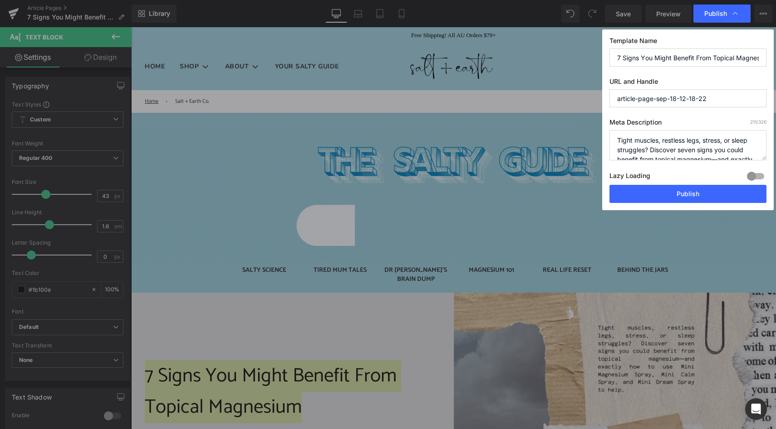
drag, startPoint x: 407, startPoint y: 403, endPoint x: 276, endPoint y: 375, distance: 133.5
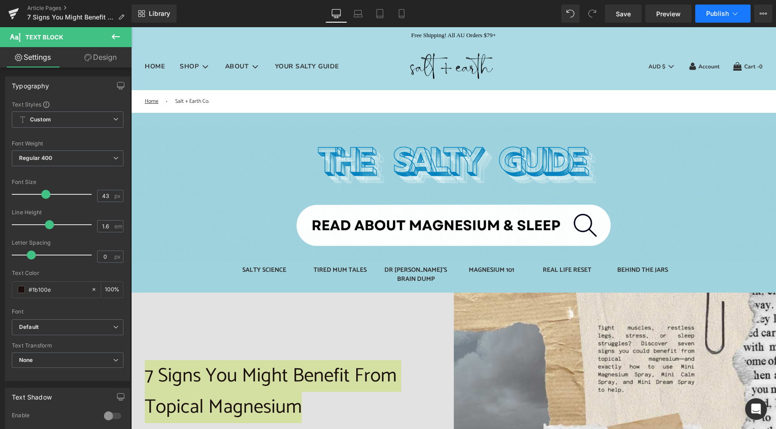
click at [725, 10] on span "Publish" at bounding box center [717, 13] width 23 height 7
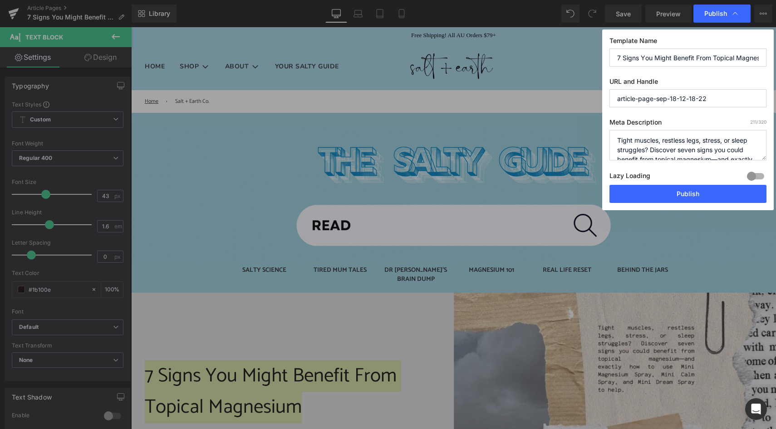
drag, startPoint x: 717, startPoint y: 101, endPoint x: 599, endPoint y: 102, distance: 118.8
click at [599, 102] on div "Publish Template Name 7 Signs You Might Benefit From Topical Magnesium URL and …" at bounding box center [388, 214] width 776 height 429
drag, startPoint x: 730, startPoint y: 130, endPoint x: 598, endPoint y: 101, distance: 134.6
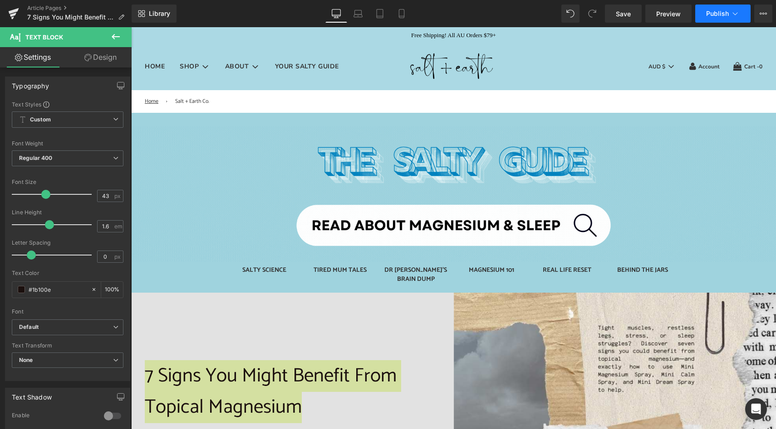
click at [722, 16] on span "Publish" at bounding box center [717, 13] width 23 height 7
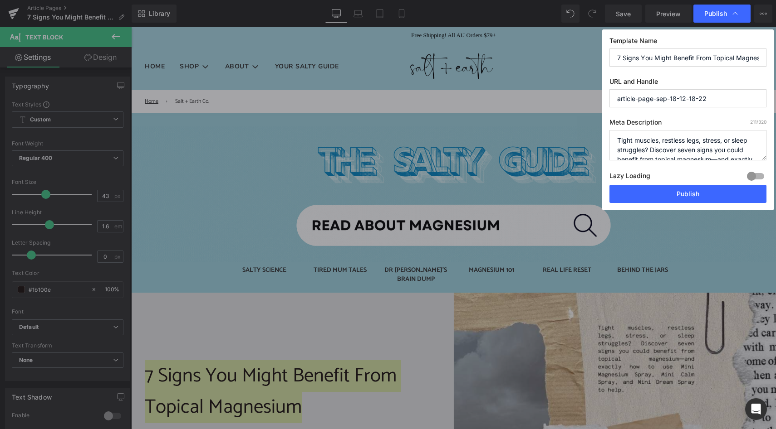
drag, startPoint x: 717, startPoint y: 98, endPoint x: 611, endPoint y: 98, distance: 105.7
click at [612, 98] on input "article-page-sep-18-12-18-22" at bounding box center [687, 98] width 157 height 18
paste input "Tight muscles, restless legs, stress, or sleep struggles? Discover seven signs …"
type input "tight-muscles,-restless-legs,-stress,-or-sleep-struggles-discover-seven-signs-y…"
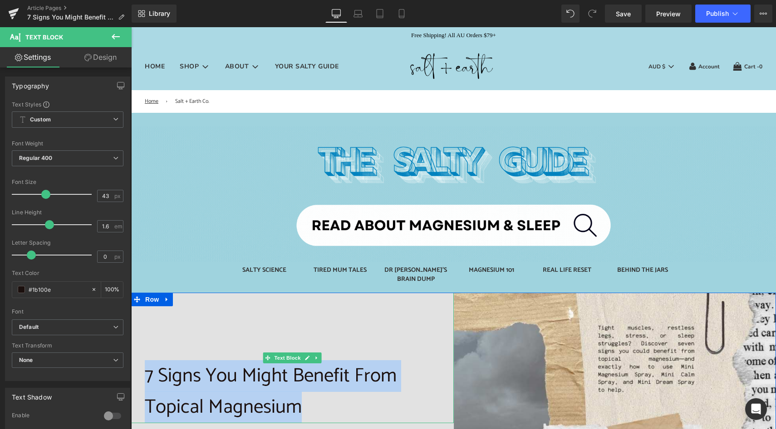
click at [303, 398] on p "7 Signs You Might Benefit From Topical Magnesium" at bounding box center [292, 392] width 295 height 63
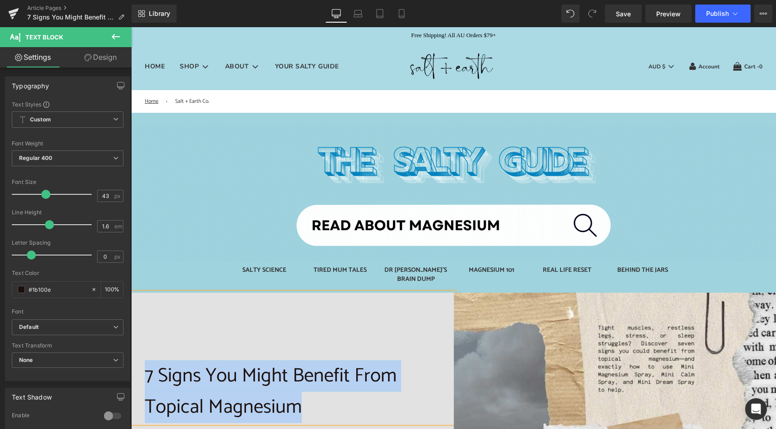
copy p "7 Signs You Might Benefit From Topical Magnesium"
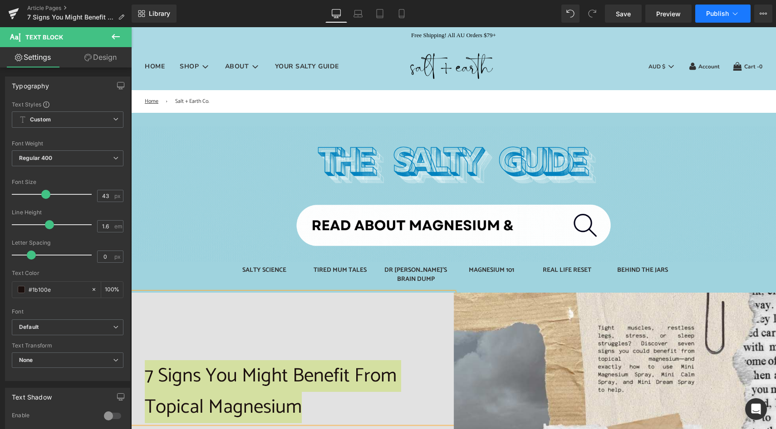
click at [726, 12] on span "Publish" at bounding box center [717, 13] width 23 height 7
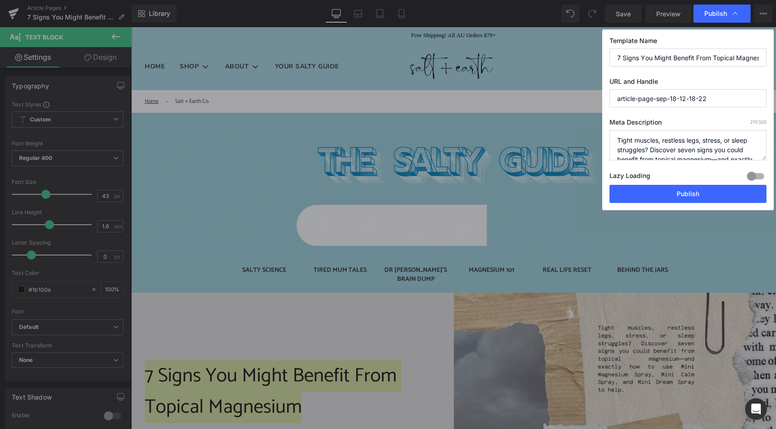
drag, startPoint x: 714, startPoint y: 99, endPoint x: 613, endPoint y: 100, distance: 101.1
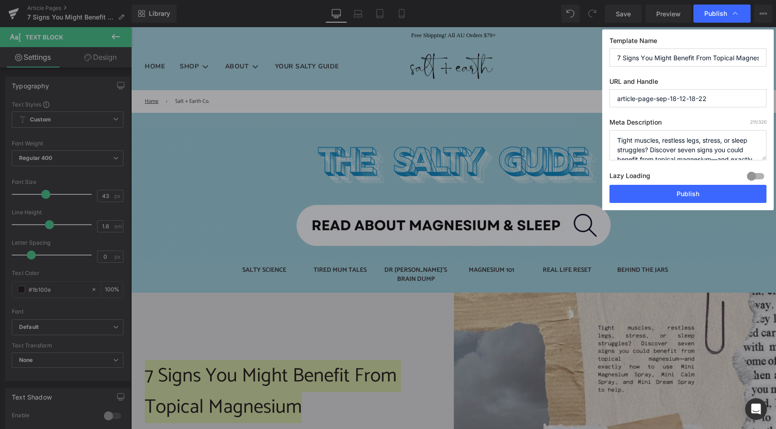
click at [614, 100] on input "article-page-sep-18-12-18-22" at bounding box center [687, 98] width 157 height 18
paste input "7 Signs You Might Benefit From Topical Magnesium"
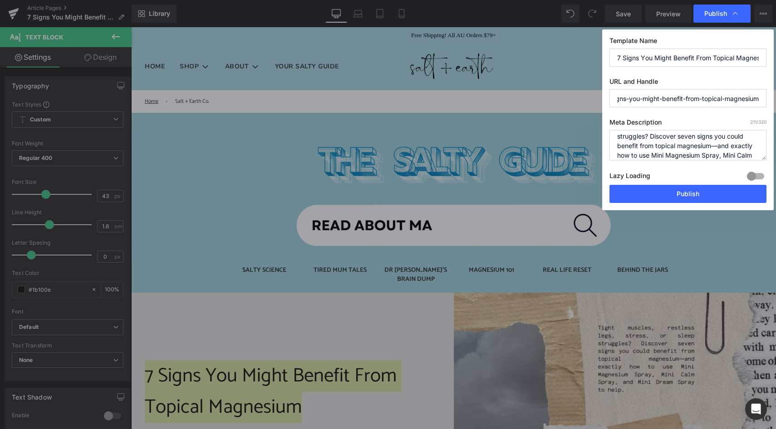
scroll to position [29, 0]
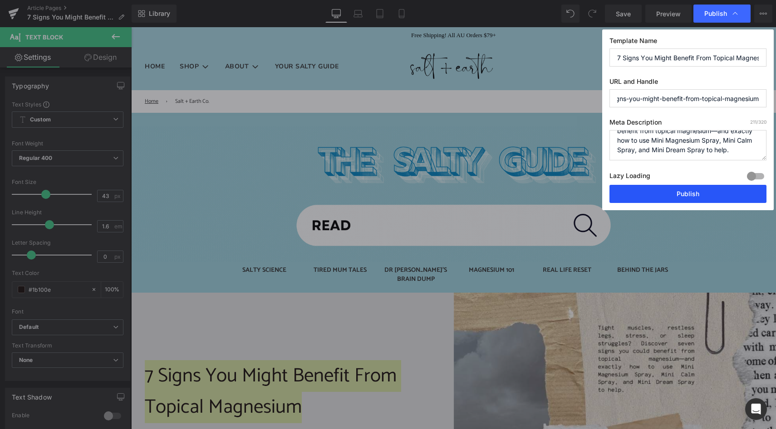
type input "7-signs-you-might-benefit-from-topical-magnesium"
click at [685, 197] on button "Publish" at bounding box center [687, 194] width 157 height 18
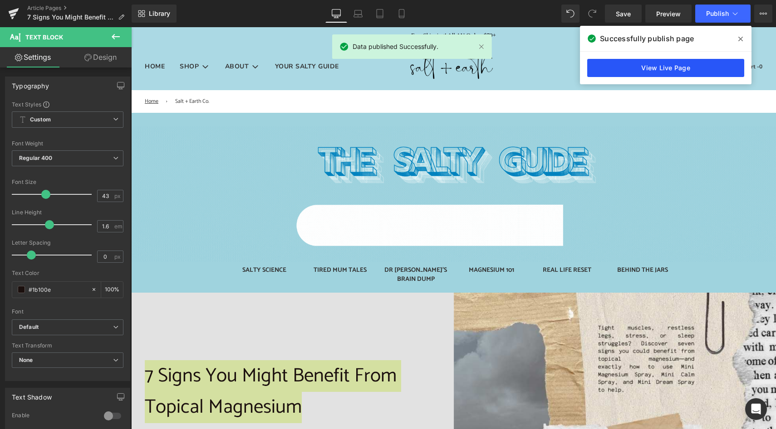
click at [627, 62] on link "View Live Page" at bounding box center [665, 68] width 157 height 18
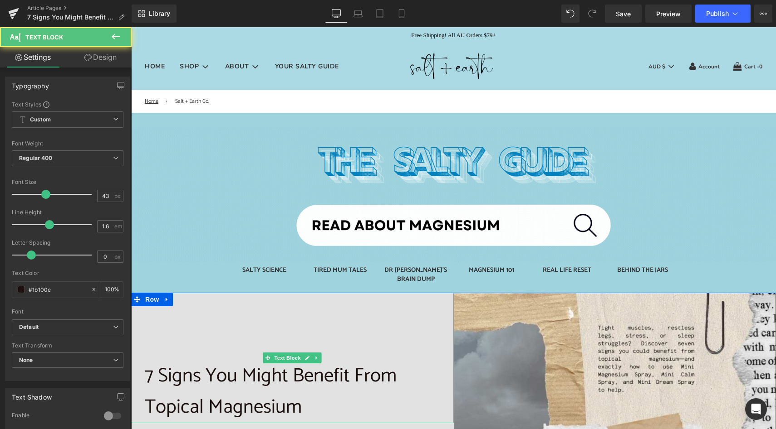
click at [210, 378] on p "7 Signs You Might Benefit From Topical Magnesium" at bounding box center [292, 392] width 295 height 63
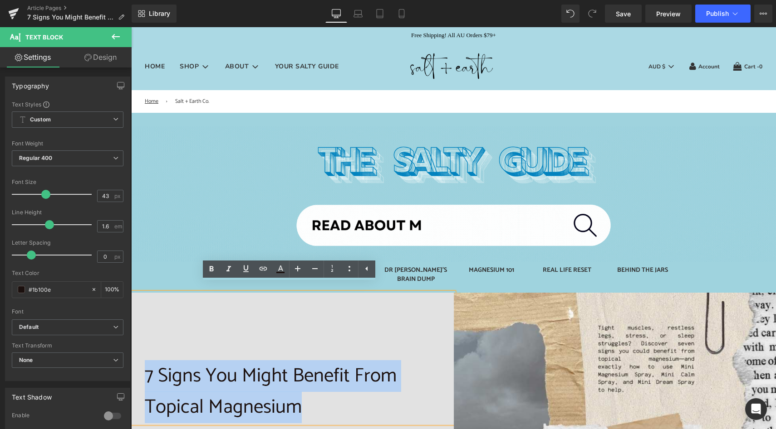
drag, startPoint x: 141, startPoint y: 362, endPoint x: 313, endPoint y: 387, distance: 173.6
click at [313, 387] on p "7 Signs You Might Benefit From Topical Magnesium" at bounding box center [292, 392] width 295 height 63
copy p "7 Signs You Might Benefit From Topical Magnesium"
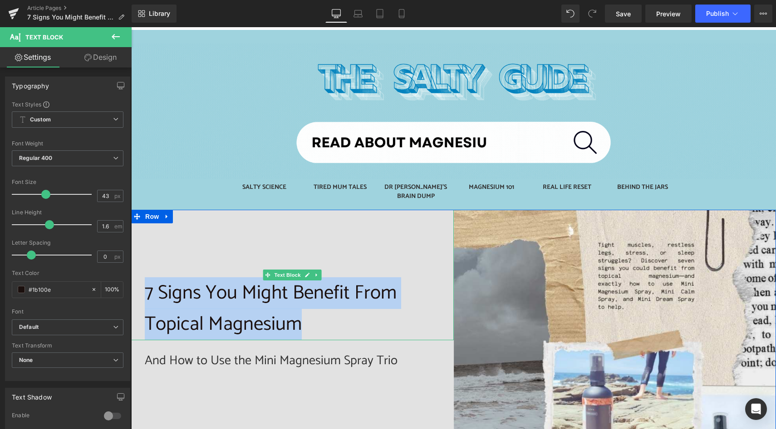
scroll to position [158, 0]
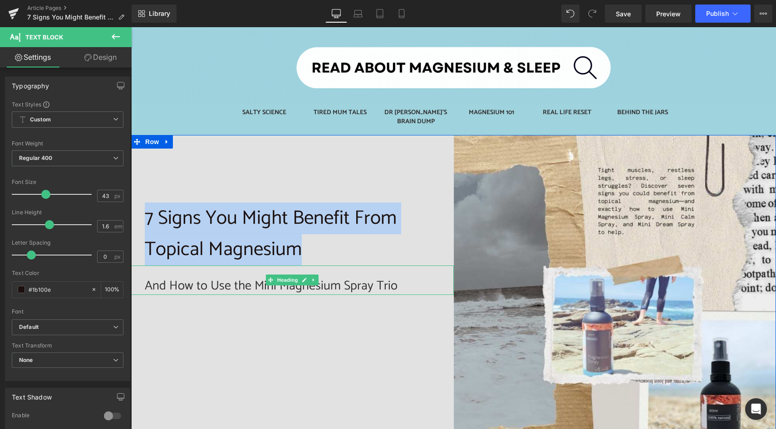
click at [170, 278] on h2 "And How to Use the Mini Magnesium Spray Trio" at bounding box center [292, 287] width 295 height 18
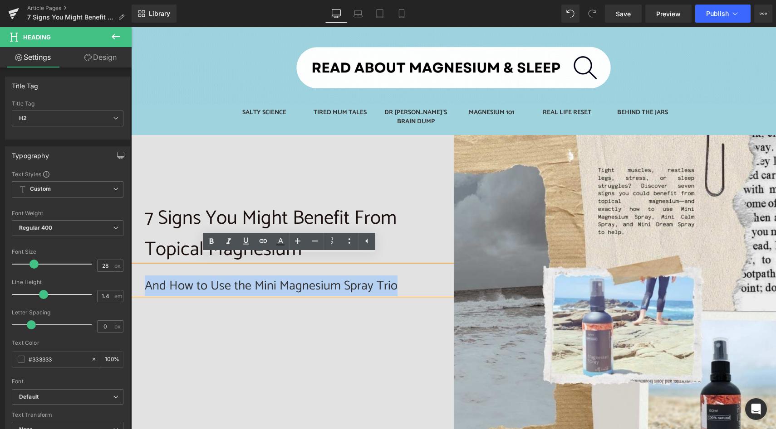
drag, startPoint x: 141, startPoint y: 274, endPoint x: 393, endPoint y: 275, distance: 252.2
click at [393, 278] on h2 "And How to Use the Mini Magnesium Spray Trio" at bounding box center [292, 287] width 295 height 18
copy h2 "And How to Use the Mini Magnesium Spray Trio"
